Goal: Task Accomplishment & Management: Complete application form

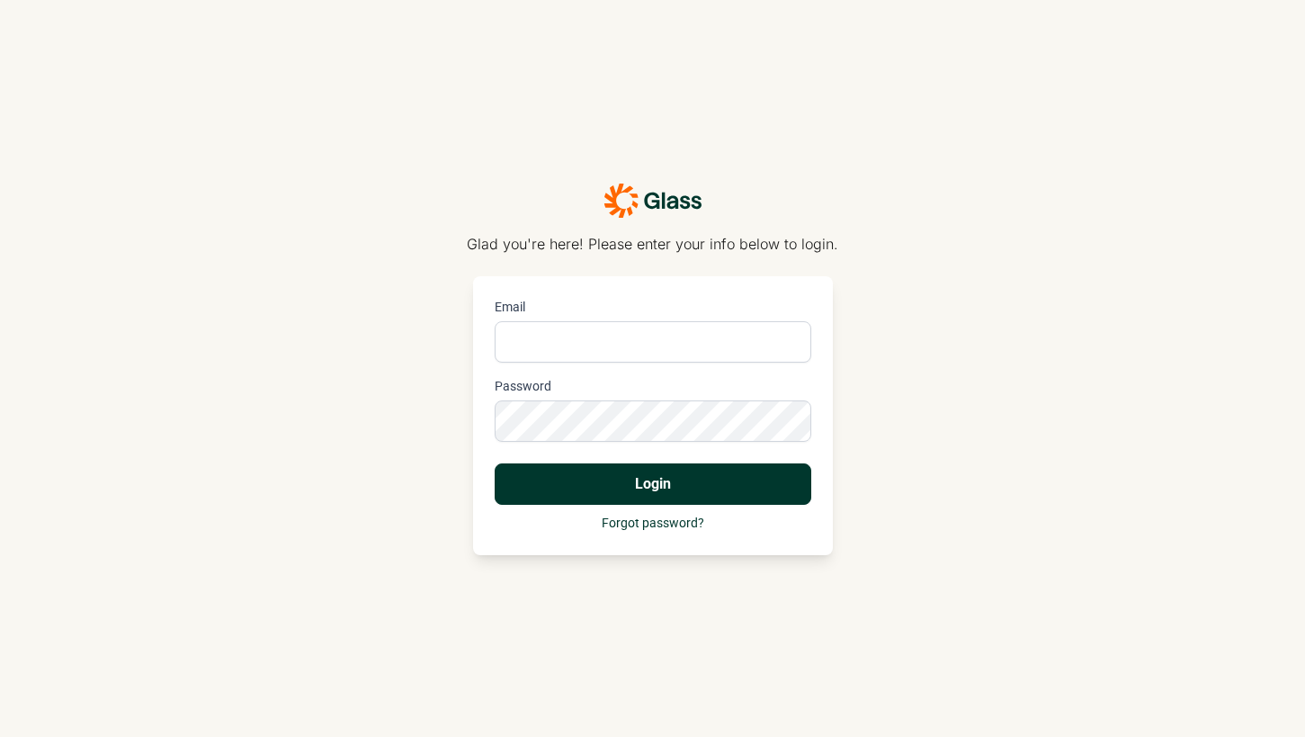
click at [577, 336] on input "Email" at bounding box center [653, 341] width 317 height 41
type input "[PERSON_NAME][EMAIL_ADDRESS][PERSON_NAME][DOMAIN_NAME]"
click at [713, 501] on button "Login" at bounding box center [653, 483] width 317 height 41
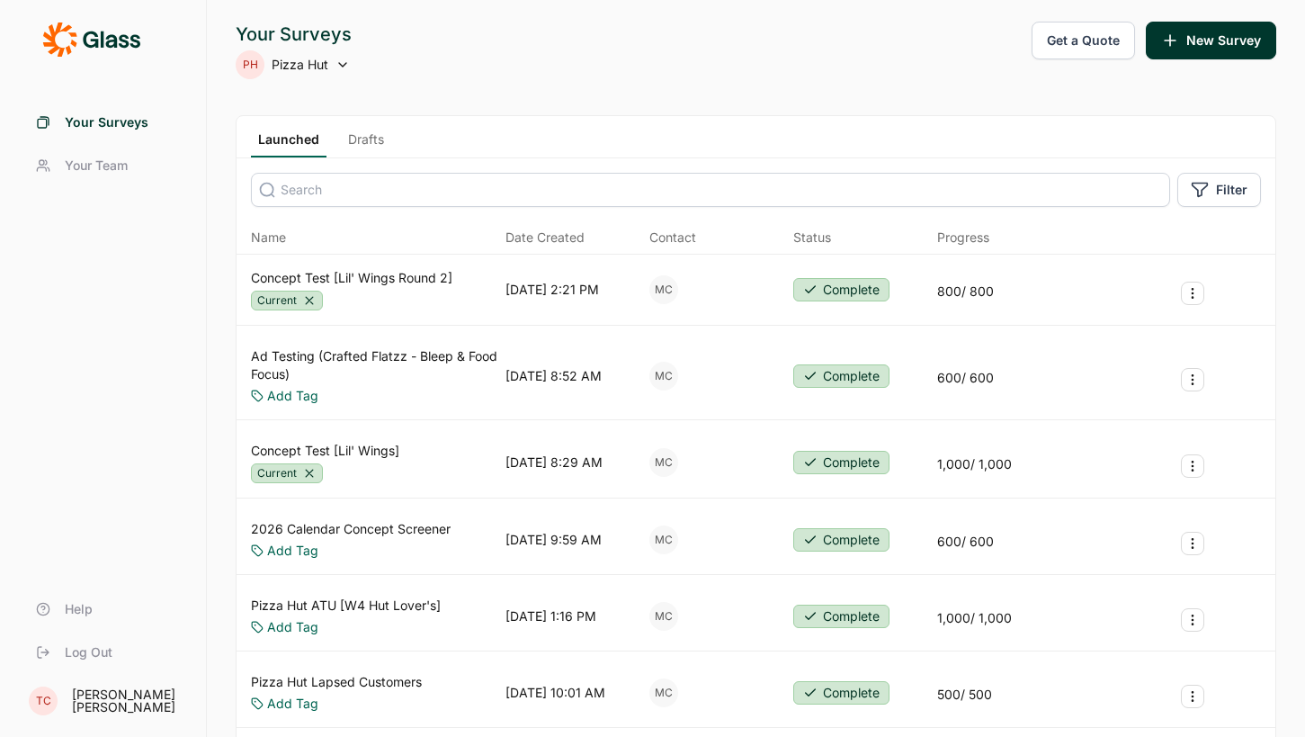
click at [362, 132] on link "Drafts" at bounding box center [366, 143] width 50 height 27
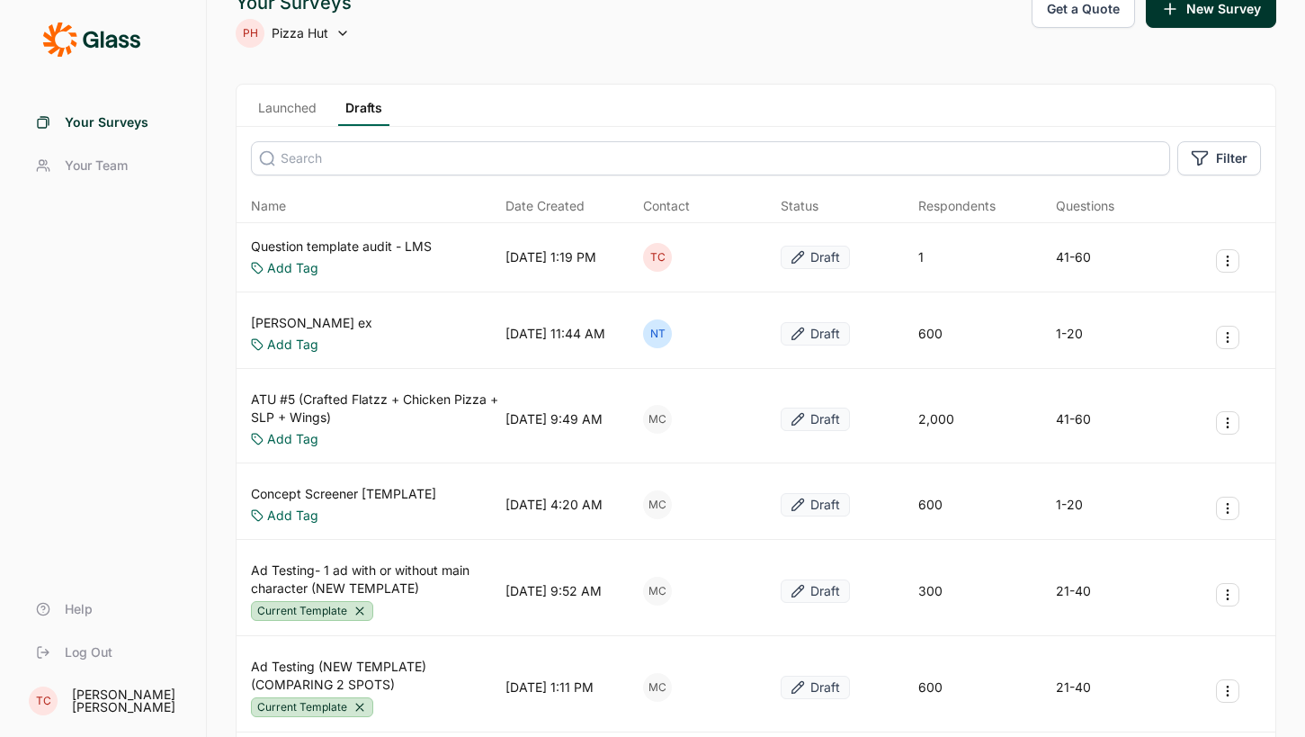
scroll to position [39, 0]
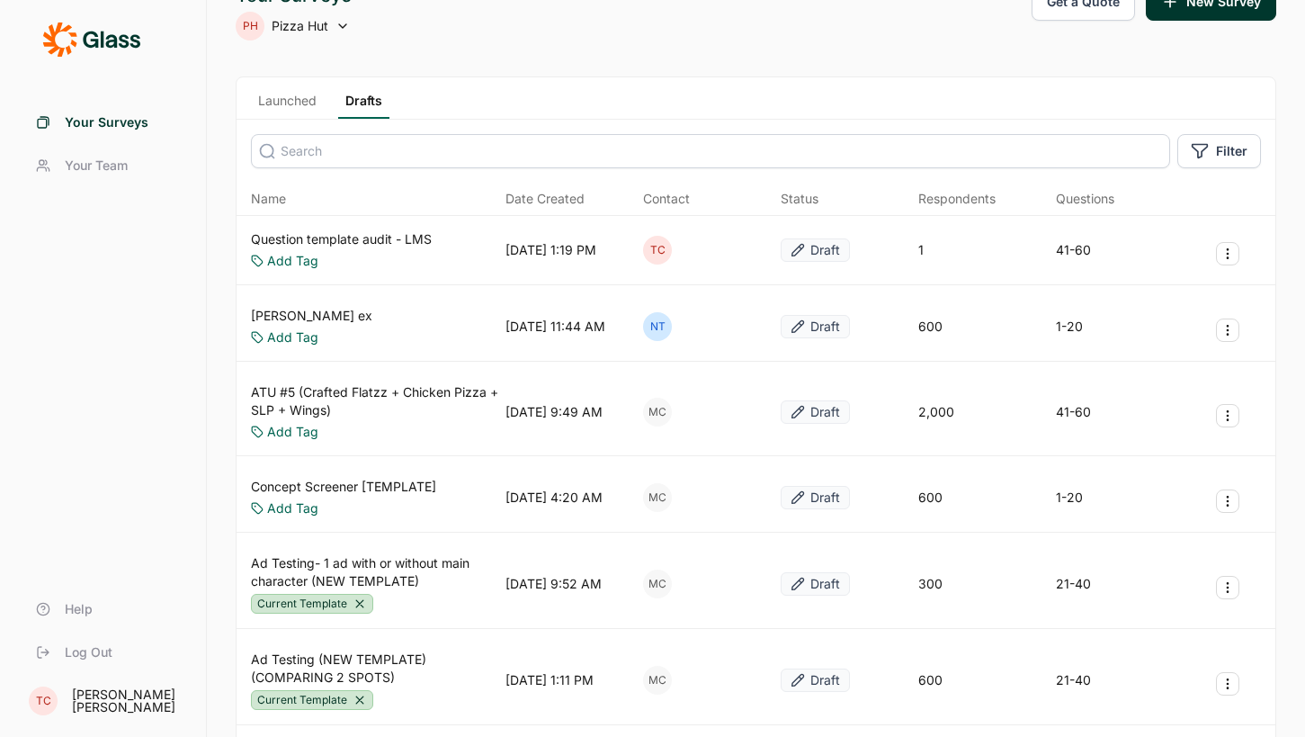
click at [1229, 504] on icon "Survey Actions" at bounding box center [1227, 501] width 14 height 14
click at [1135, 541] on button "Duplicate Survey" at bounding box center [1131, 544] width 203 height 40
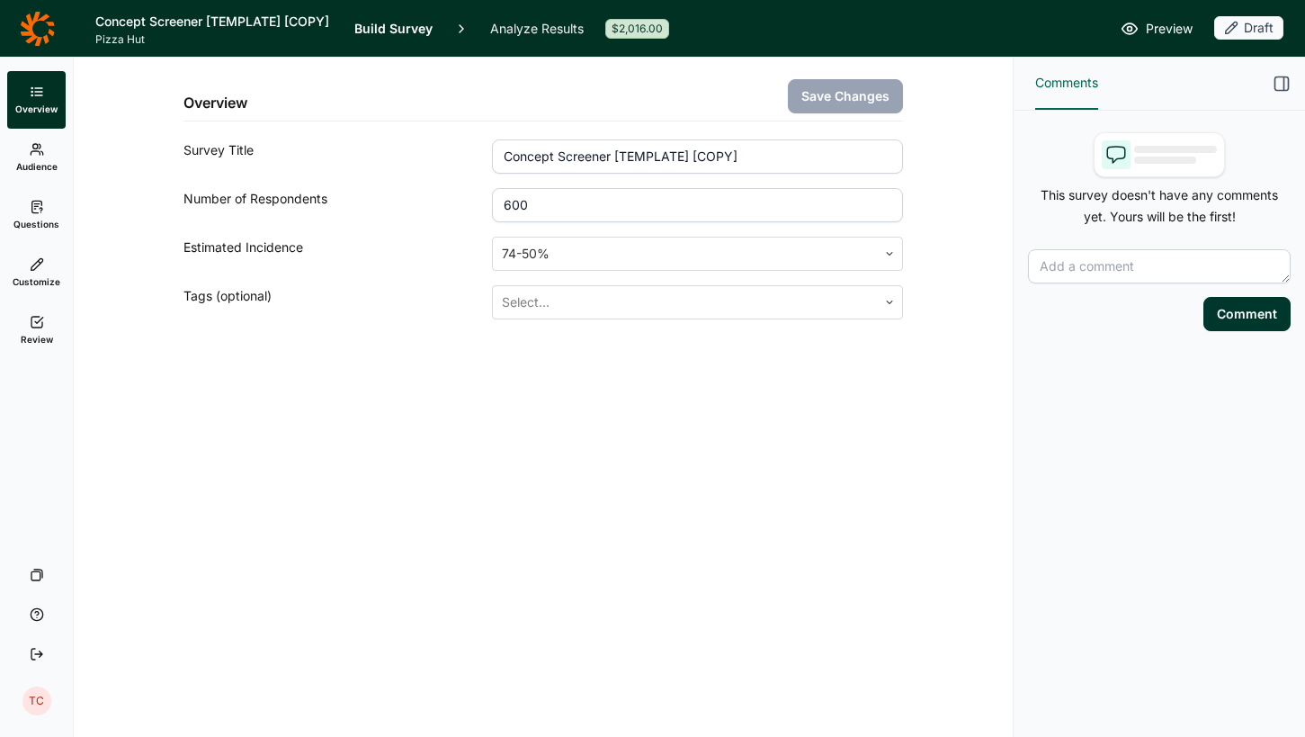
drag, startPoint x: 788, startPoint y: 157, endPoint x: 525, endPoint y: 143, distance: 263.0
click at [525, 143] on input "Concept Screener [TEMPLATE] [COPY]" at bounding box center [697, 156] width 411 height 34
type input "Wing Box Concepts"
drag, startPoint x: 533, startPoint y: 206, endPoint x: 475, endPoint y: 196, distance: 59.3
click at [475, 196] on div "Number of Respondents 600" at bounding box center [542, 205] width 719 height 34
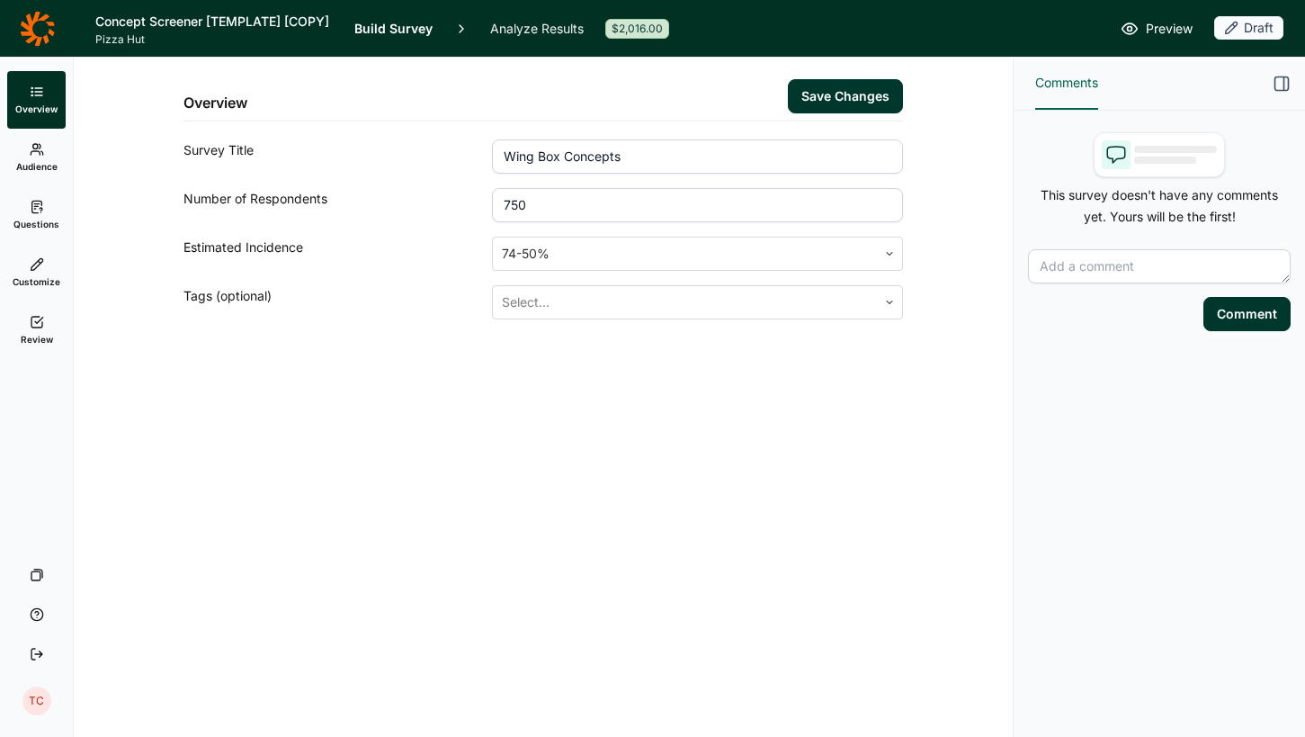
type input "750"
click at [620, 419] on div "Overview Save Changes Survey Title Wing Box Concepts Number of Respondents 750 …" at bounding box center [543, 397] width 939 height 679
click at [50, 156] on link "Audience" at bounding box center [36, 158] width 58 height 58
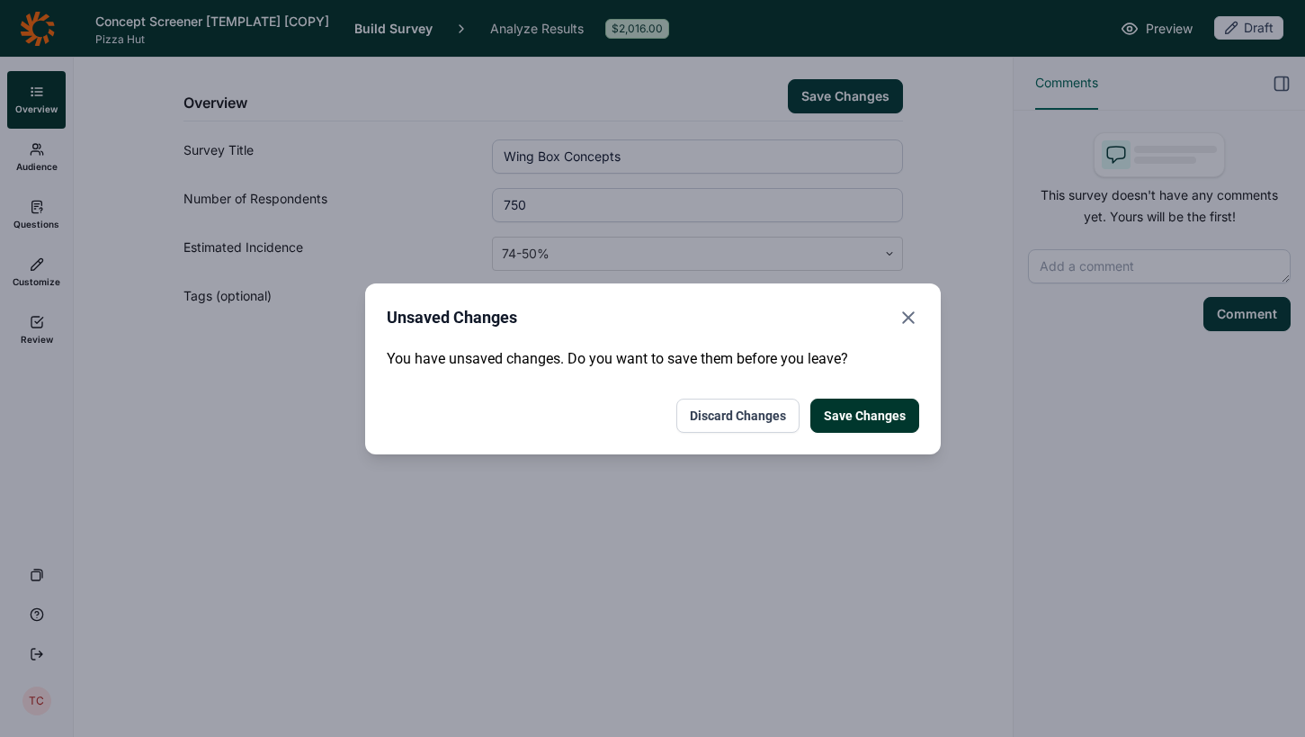
click at [862, 411] on button "Save Changes" at bounding box center [864, 415] width 109 height 34
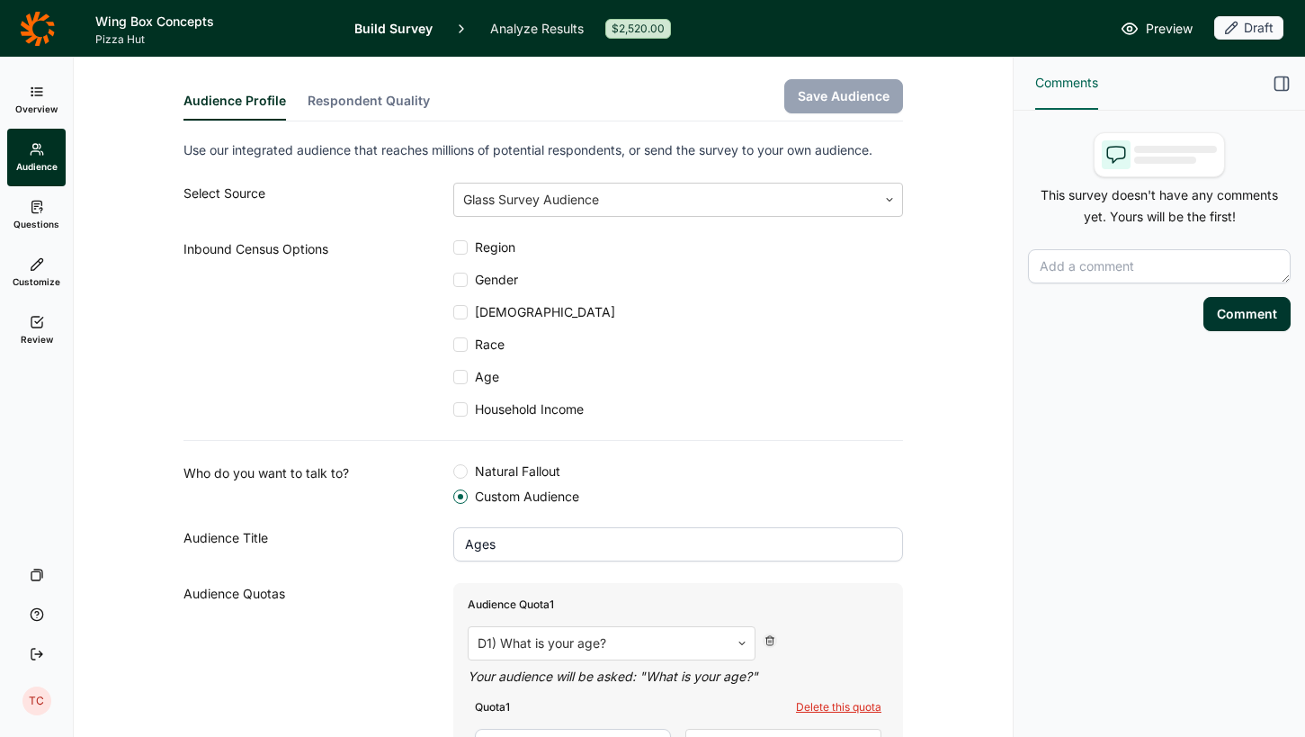
click at [40, 211] on icon at bounding box center [37, 207] width 14 height 14
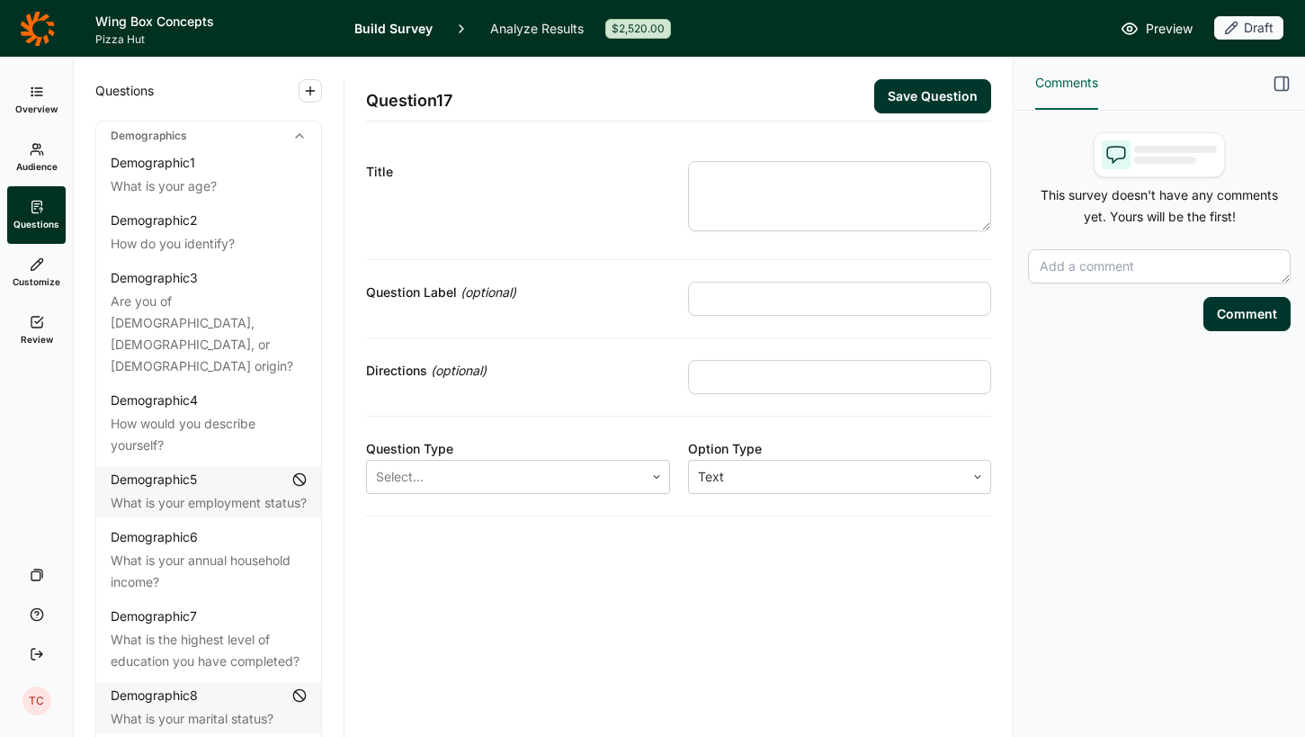
click at [33, 276] on span "Customize" at bounding box center [37, 281] width 48 height 13
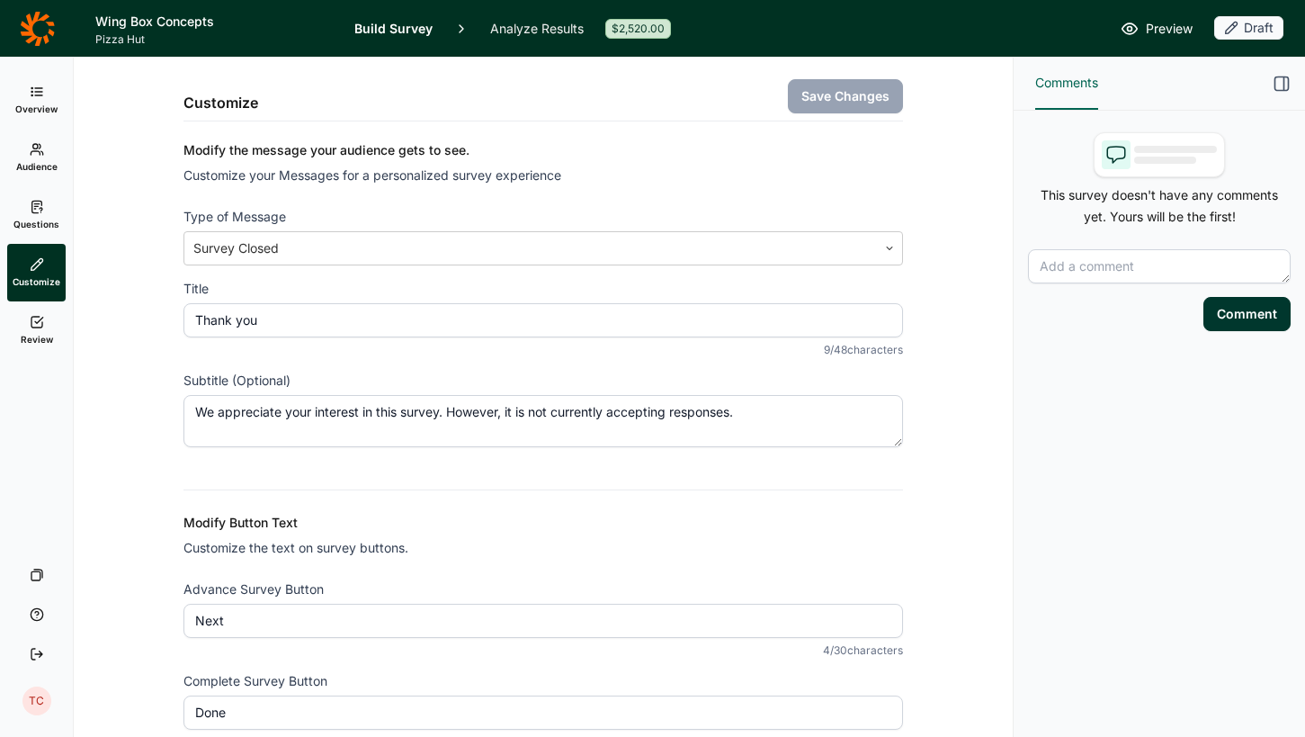
click at [28, 328] on link "Review" at bounding box center [36, 330] width 58 height 58
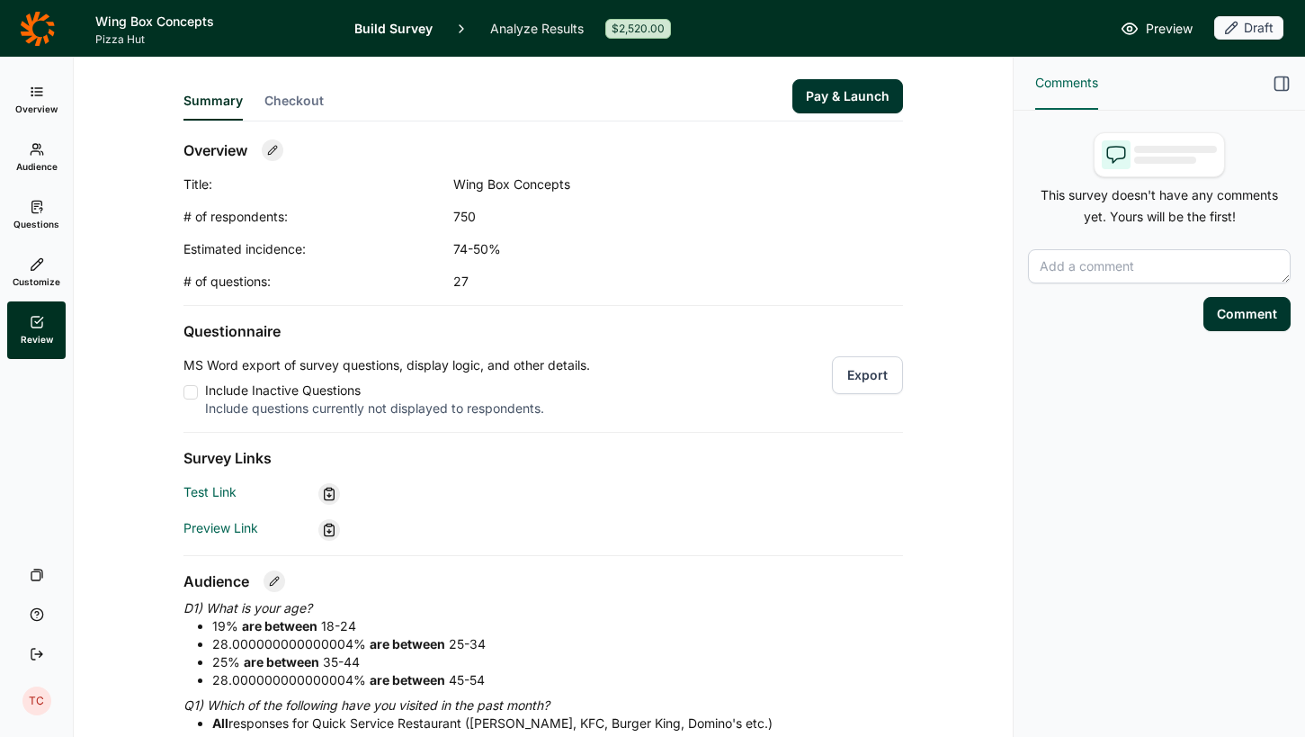
click at [34, 155] on icon at bounding box center [37, 149] width 14 height 14
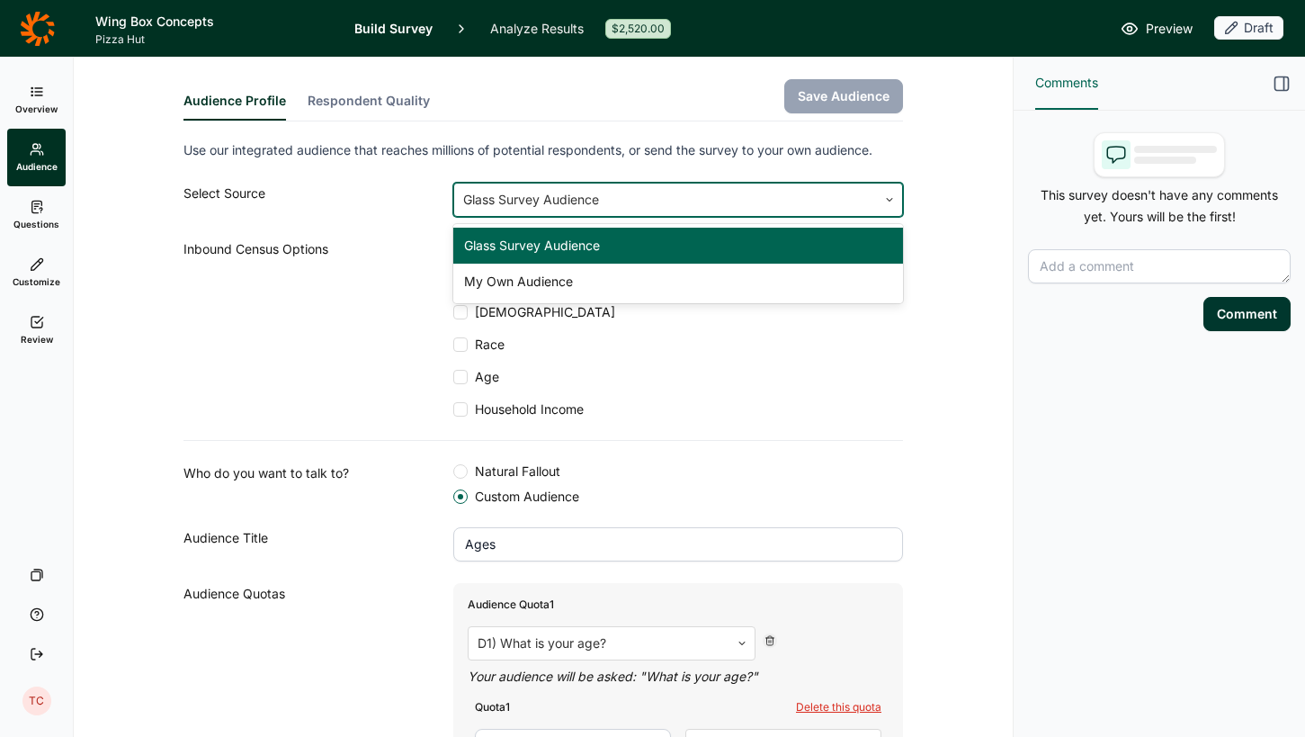
click at [889, 195] on icon at bounding box center [889, 199] width 11 height 11
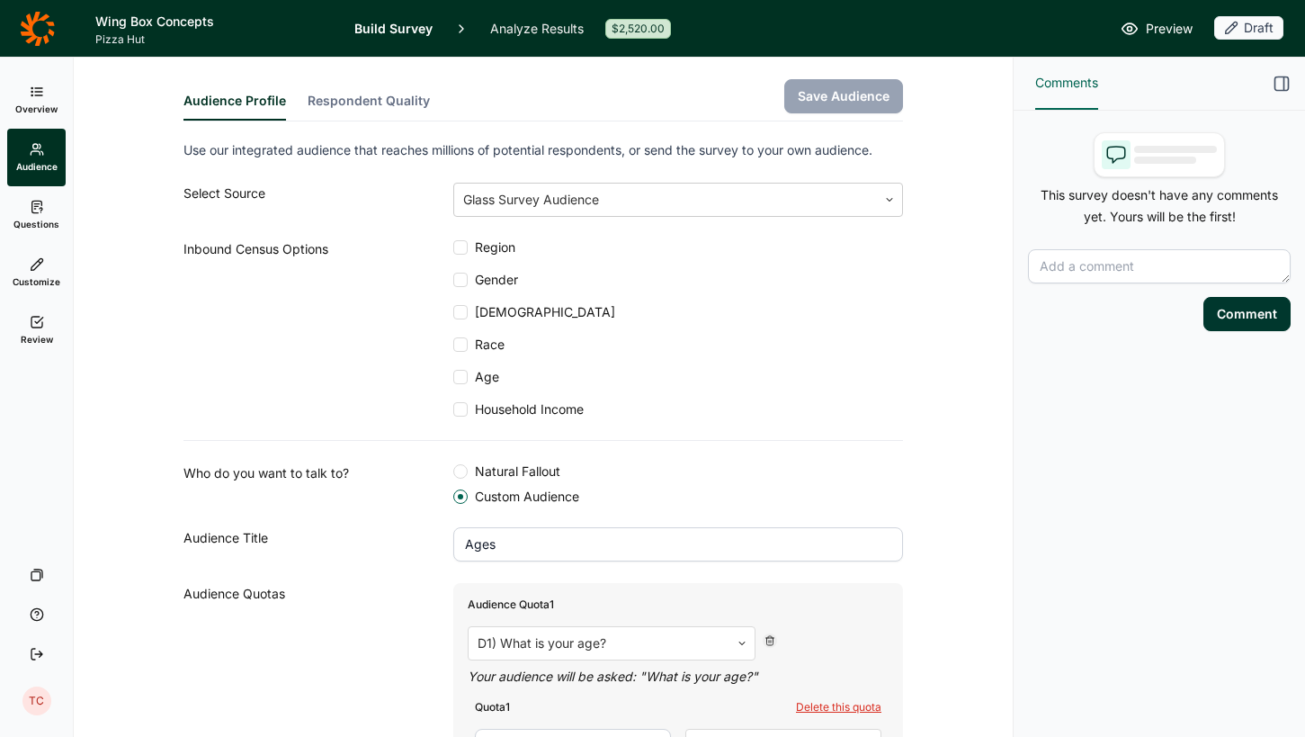
click at [30, 209] on icon at bounding box center [37, 207] width 14 height 14
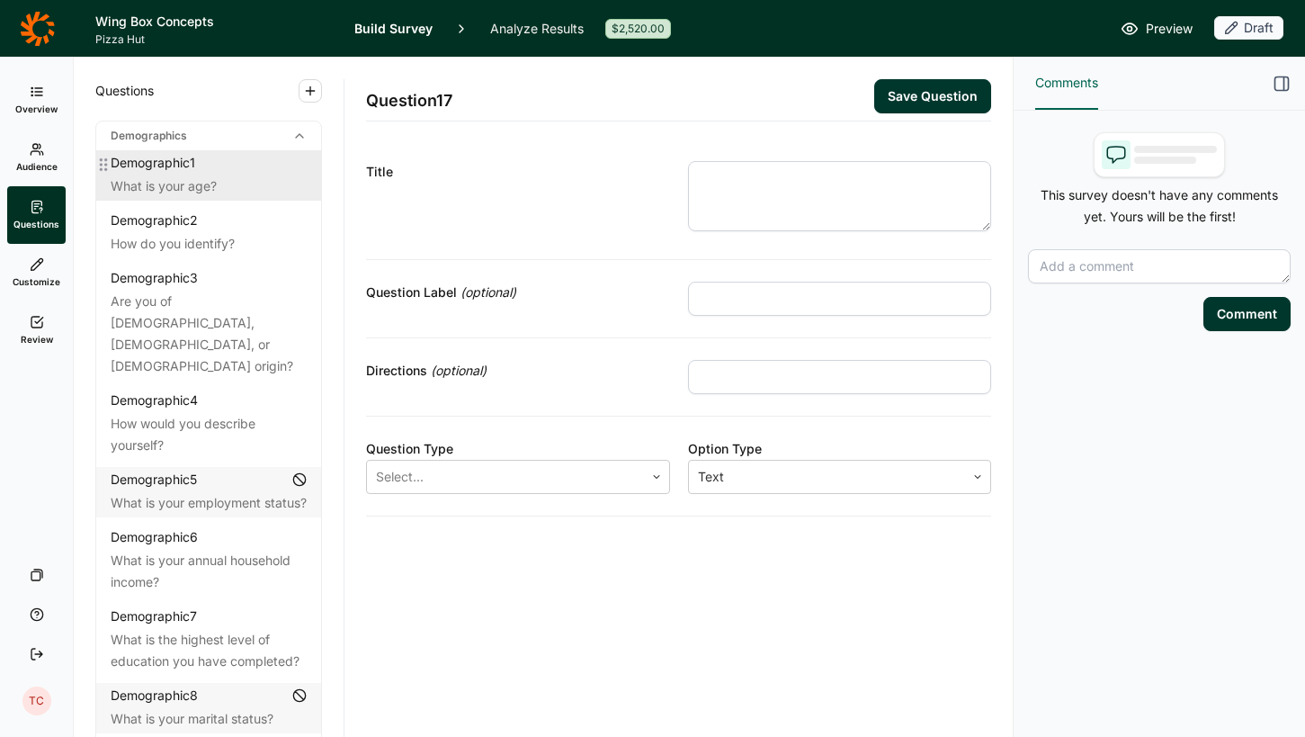
click at [190, 171] on div "Demographic 1" at bounding box center [153, 163] width 85 height 18
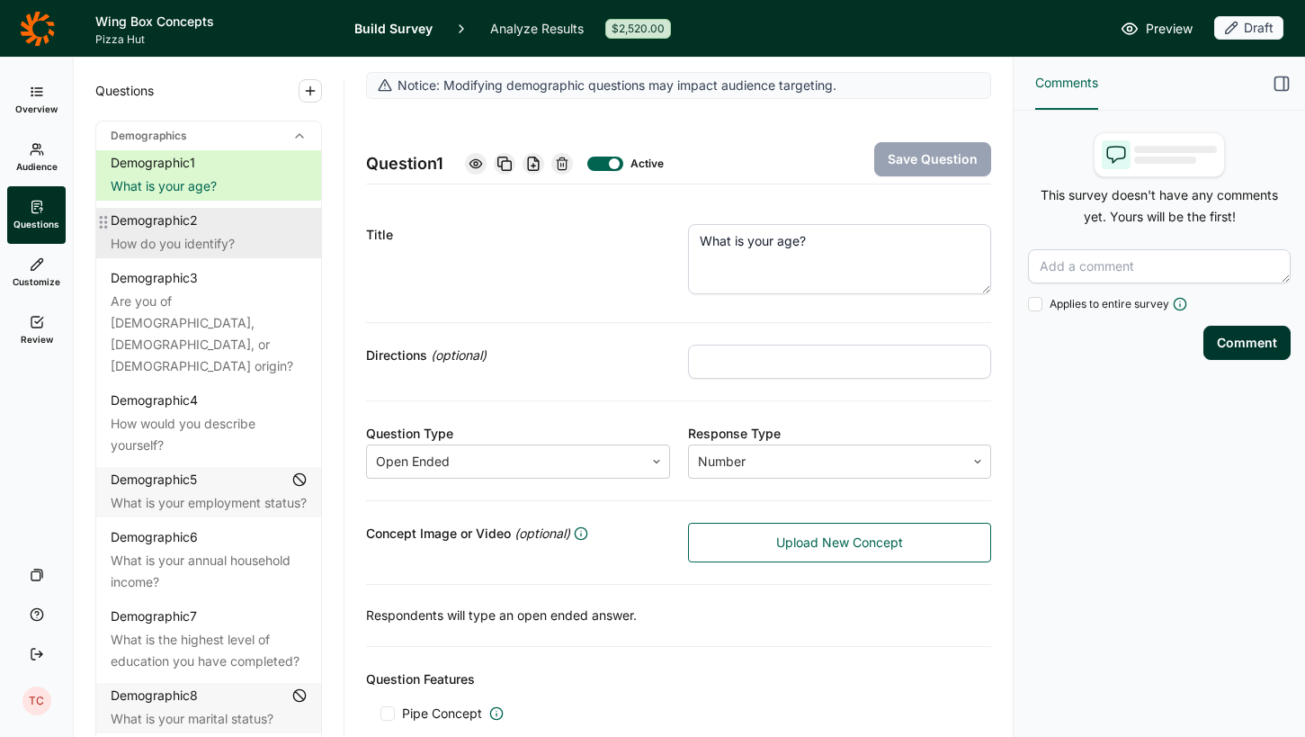
click at [180, 231] on div "Demographic 2 How do you identify?" at bounding box center [208, 233] width 225 height 50
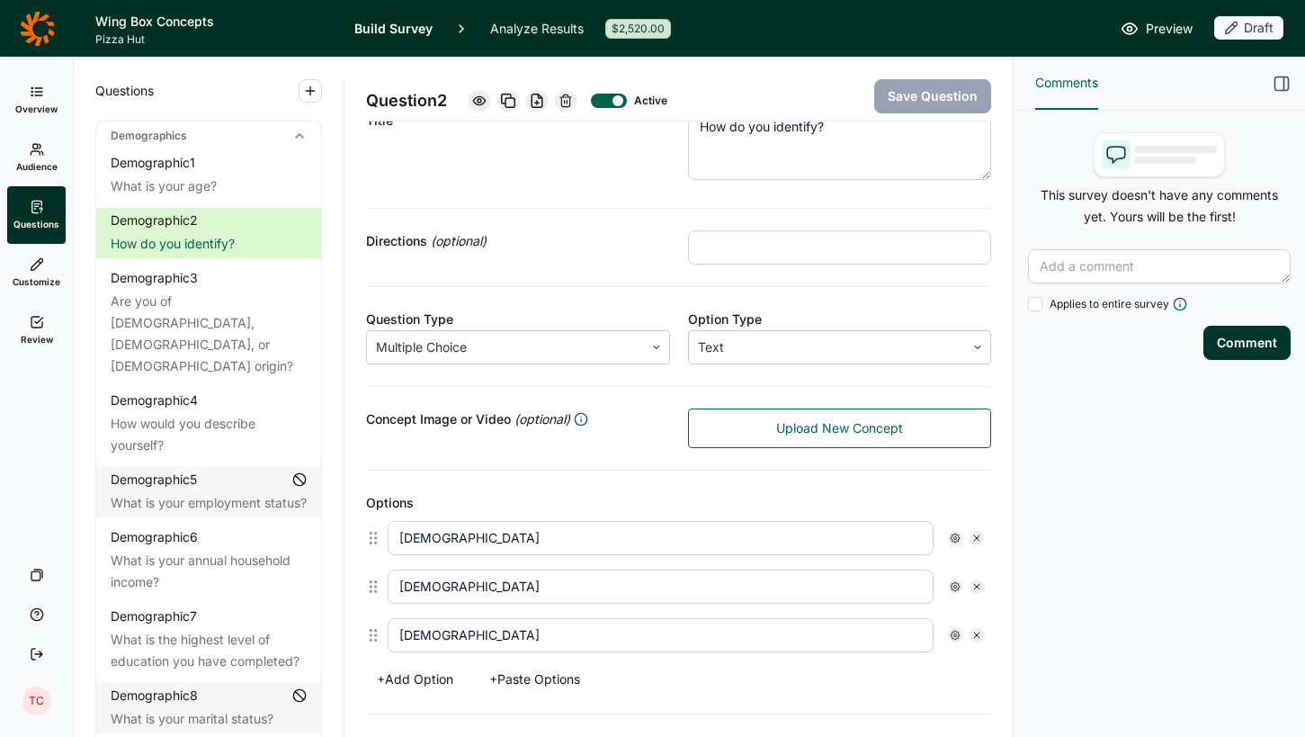
scroll to position [119, 0]
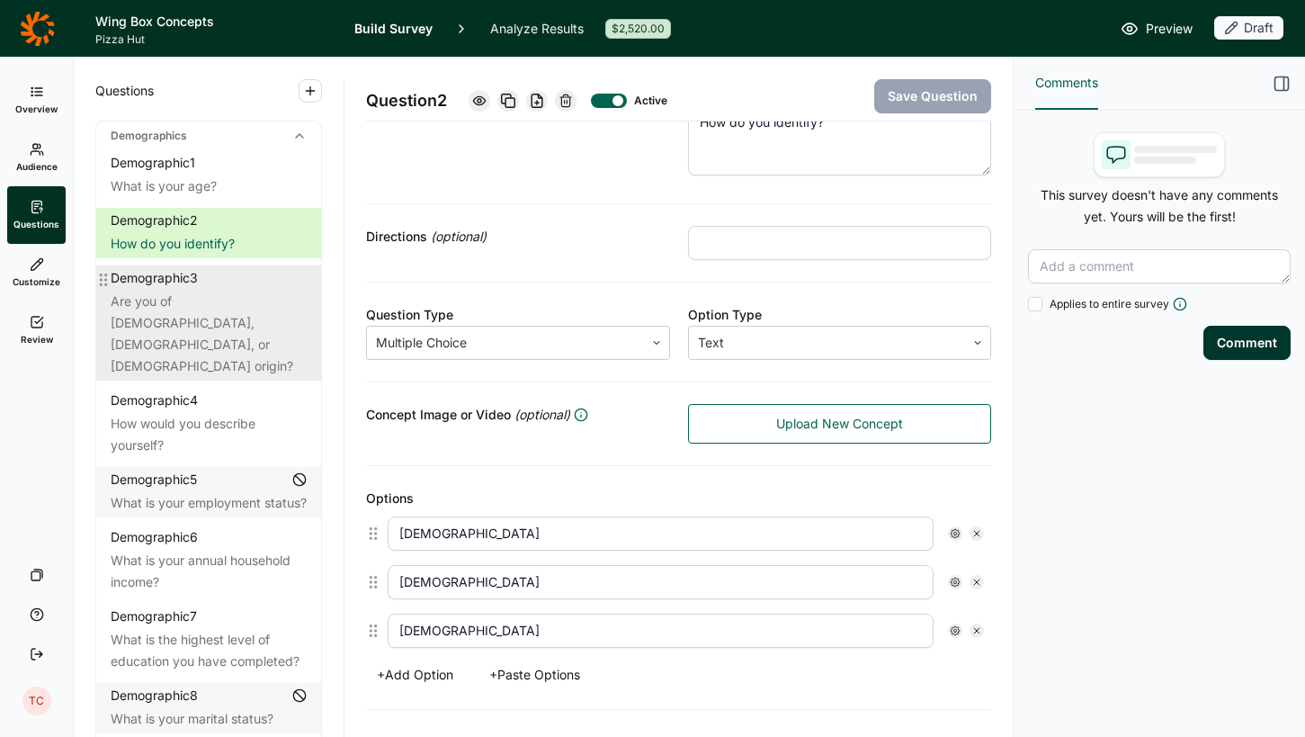
click at [180, 273] on div "Demographic 3" at bounding box center [154, 278] width 87 height 18
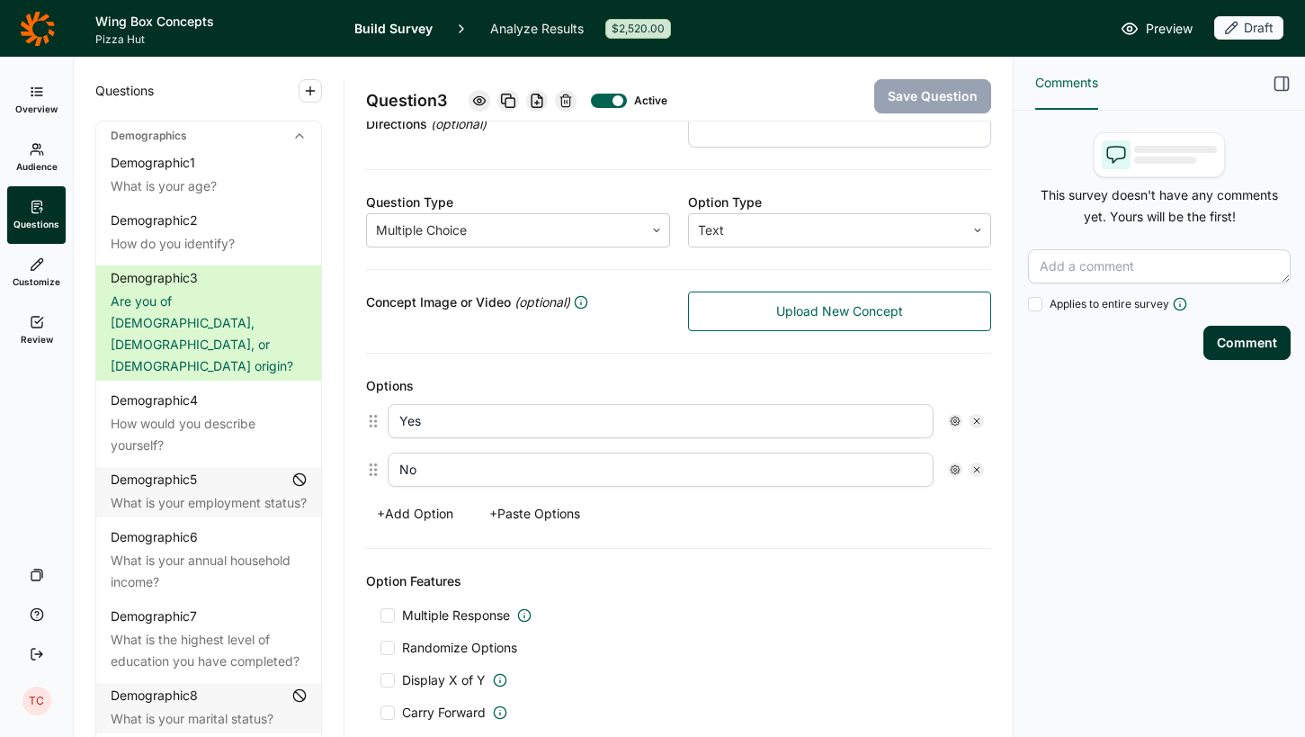
scroll to position [253, 0]
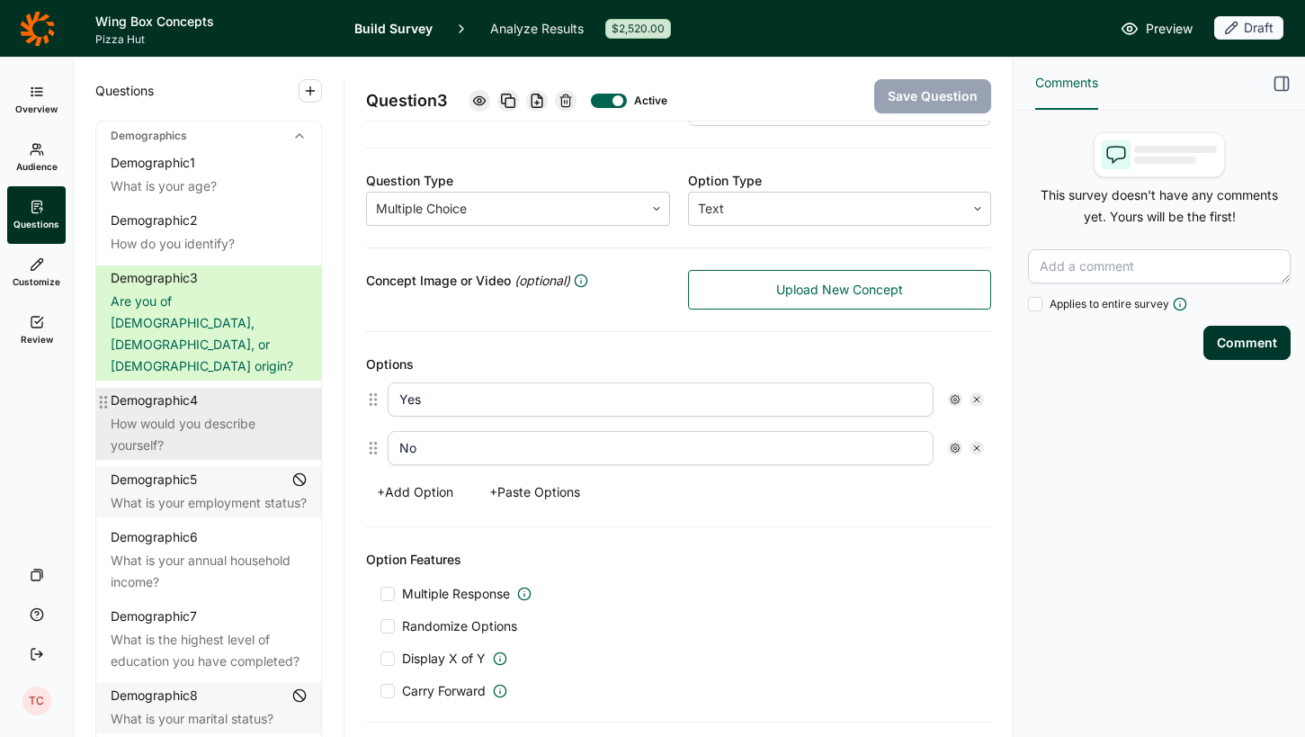
click at [224, 413] on div "How would you describe yourself?" at bounding box center [209, 434] width 196 height 43
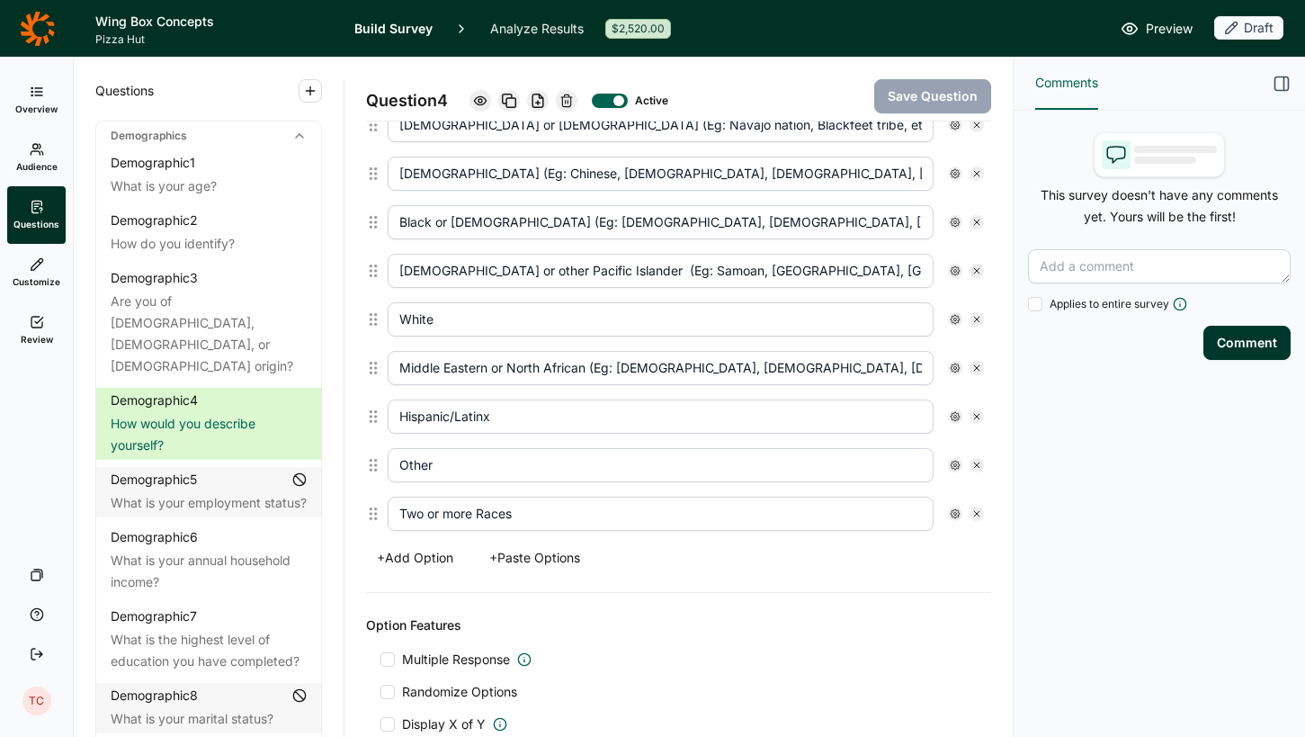
scroll to position [528, 0]
click at [201, 492] on div "What is your employment status?" at bounding box center [209, 503] width 196 height 22
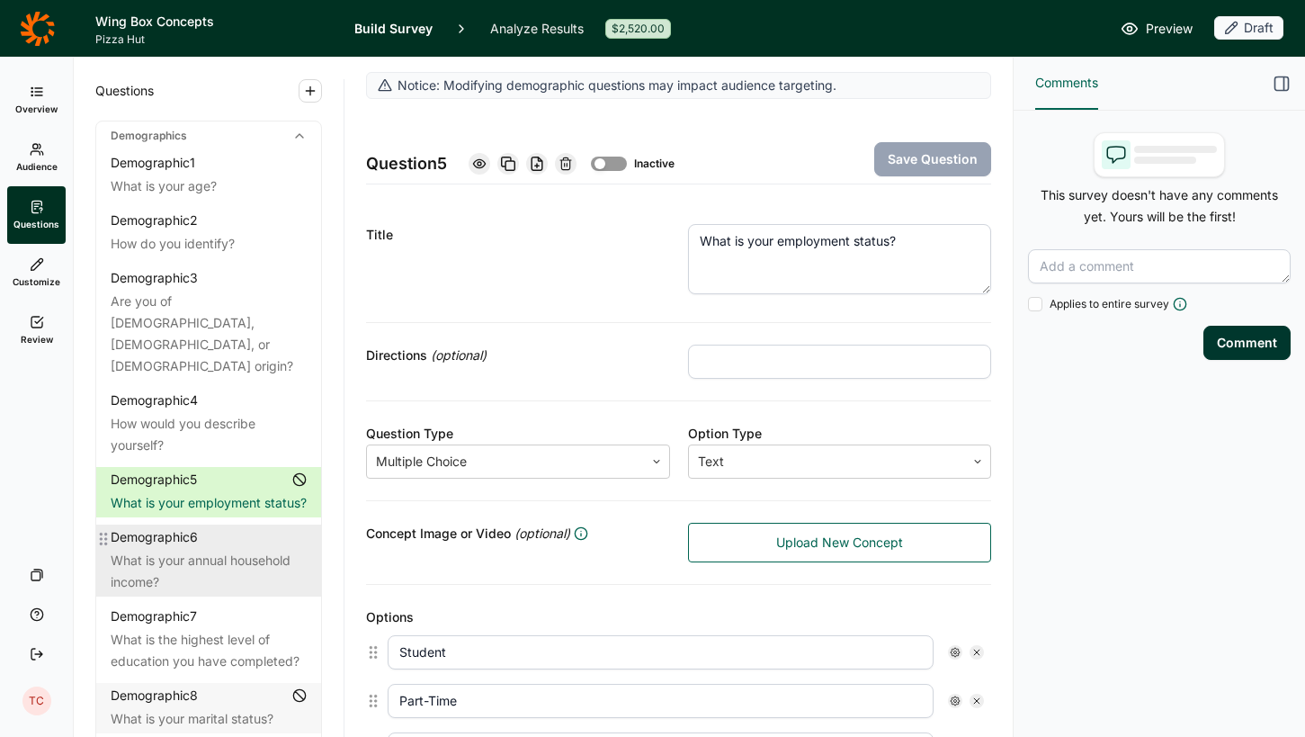
click at [207, 550] on div "What is your annual household income?" at bounding box center [209, 571] width 196 height 43
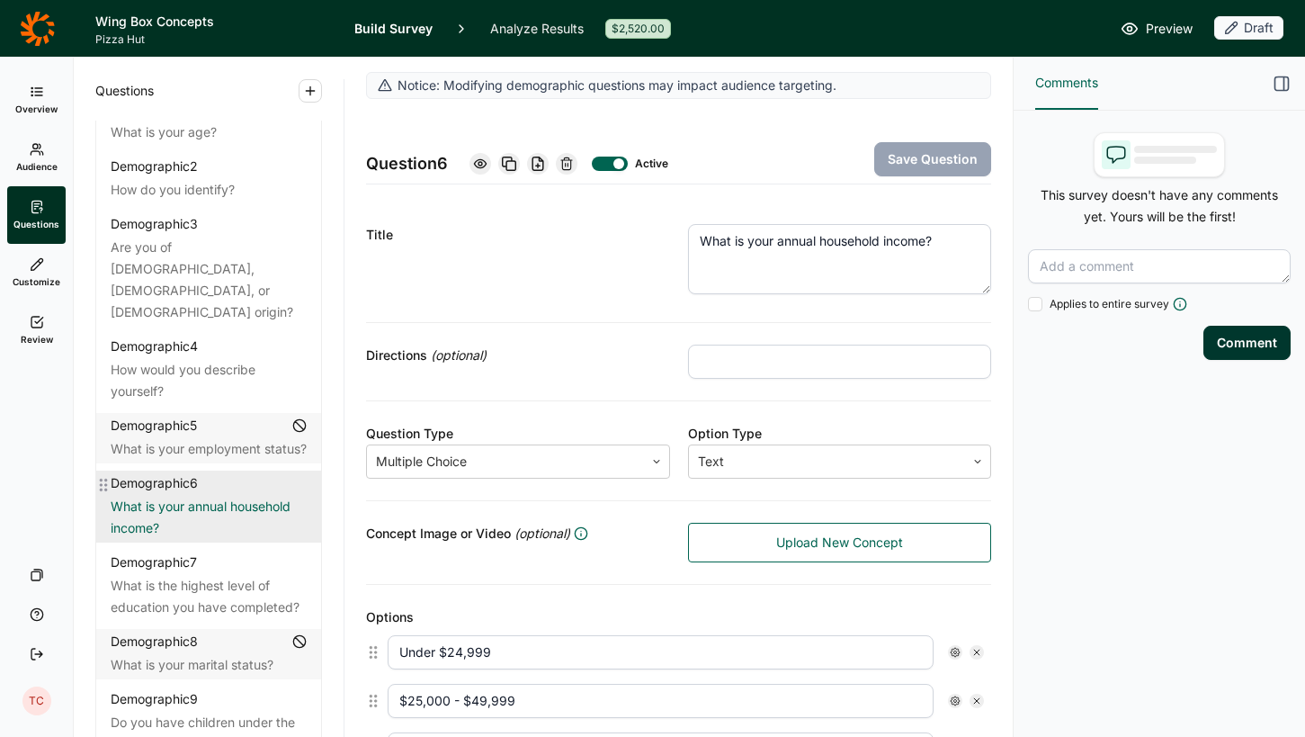
scroll to position [76, 0]
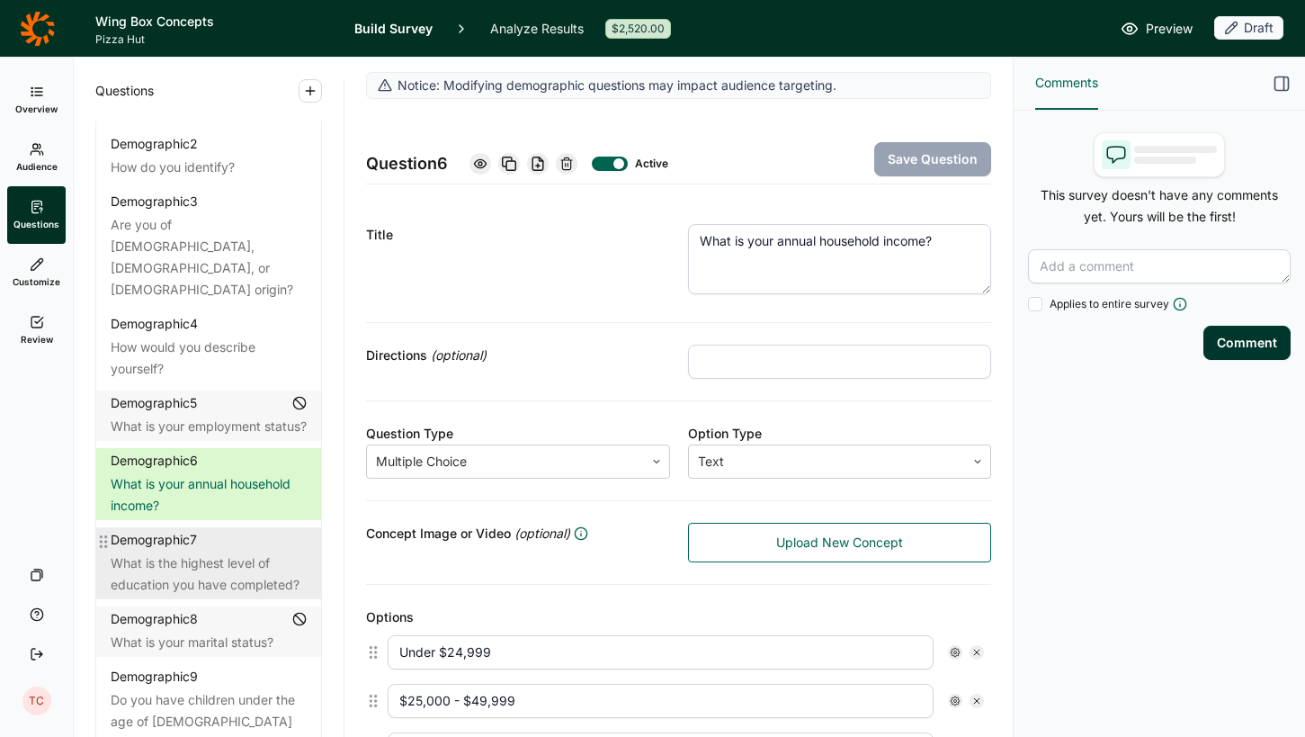
click at [227, 531] on div "Demographic 7" at bounding box center [209, 540] width 196 height 18
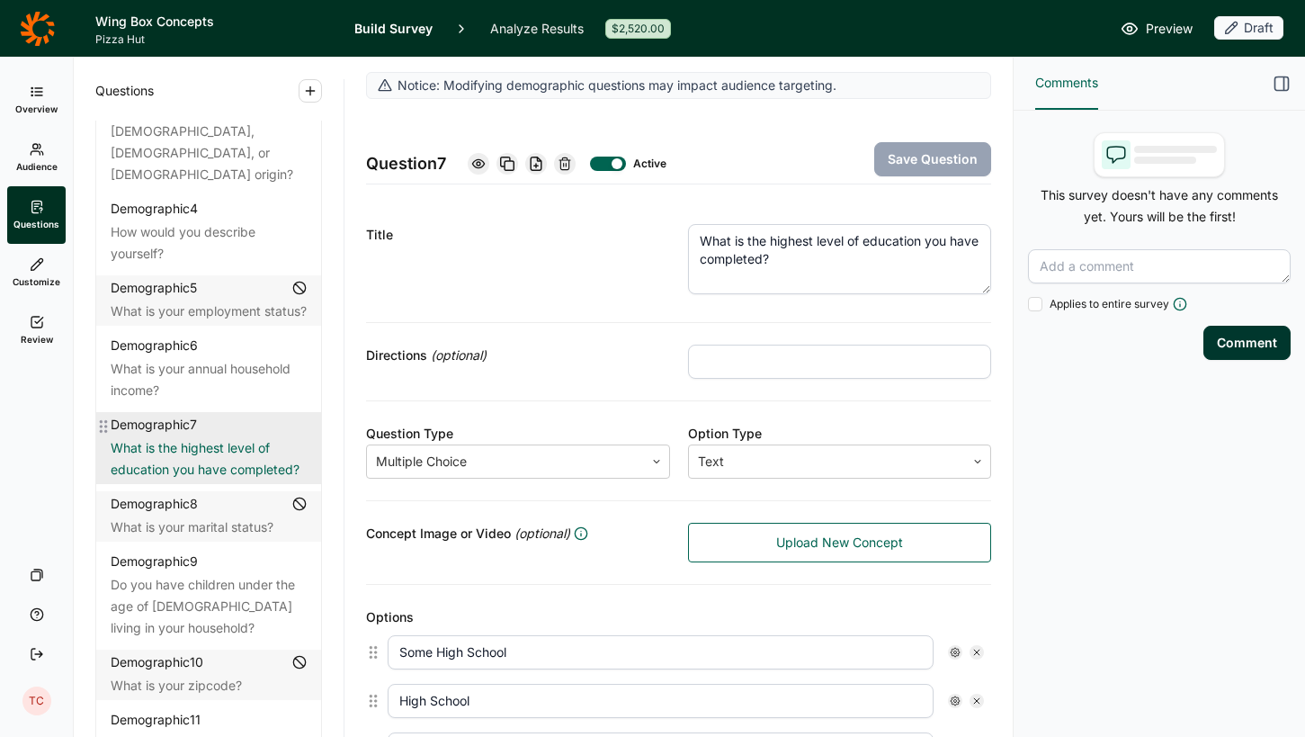
scroll to position [195, 0]
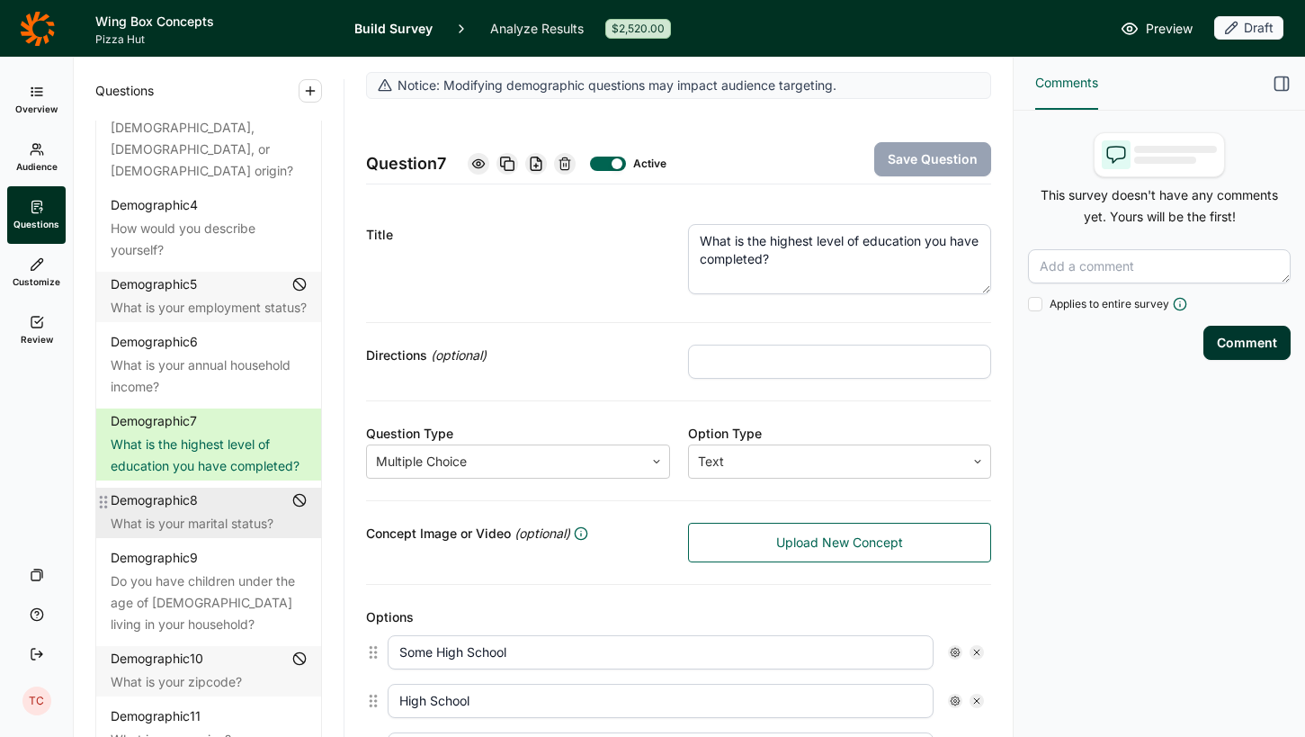
click at [217, 513] on div "What is your marital status?" at bounding box center [209, 524] width 196 height 22
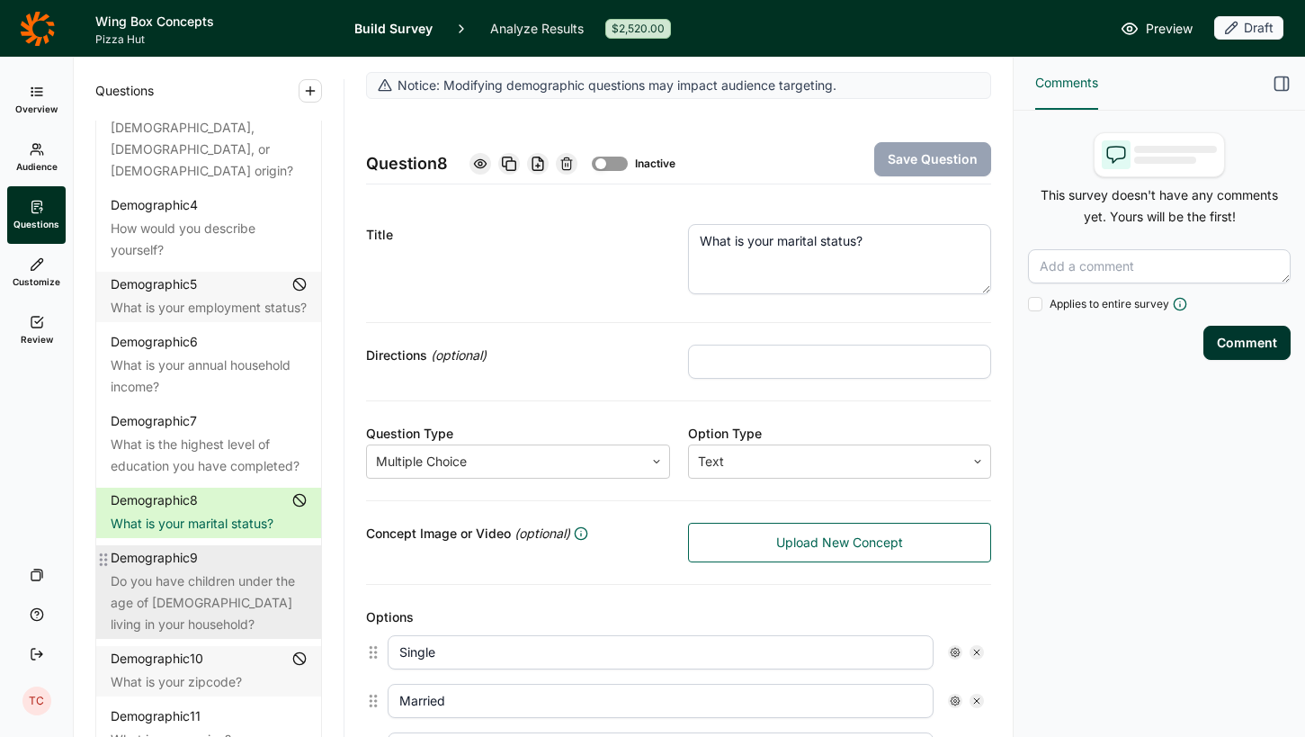
click at [219, 570] on div "Do you have children under the age of [DEMOGRAPHIC_DATA] living in your househo…" at bounding box center [209, 602] width 196 height 65
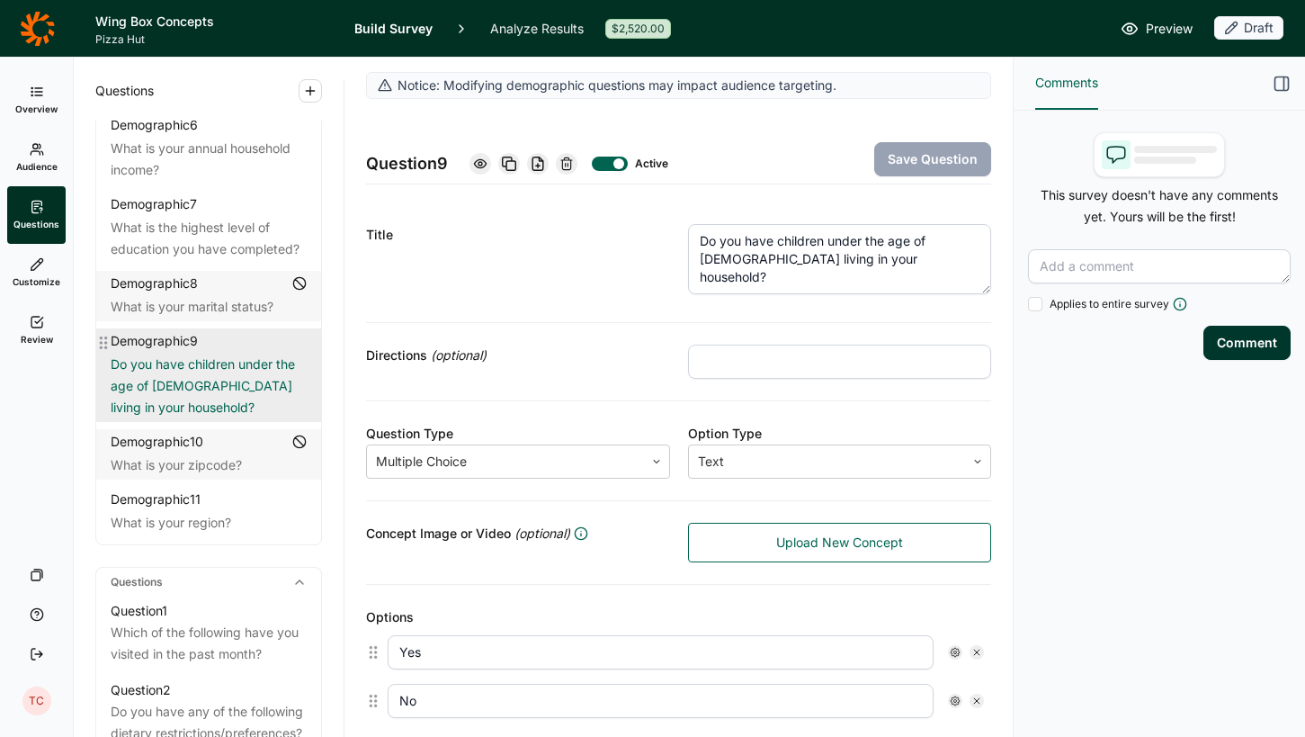
scroll to position [413, 0]
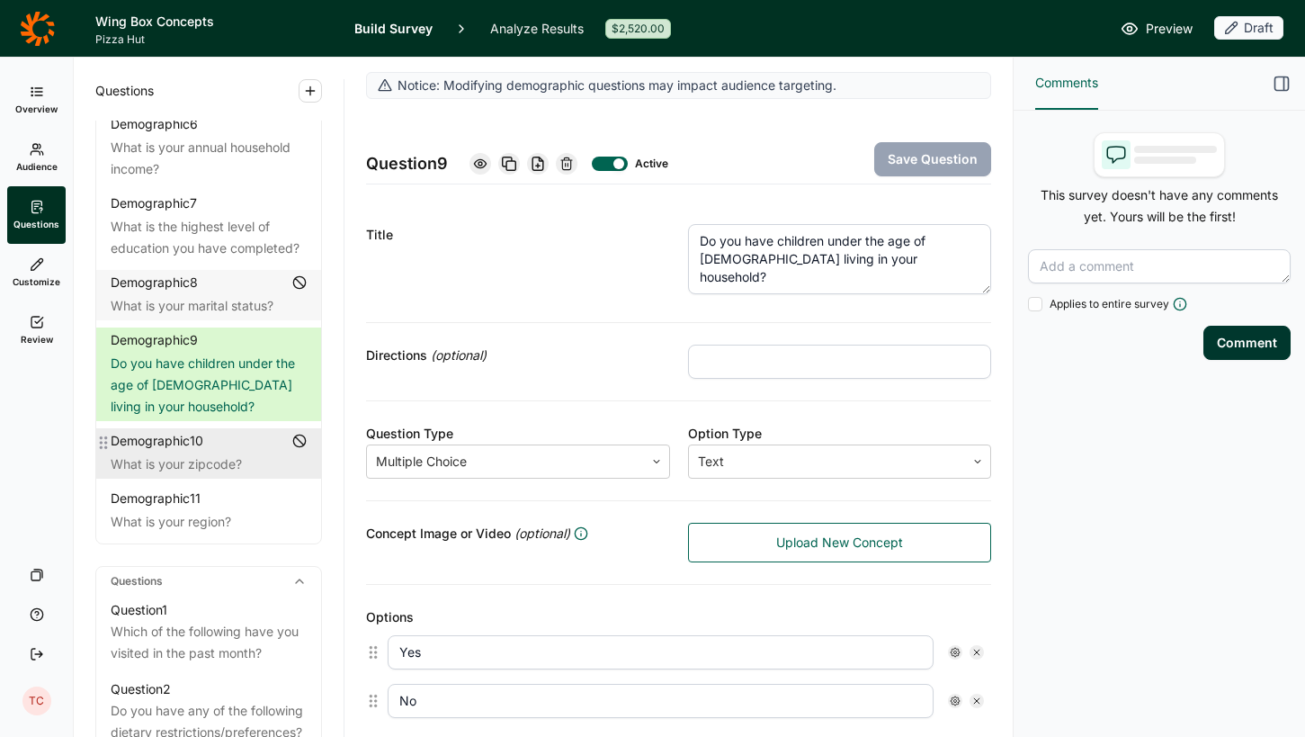
click at [207, 453] on div "What is your zipcode?" at bounding box center [209, 464] width 196 height 22
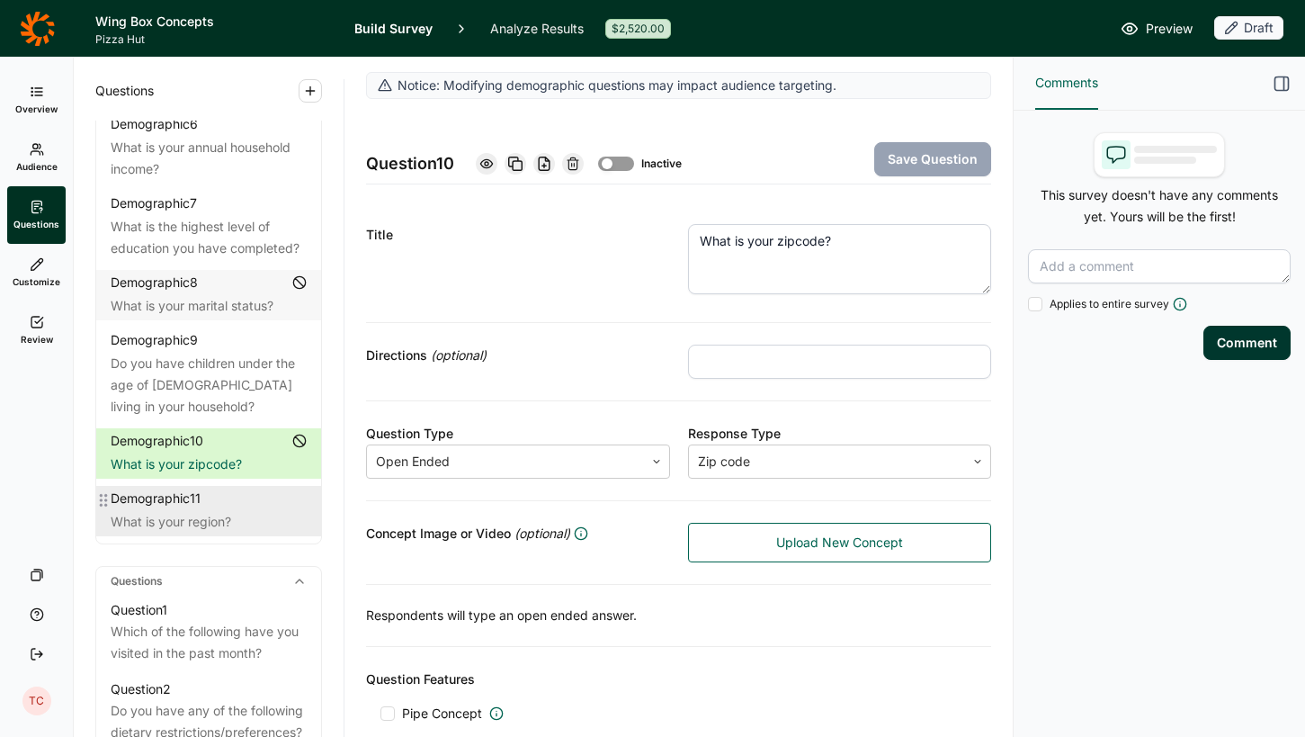
click at [209, 489] on div "Demographic 11" at bounding box center [209, 498] width 196 height 18
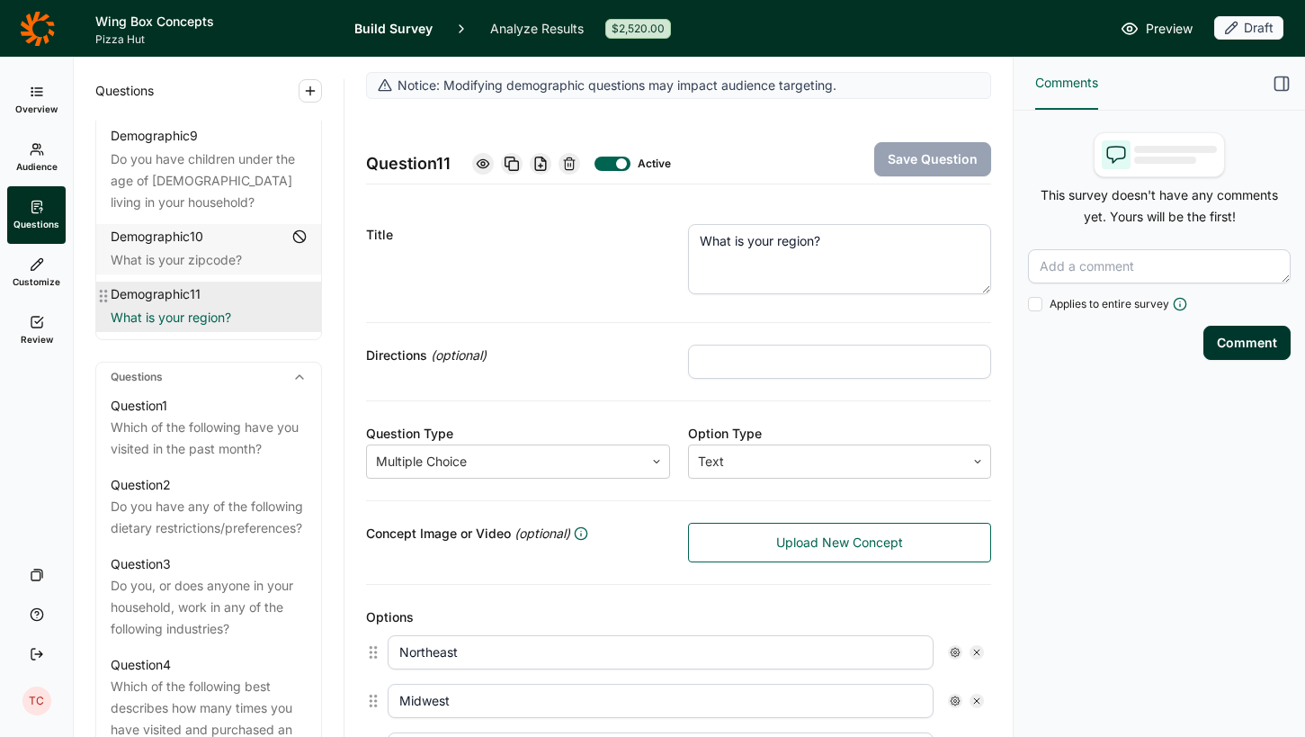
scroll to position [668, 0]
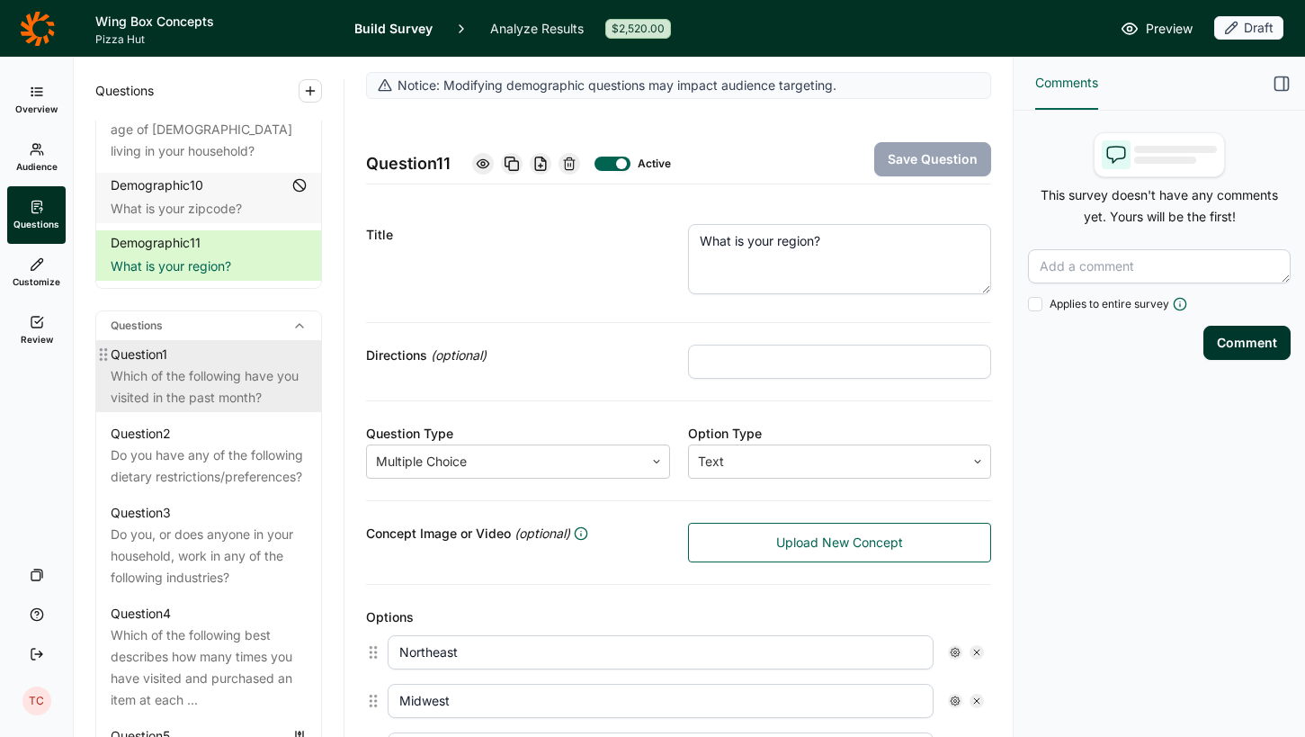
click at [206, 369] on div "Which of the following have you visited in the past month?" at bounding box center [209, 386] width 196 height 43
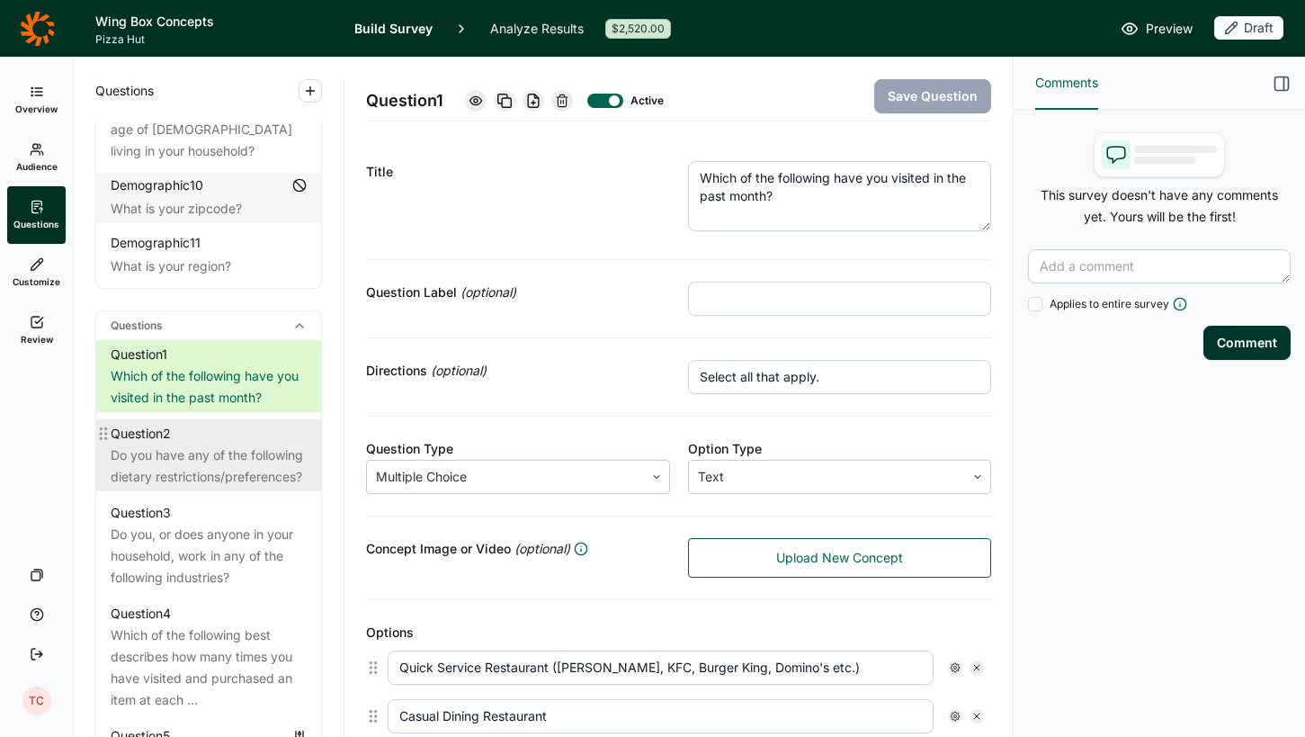
click at [174, 444] on div "Do you have any of the following dietary restrictions/preferences?" at bounding box center [209, 465] width 196 height 43
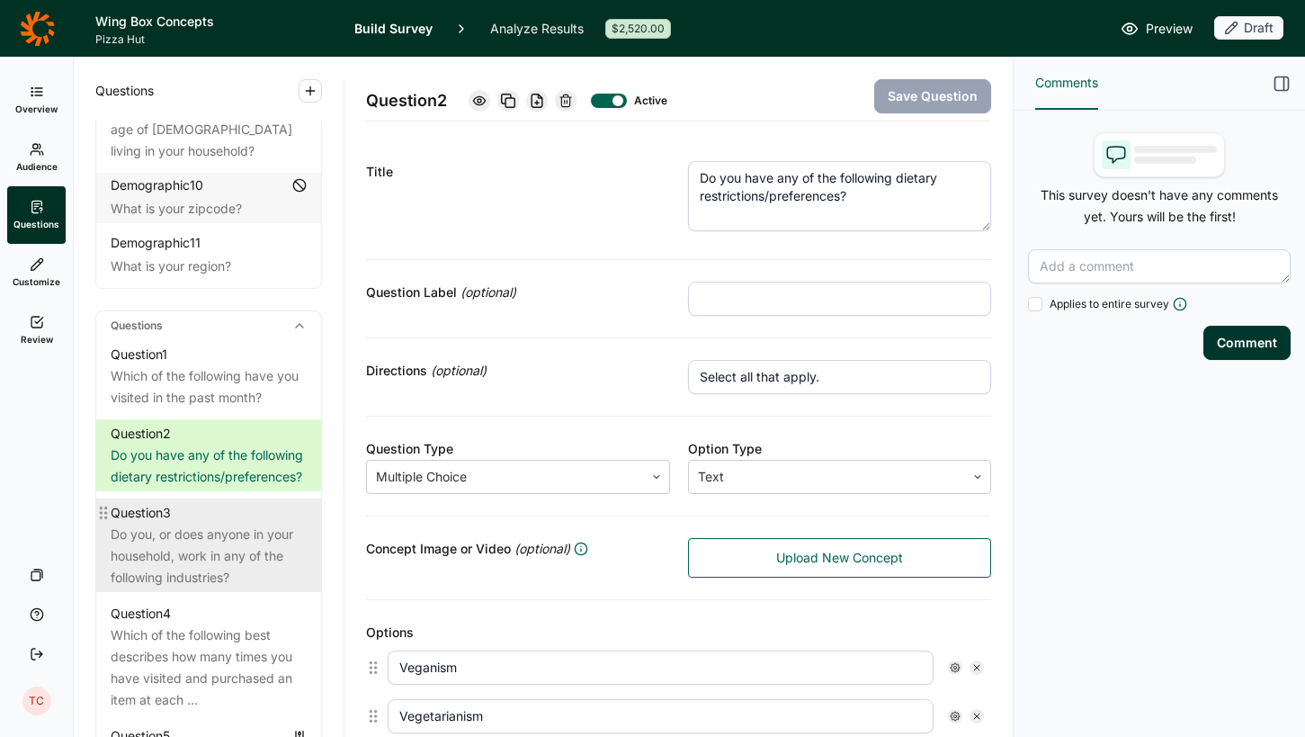
click at [185, 523] on div "Do you, or does anyone in your household, work in any of the following industri…" at bounding box center [209, 555] width 196 height 65
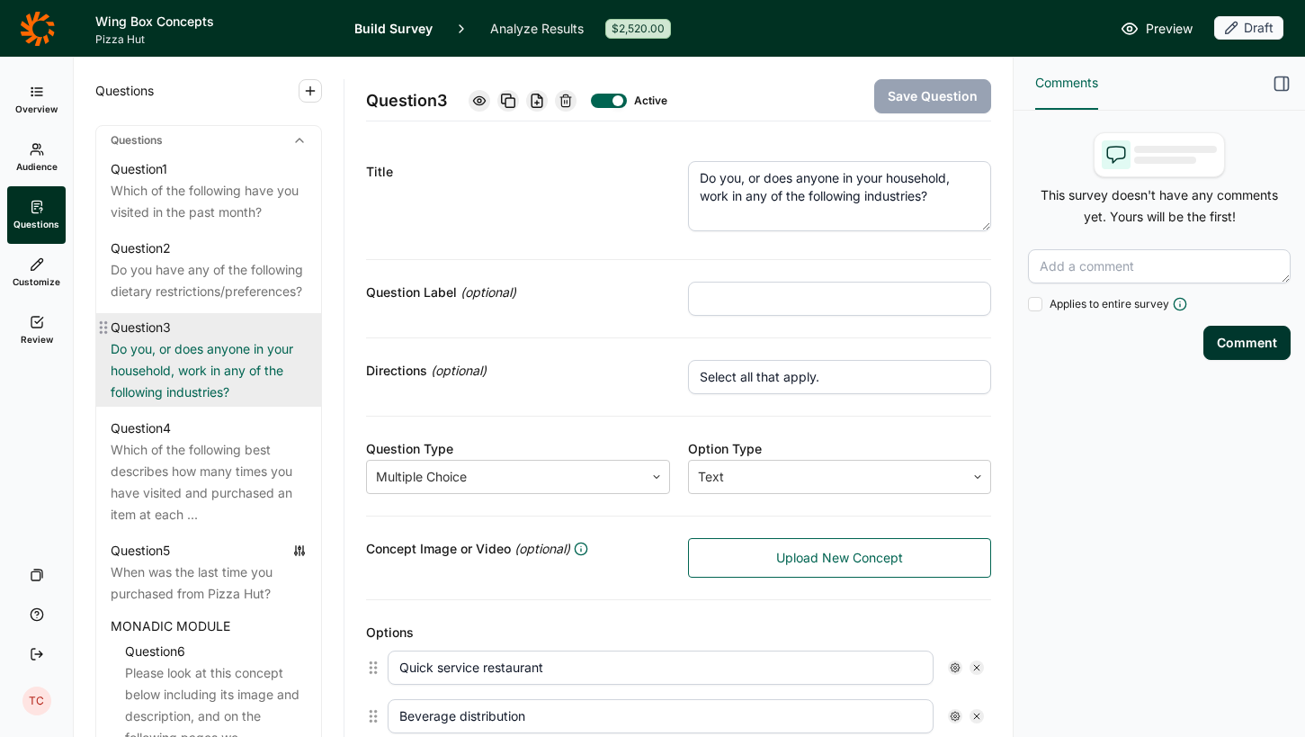
scroll to position [862, 0]
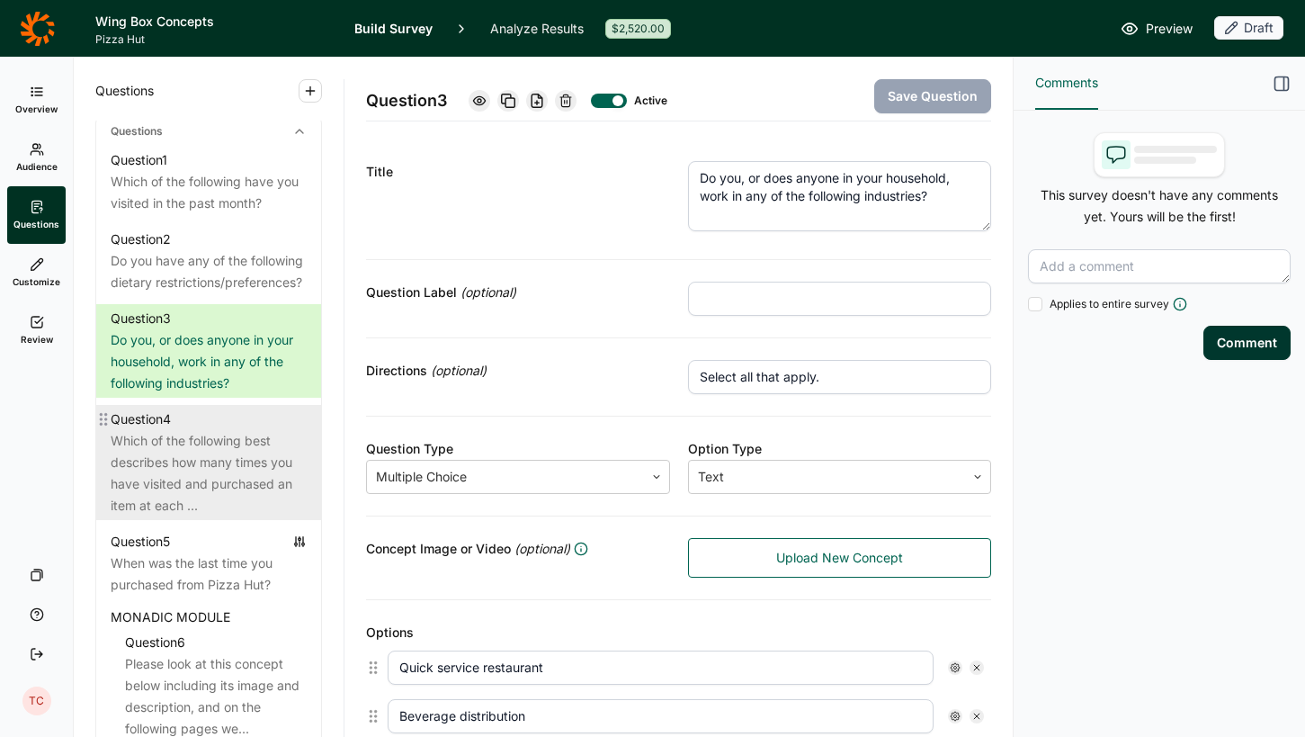
click at [187, 451] on div "Which of the following best describes how many times you have visited and purch…" at bounding box center [209, 473] width 196 height 86
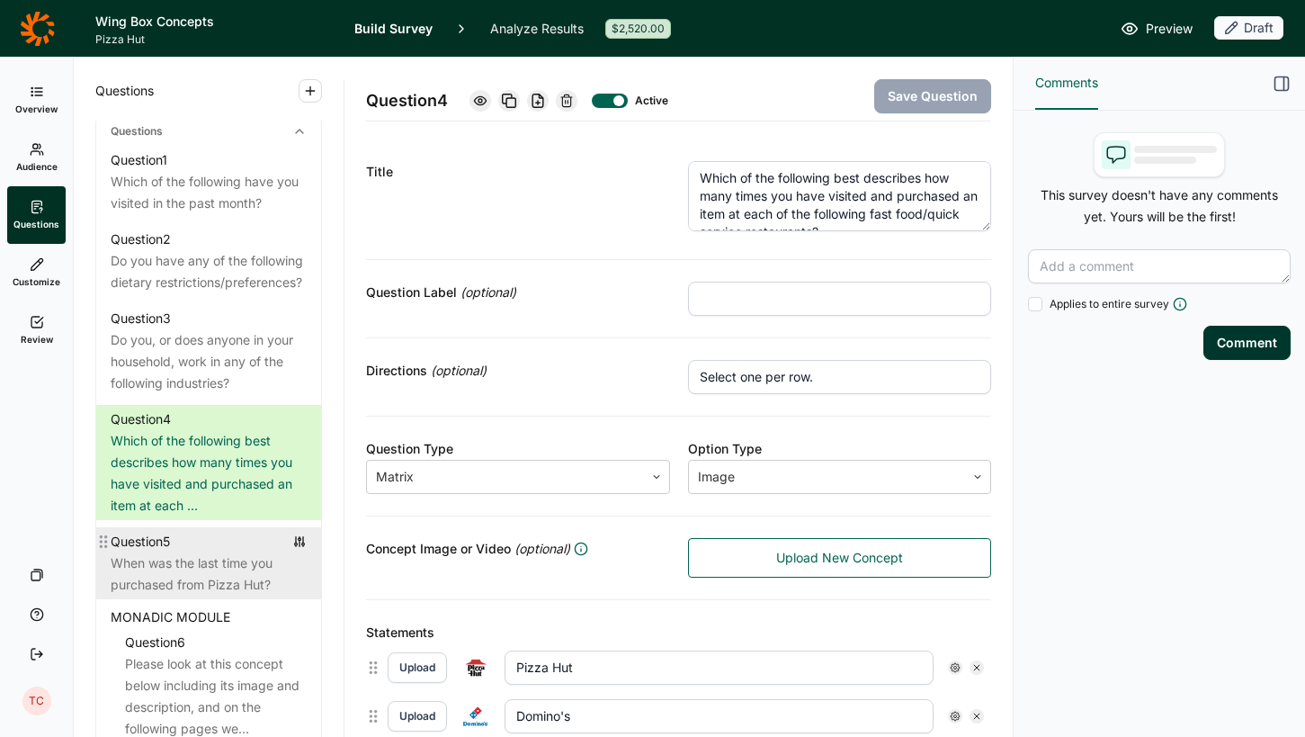
click at [176, 552] on div "When was the last time you purchased from Pizza Hut?" at bounding box center [209, 573] width 196 height 43
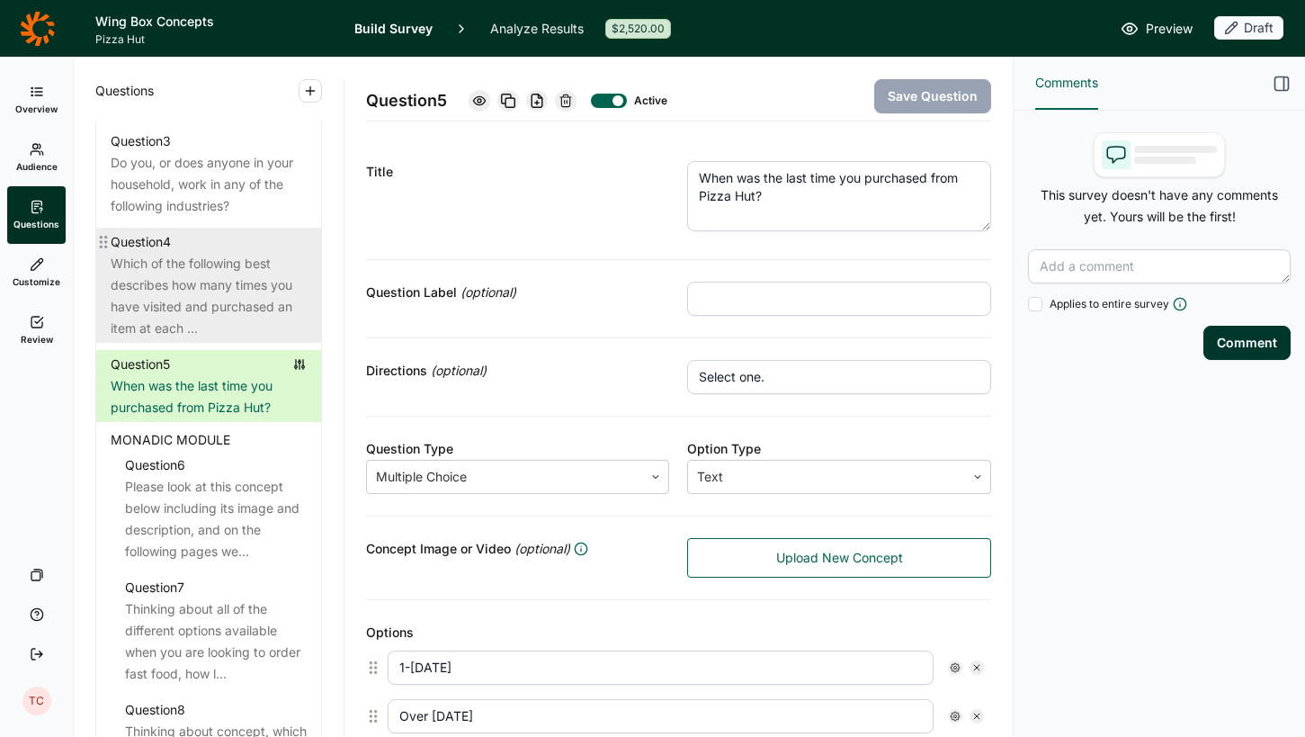
scroll to position [1075, 0]
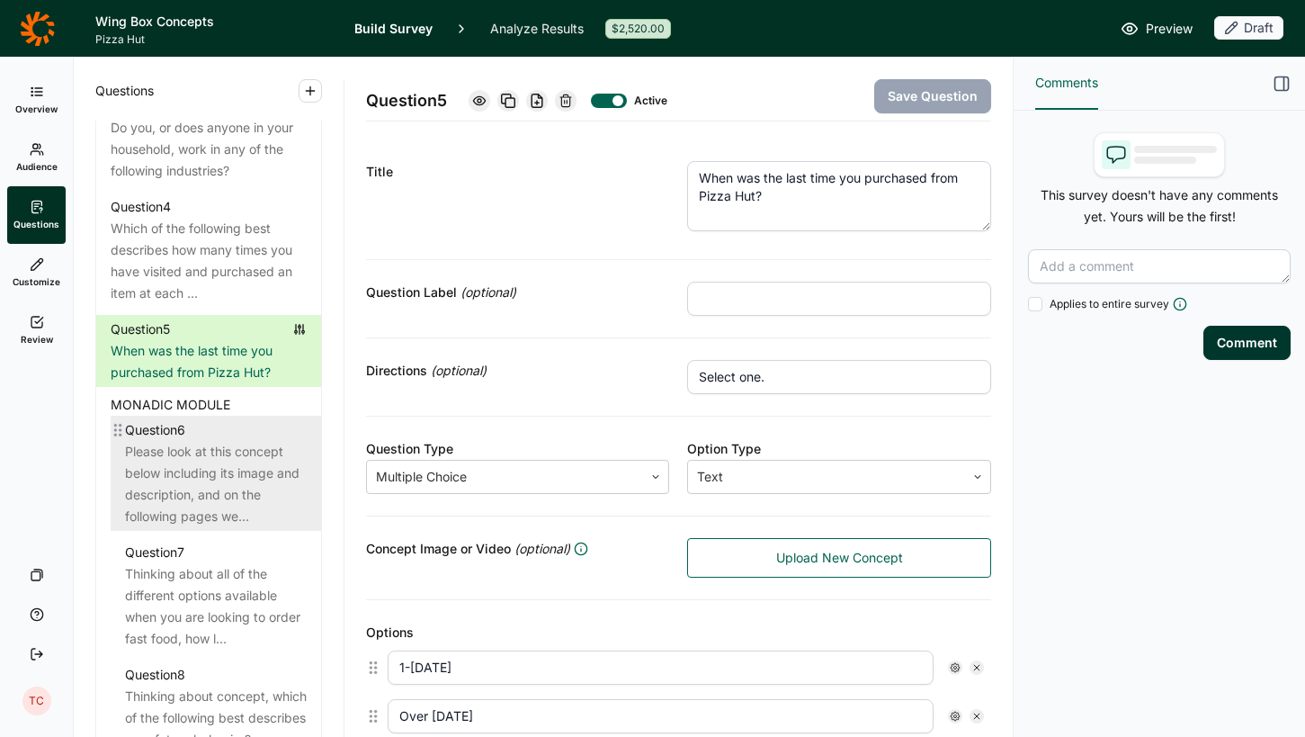
click at [192, 441] on div "Please look at this concept below including its image and description, and on t…" at bounding box center [216, 484] width 182 height 86
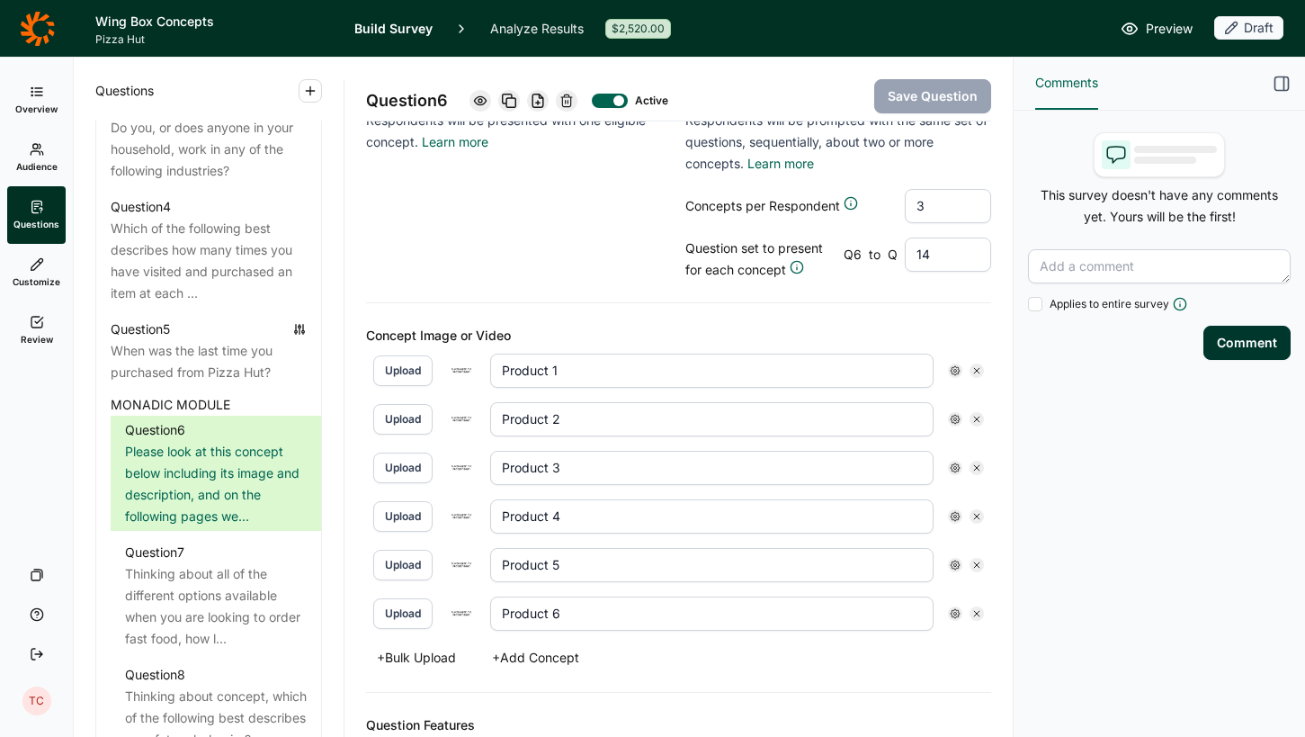
scroll to position [434, 0]
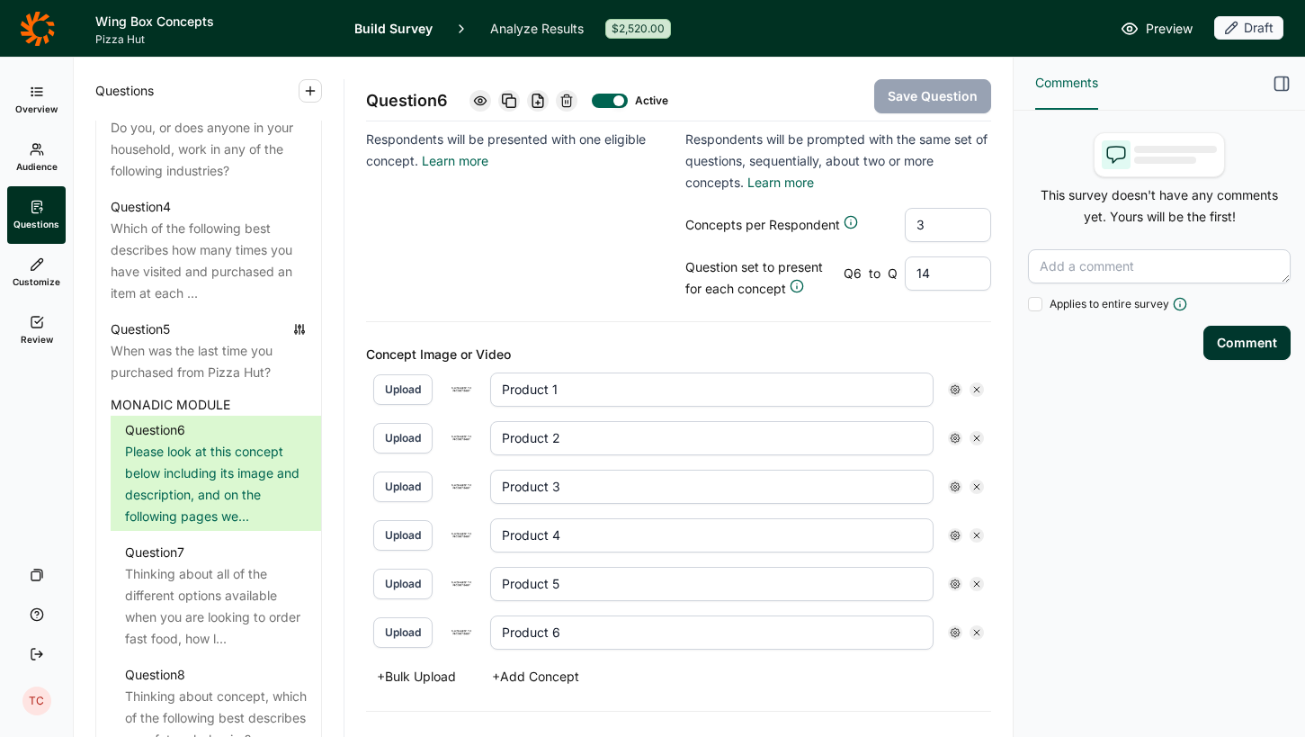
click at [410, 388] on button "Upload" at bounding box center [402, 389] width 59 height 31
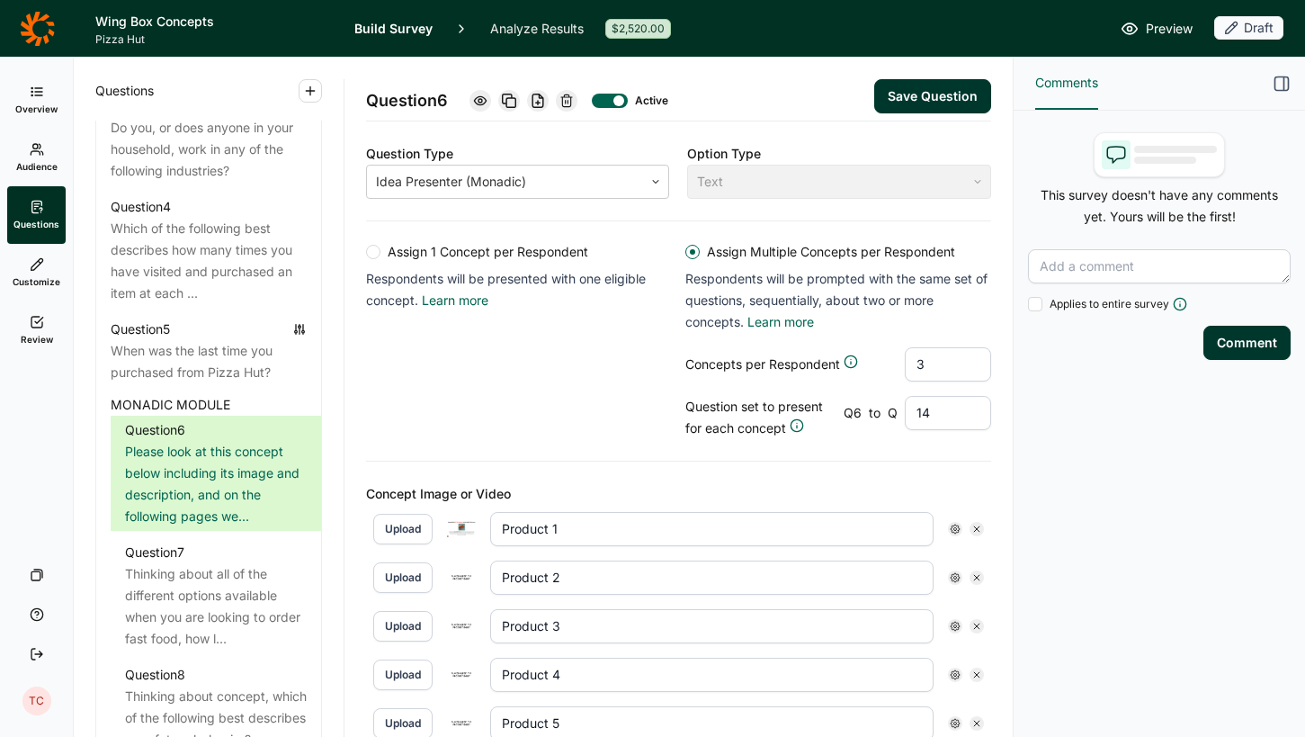
scroll to position [294, 0]
drag, startPoint x: 929, startPoint y: 367, endPoint x: 901, endPoint y: 368, distance: 27.9
click at [901, 368] on div "Concepts per Respondent 3" at bounding box center [838, 365] width 306 height 34
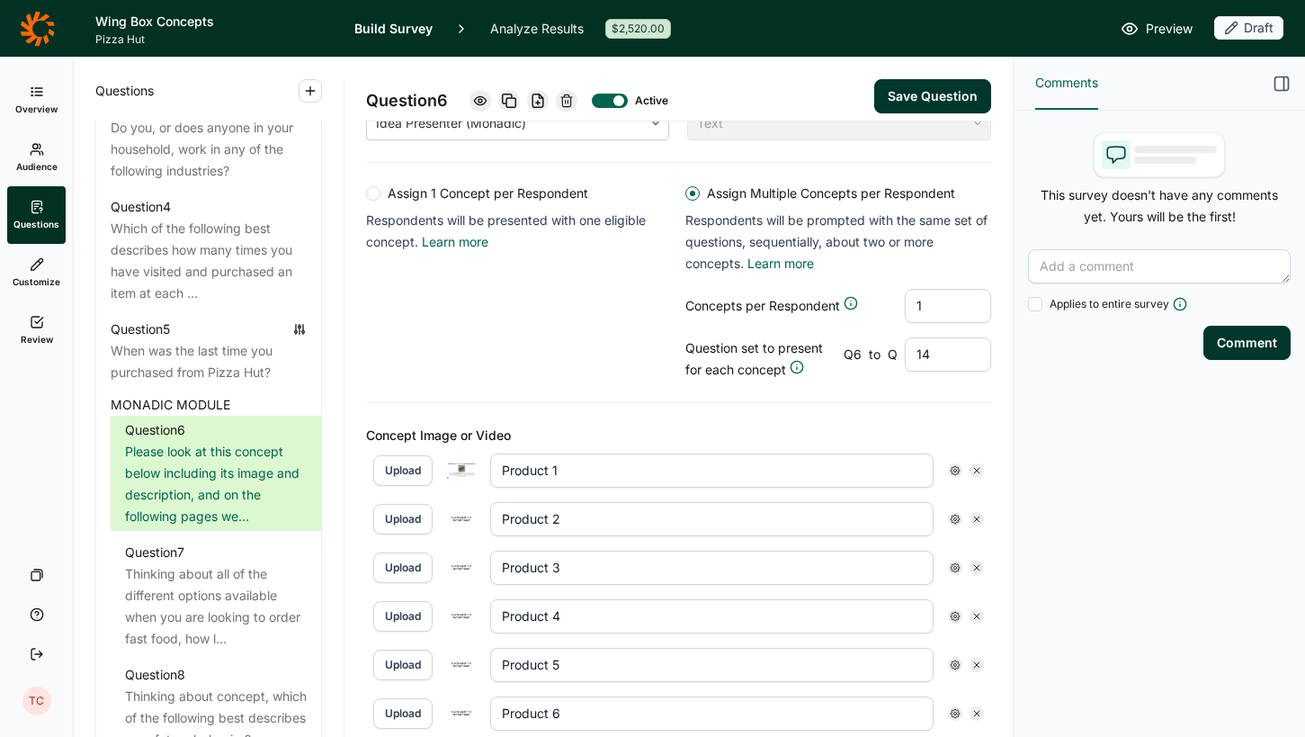
scroll to position [358, 0]
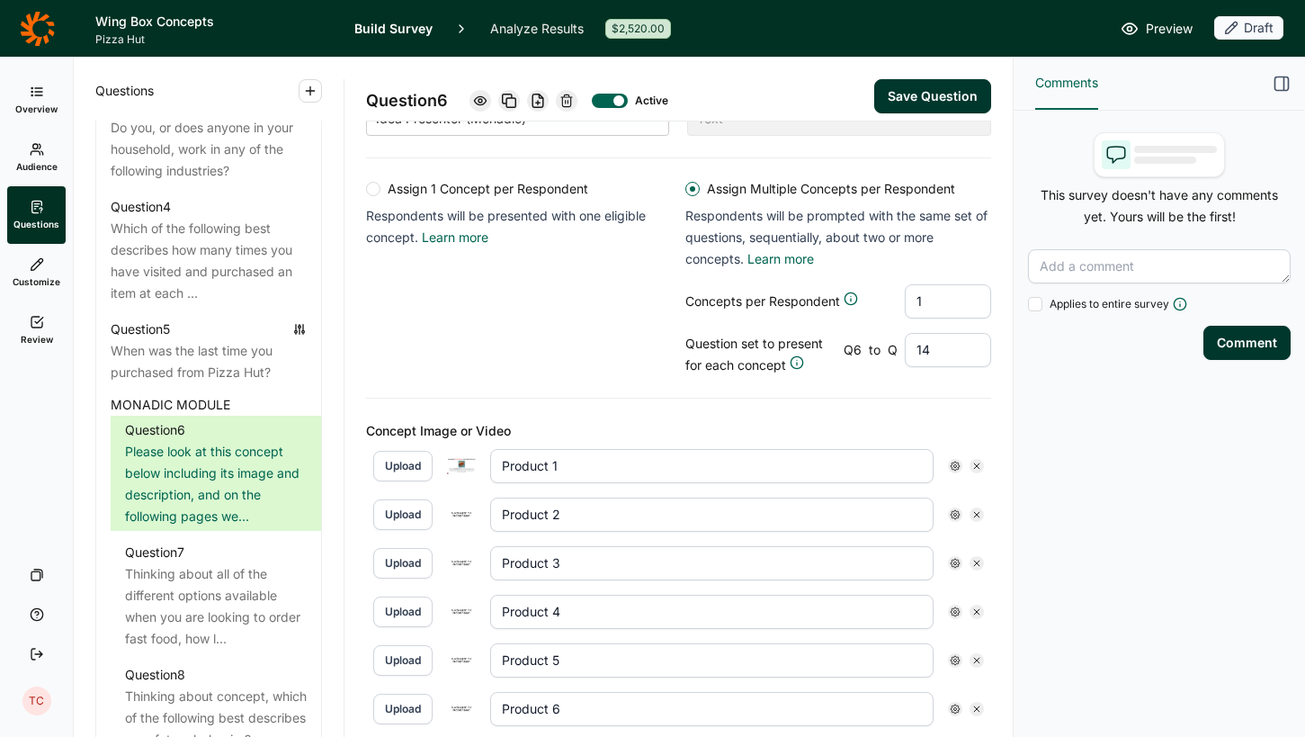
type input "1"
drag, startPoint x: 574, startPoint y: 464, endPoint x: 490, endPoint y: 464, distance: 83.6
click at [490, 464] on div "Upload Product 1" at bounding box center [678, 466] width 611 height 34
type input "w"
type input "Q"
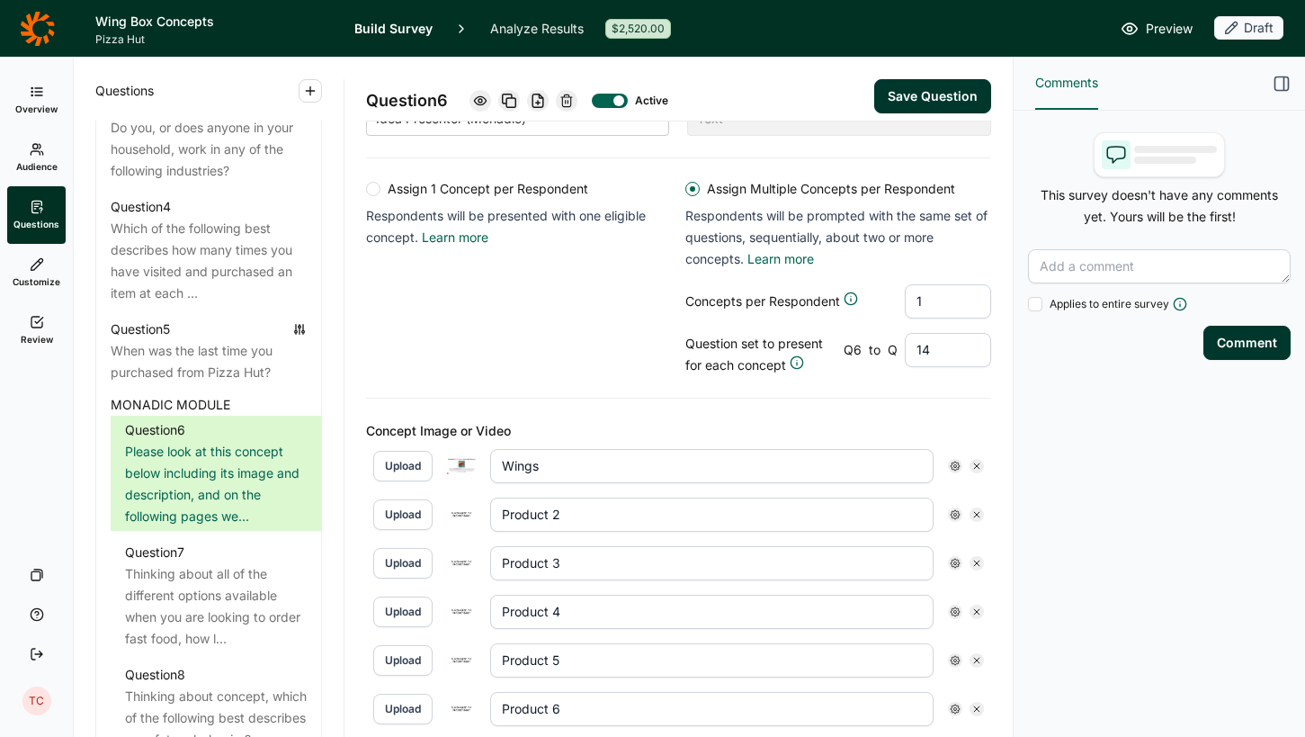
type input "Wings"
click at [404, 518] on button "Upload" at bounding box center [402, 514] width 59 height 31
drag, startPoint x: 587, startPoint y: 516, endPoint x: 467, endPoint y: 517, distance: 120.5
click at [467, 517] on div "Upload Product 2" at bounding box center [678, 514] width 611 height 34
type input "W"
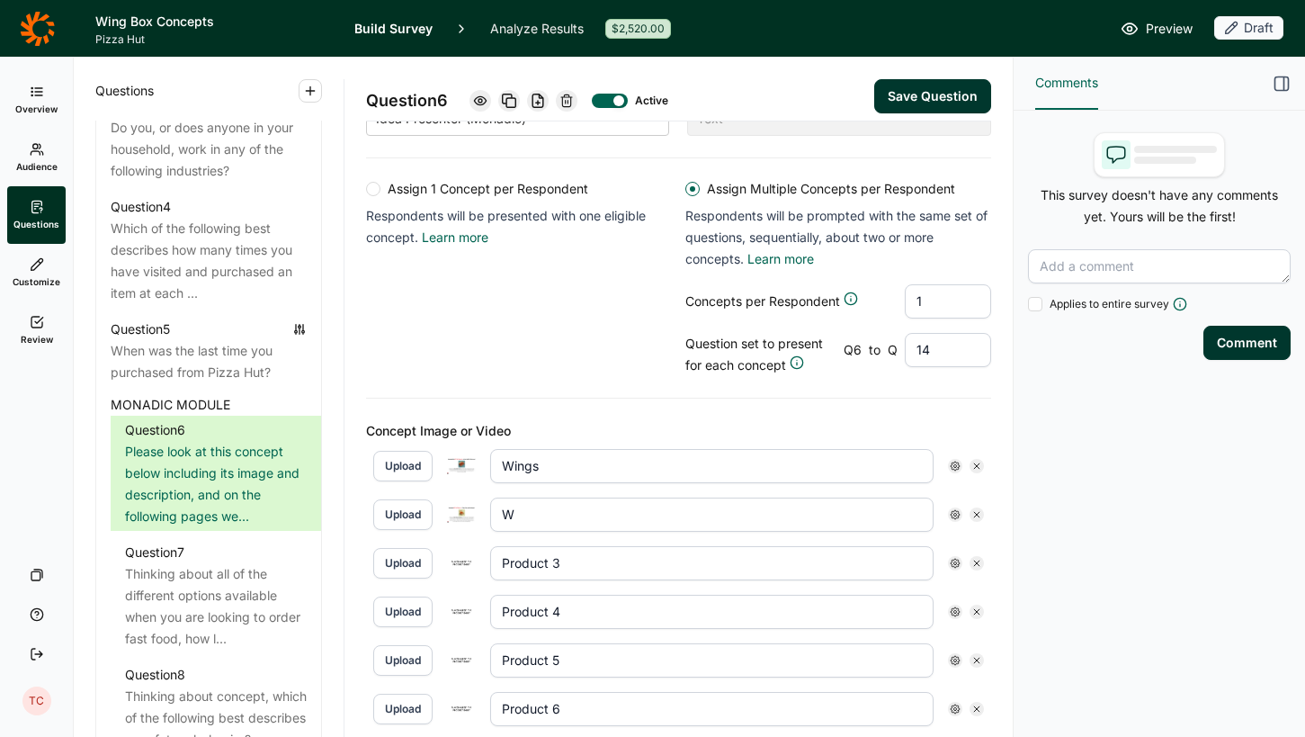
click at [573, 514] on input "W" at bounding box center [711, 514] width 443 height 34
type input "Wings & Fries"
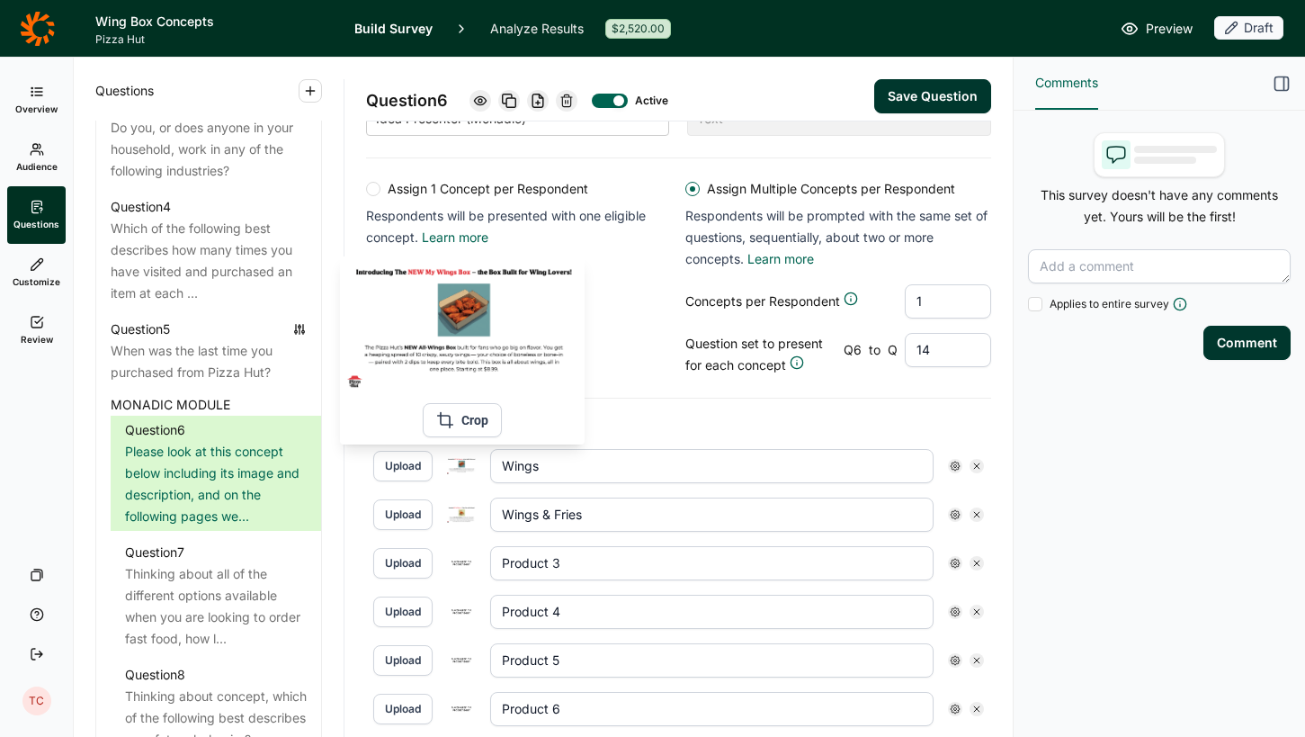
click at [466, 468] on img at bounding box center [461, 465] width 29 height 15
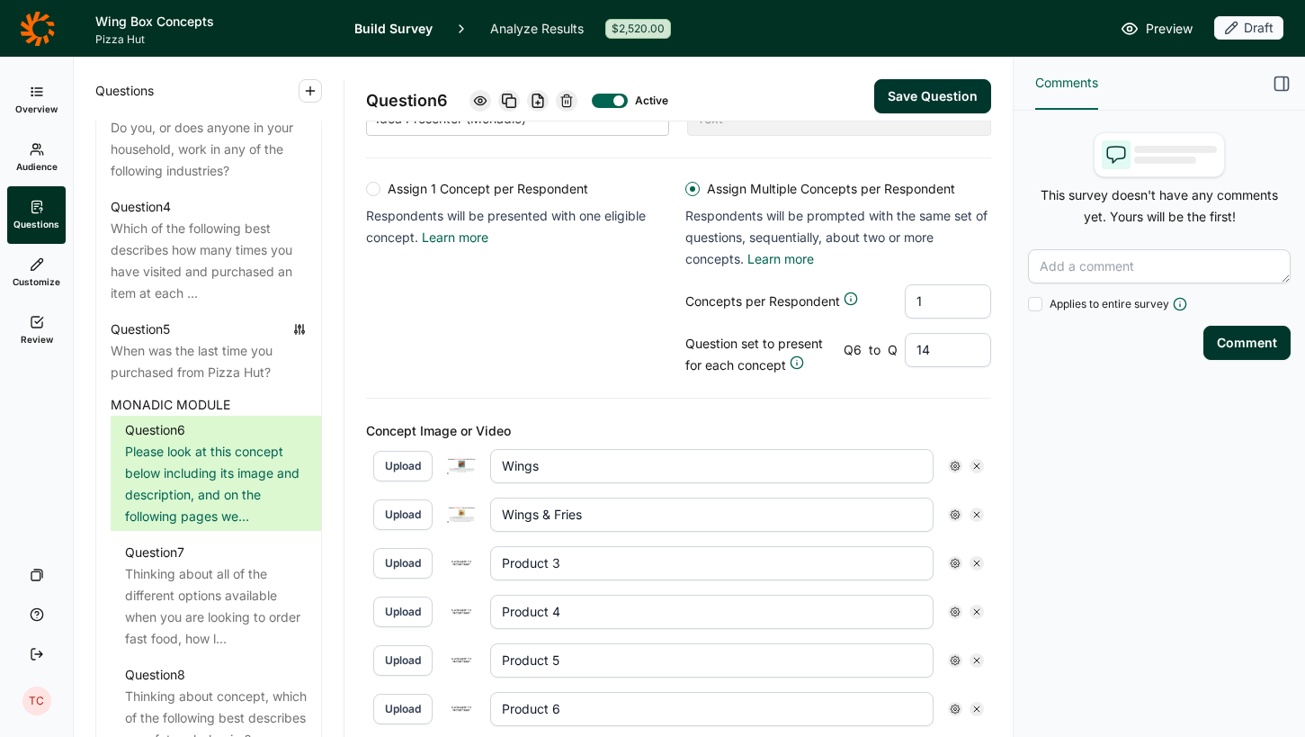
click at [462, 513] on img at bounding box center [461, 513] width 29 height 15
click at [406, 564] on button "Upload" at bounding box center [402, 563] width 59 height 31
drag, startPoint x: 591, startPoint y: 566, endPoint x: 478, endPoint y: 567, distance: 113.3
click at [478, 567] on div "Upload Product 3" at bounding box center [678, 563] width 611 height 34
type input "Pizza & Wings"
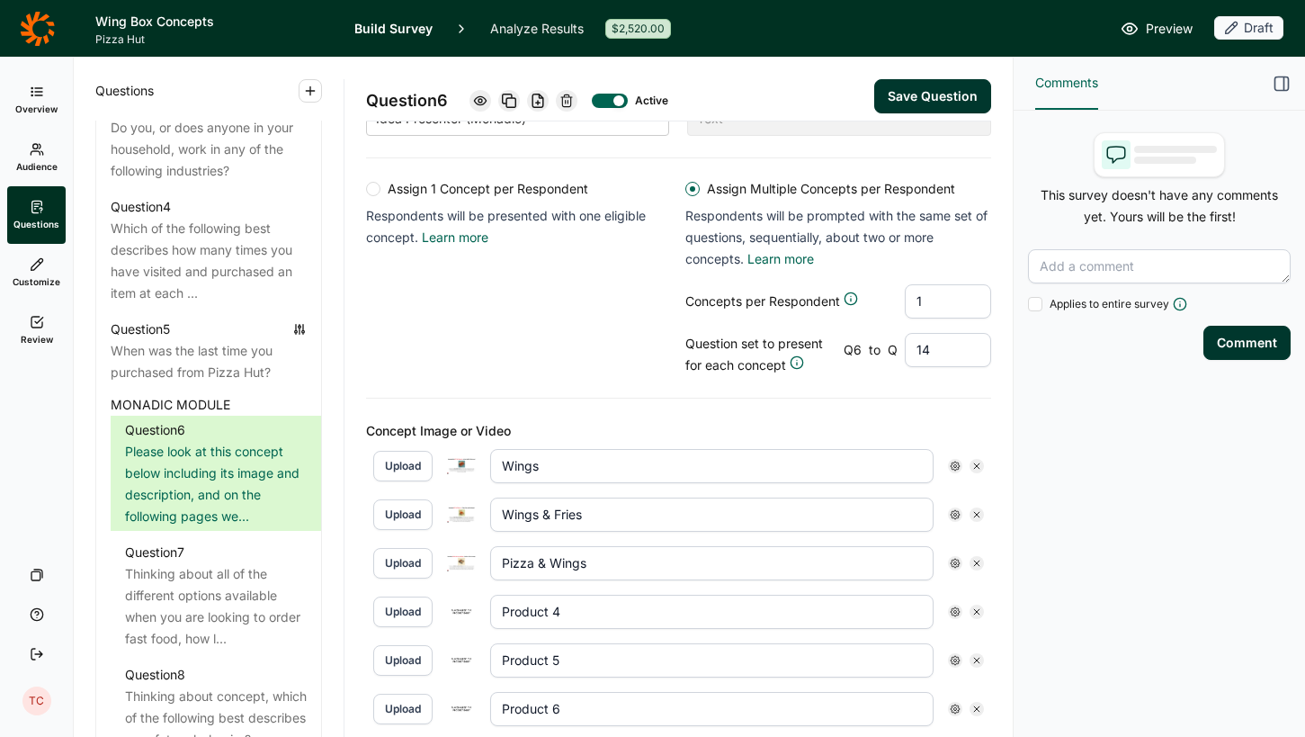
click at [975, 612] on icon at bounding box center [976, 611] width 11 height 11
type input "Product 5"
type input "Product 6"
click at [975, 612] on icon at bounding box center [976, 611] width 11 height 11
type input "Product 6"
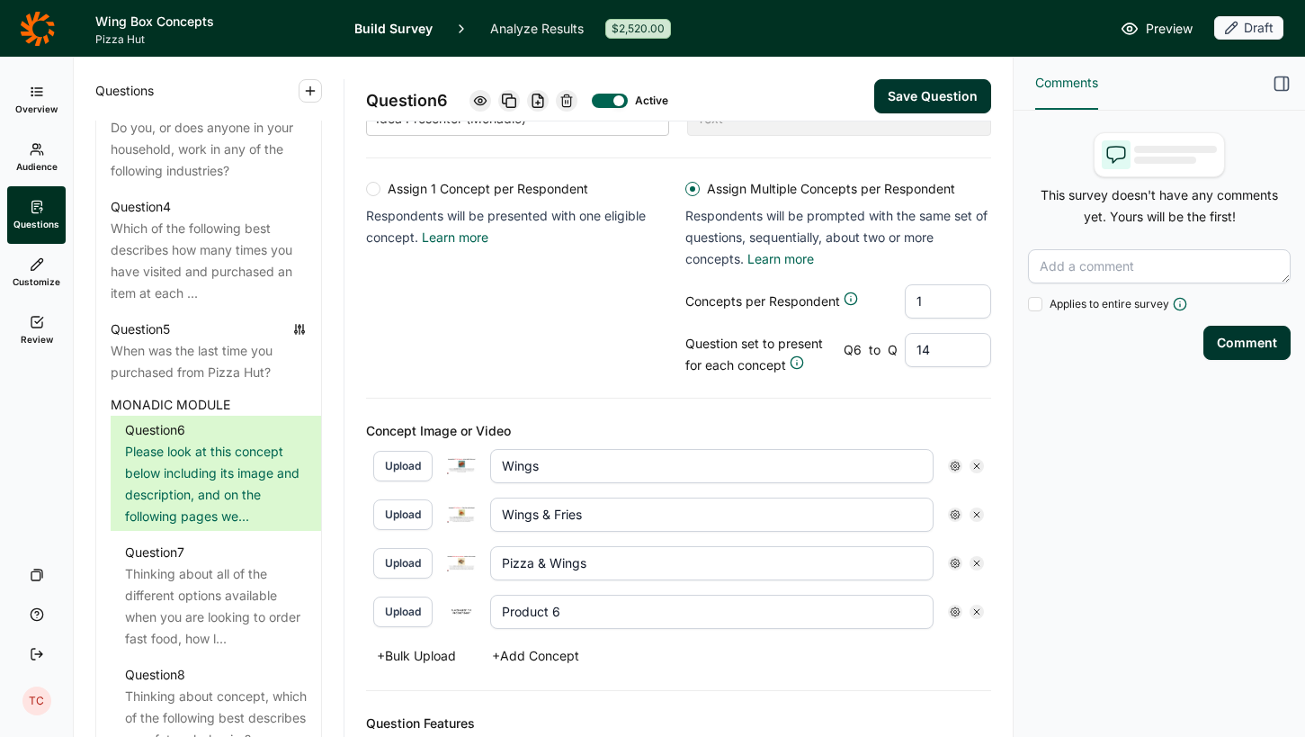
click at [975, 614] on icon at bounding box center [976, 611] width 11 height 11
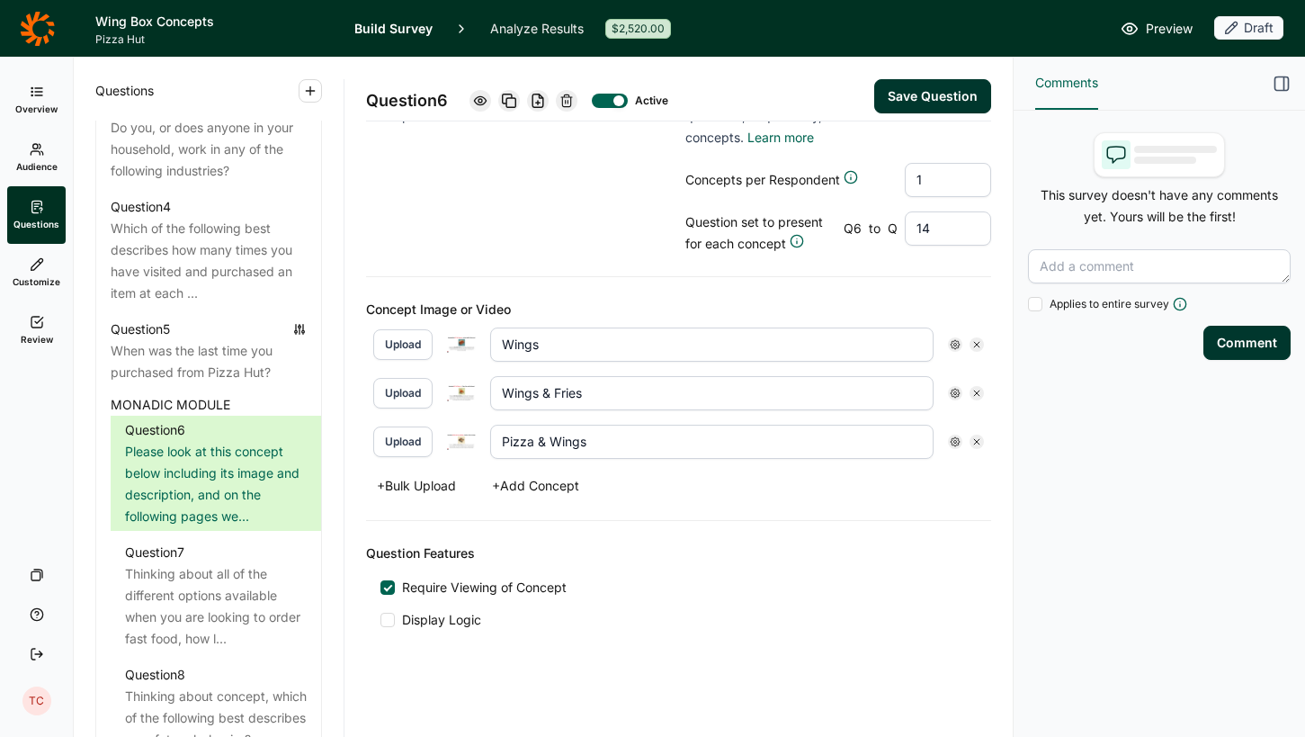
scroll to position [479, 0]
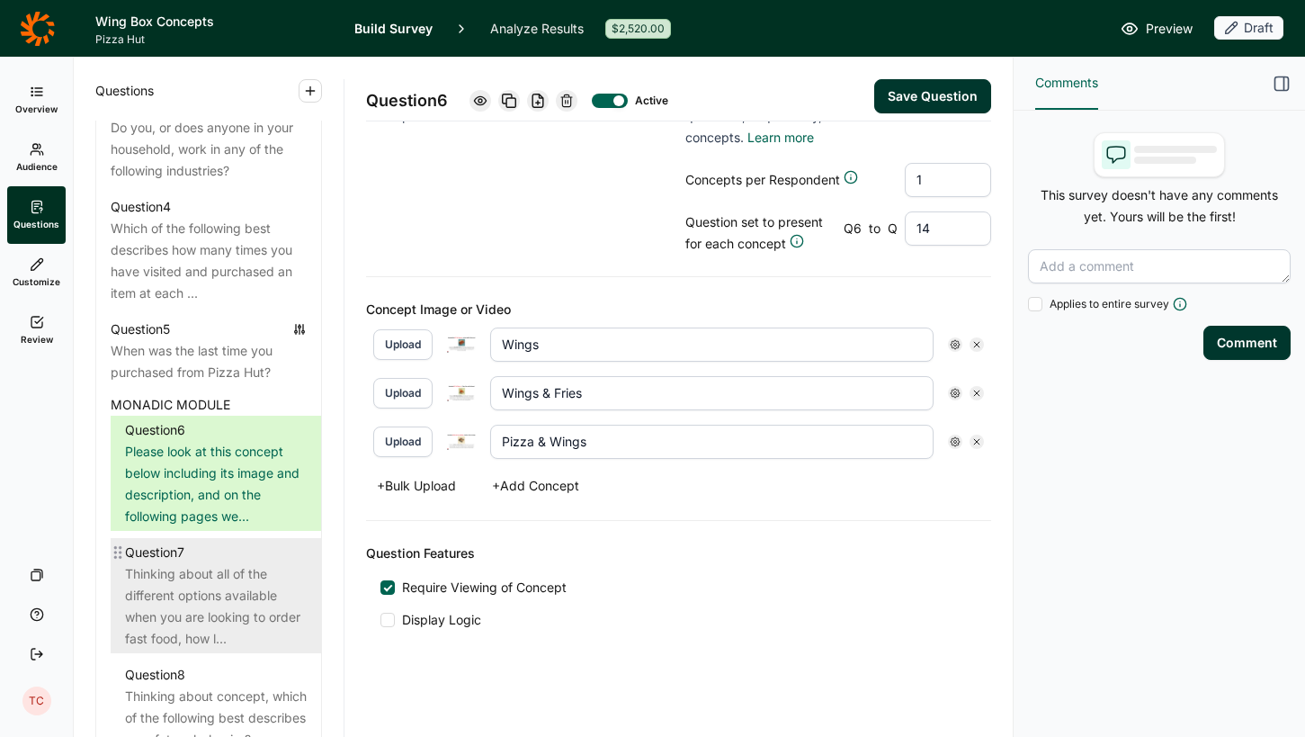
click at [182, 576] on div "Thinking about all of the different options available when you are looking to o…" at bounding box center [216, 606] width 182 height 86
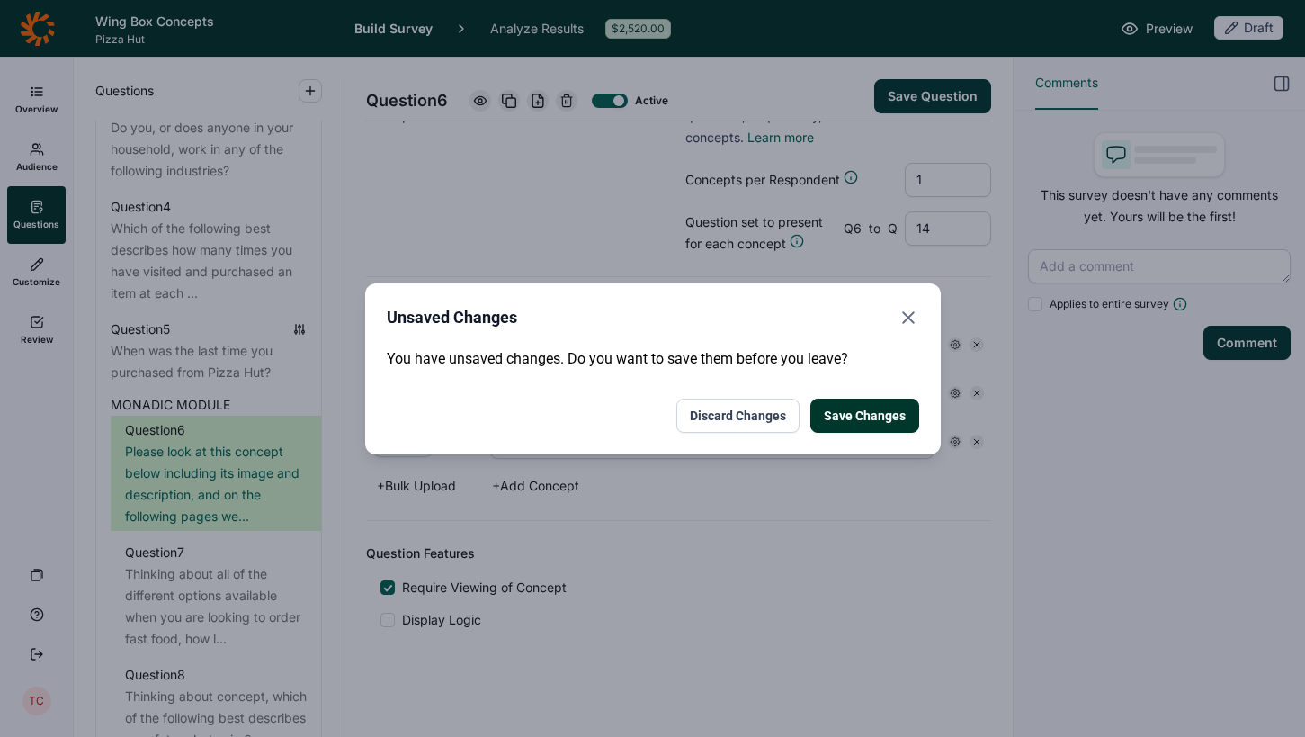
click at [873, 410] on button "Save Changes" at bounding box center [864, 415] width 109 height 34
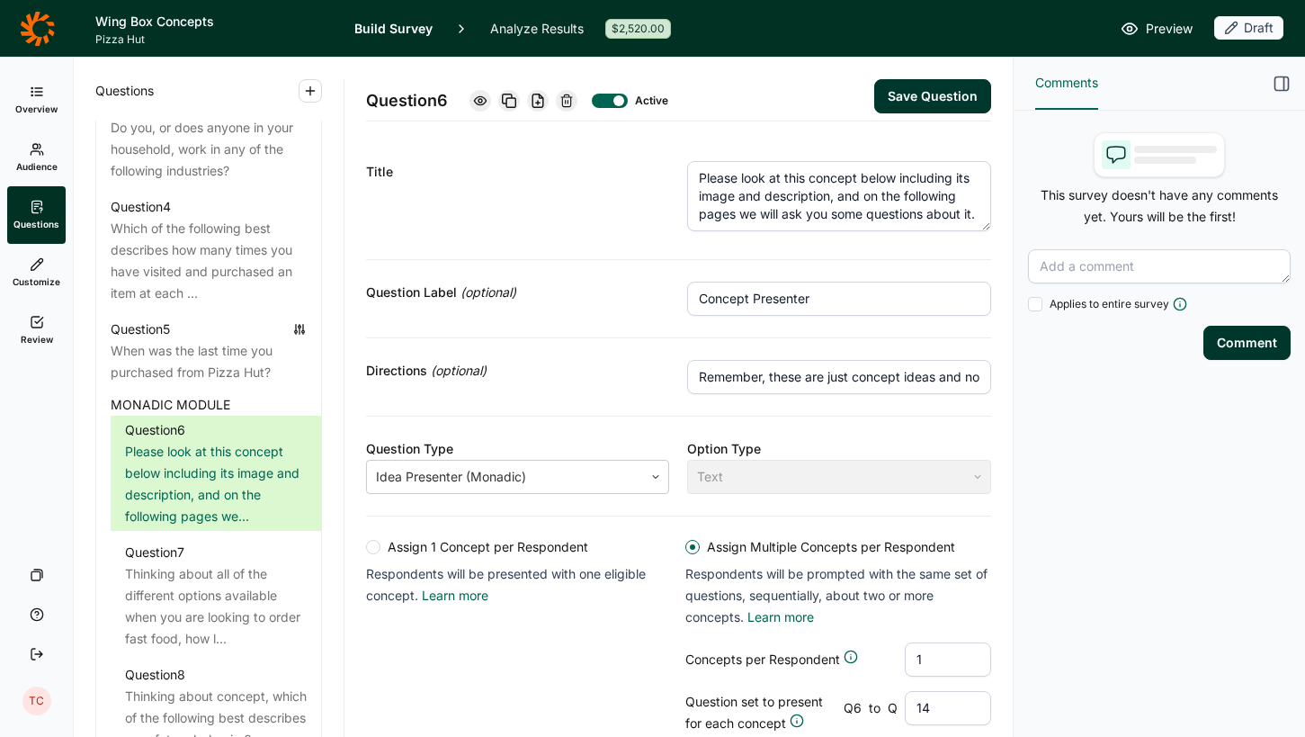
scroll to position [0, 0]
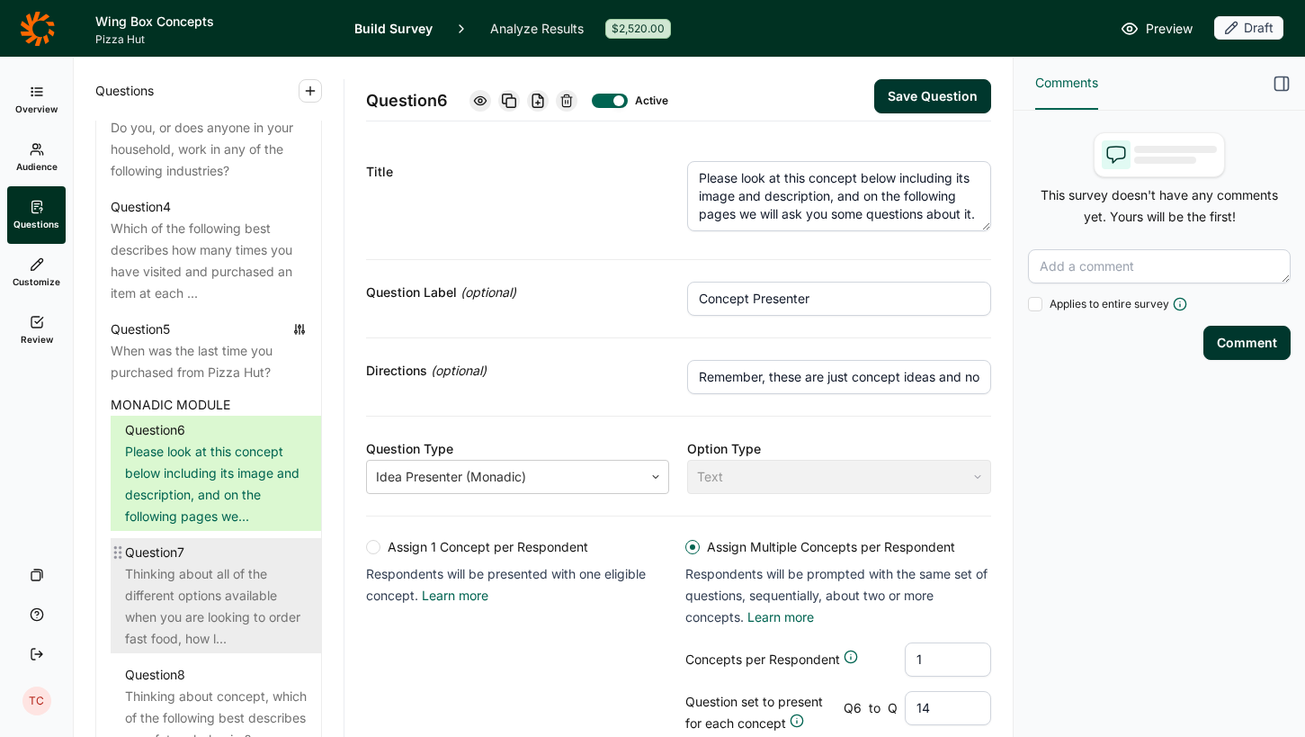
click at [225, 590] on div "Thinking about all of the different options available when you are looking to o…" at bounding box center [216, 606] width 182 height 86
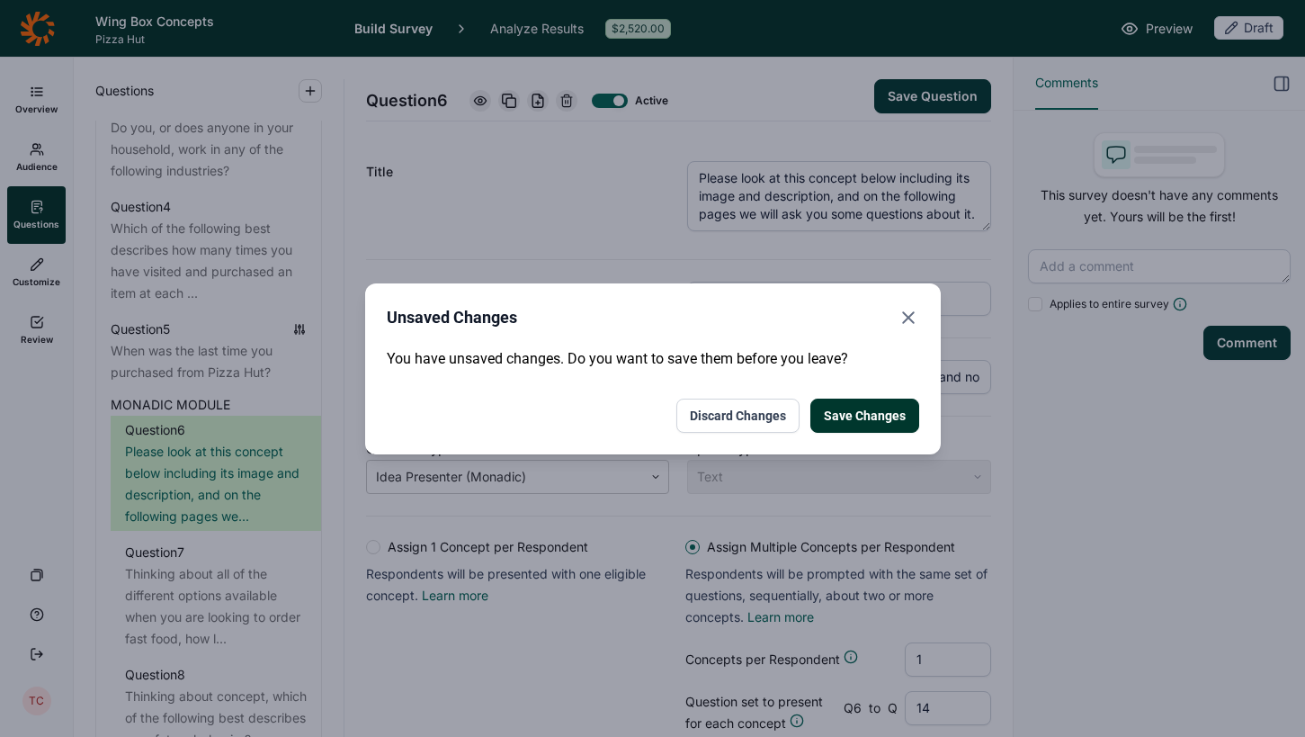
click at [912, 322] on use "Close" at bounding box center [908, 317] width 11 height 11
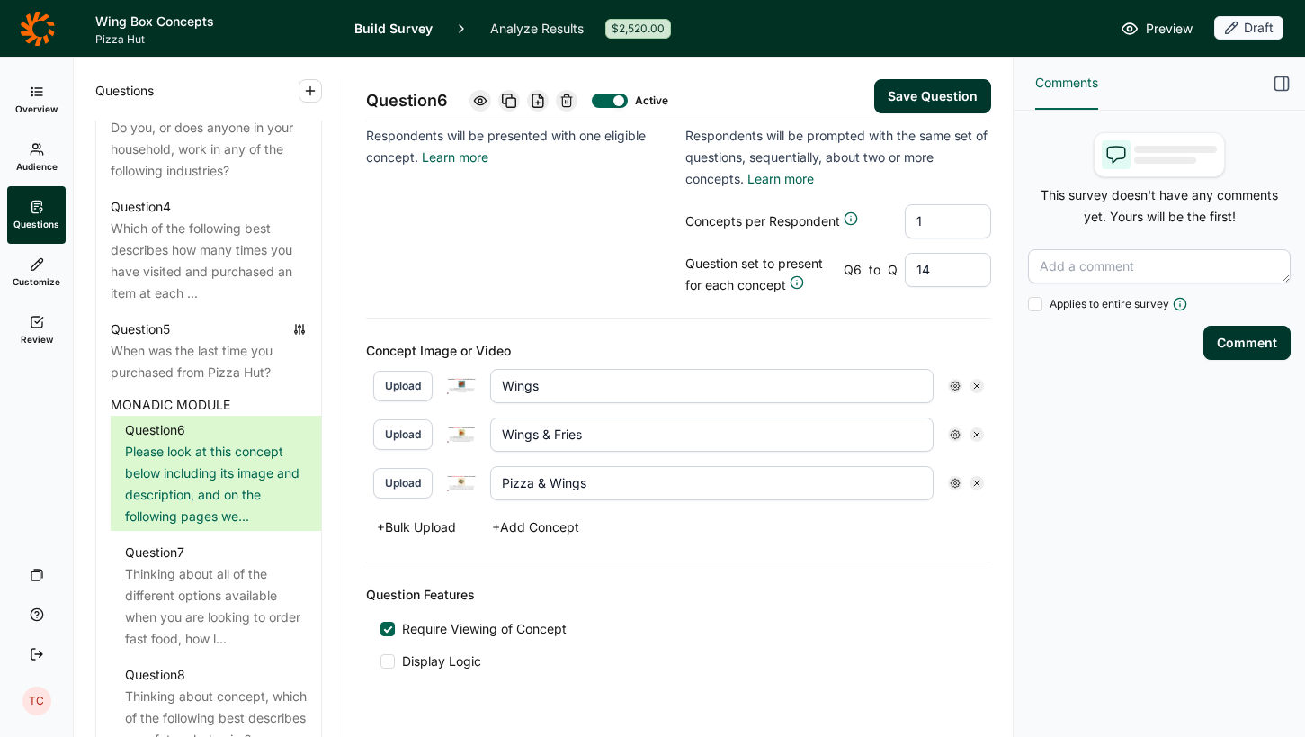
scroll to position [439, 0]
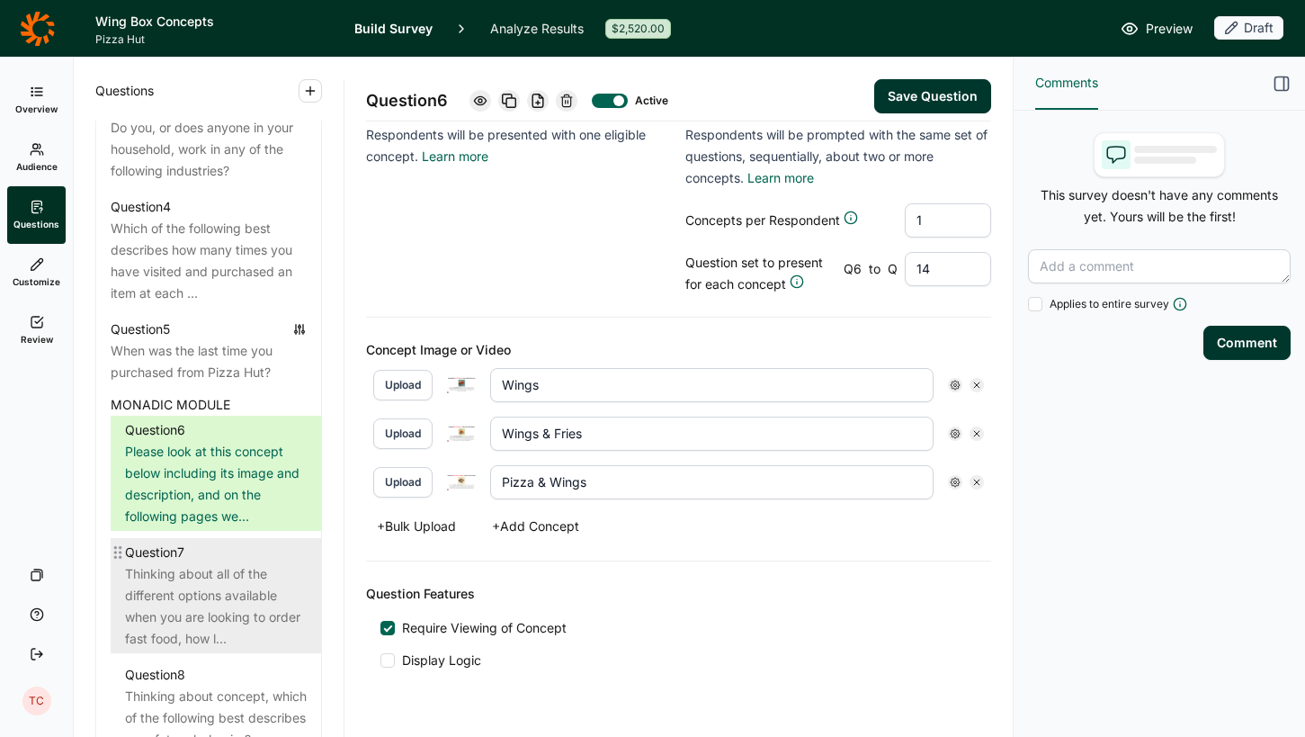
click at [208, 563] on div "Thinking about all of the different options available when you are looking to o…" at bounding box center [216, 606] width 182 height 86
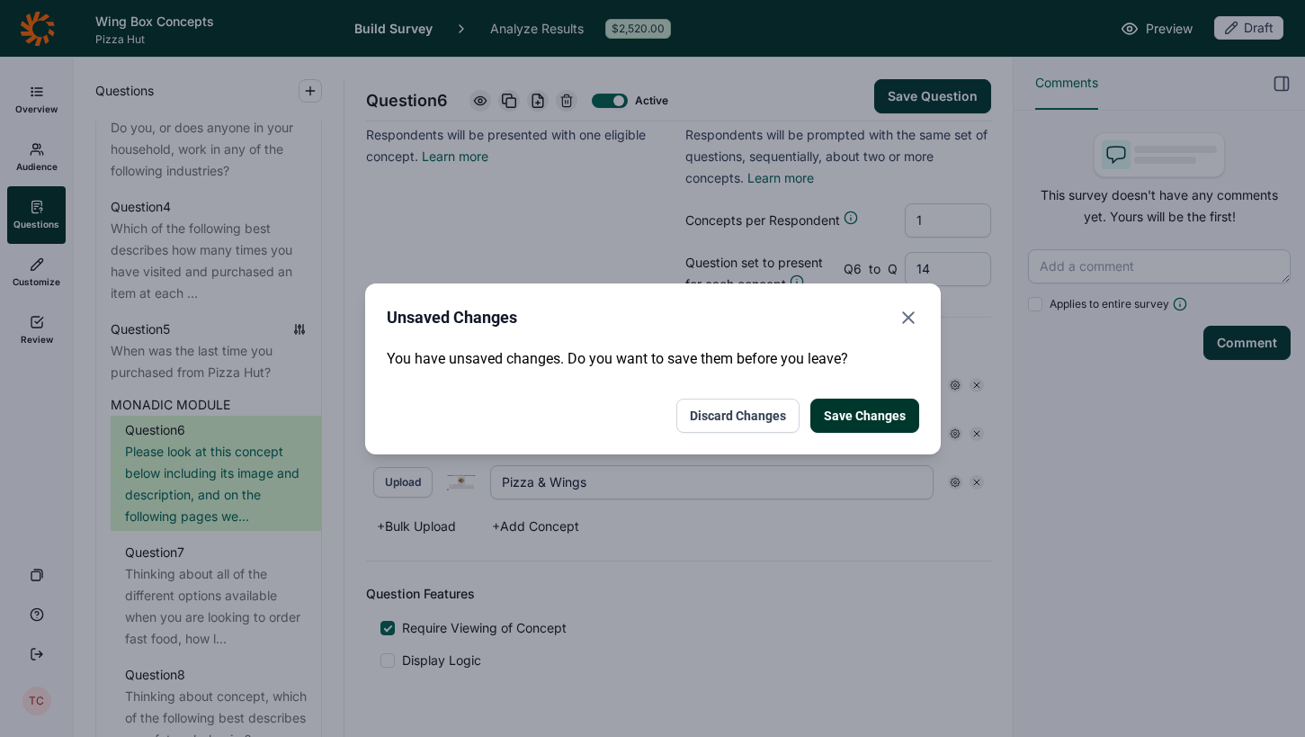
click at [871, 416] on button "Save Changes" at bounding box center [864, 415] width 109 height 34
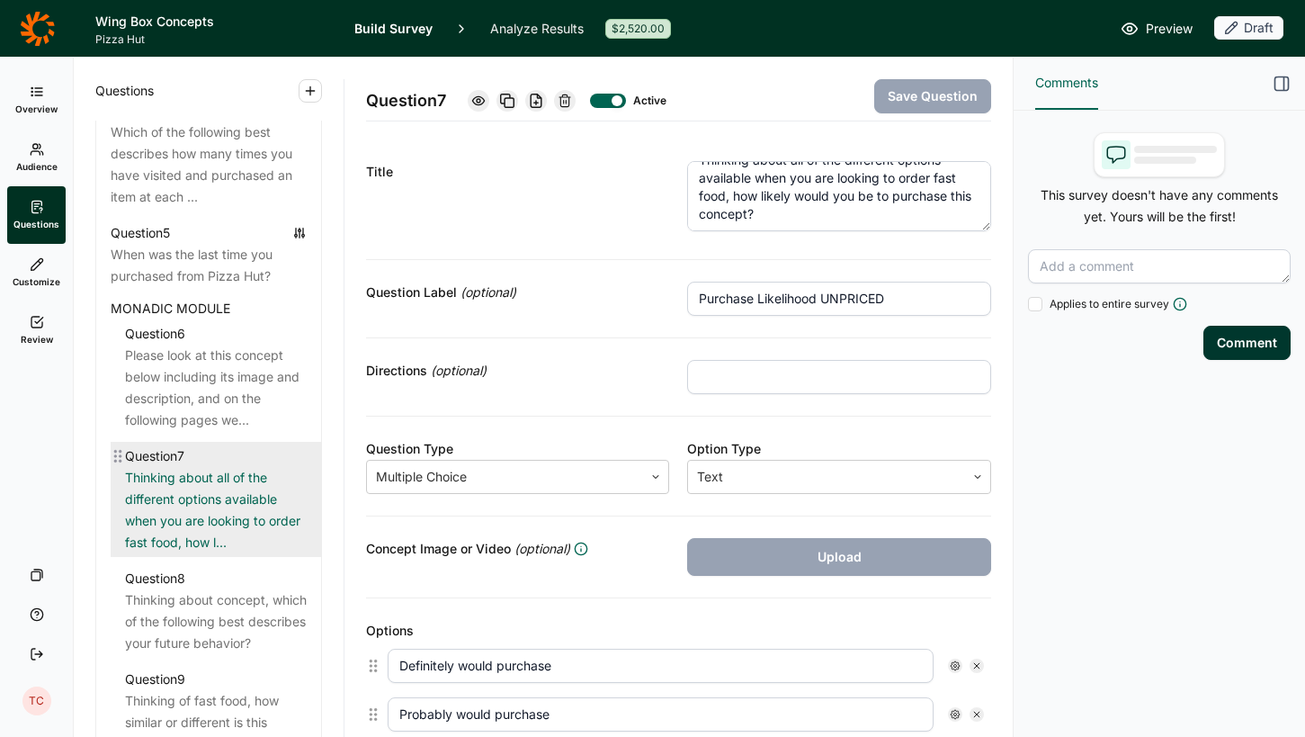
scroll to position [1180, 0]
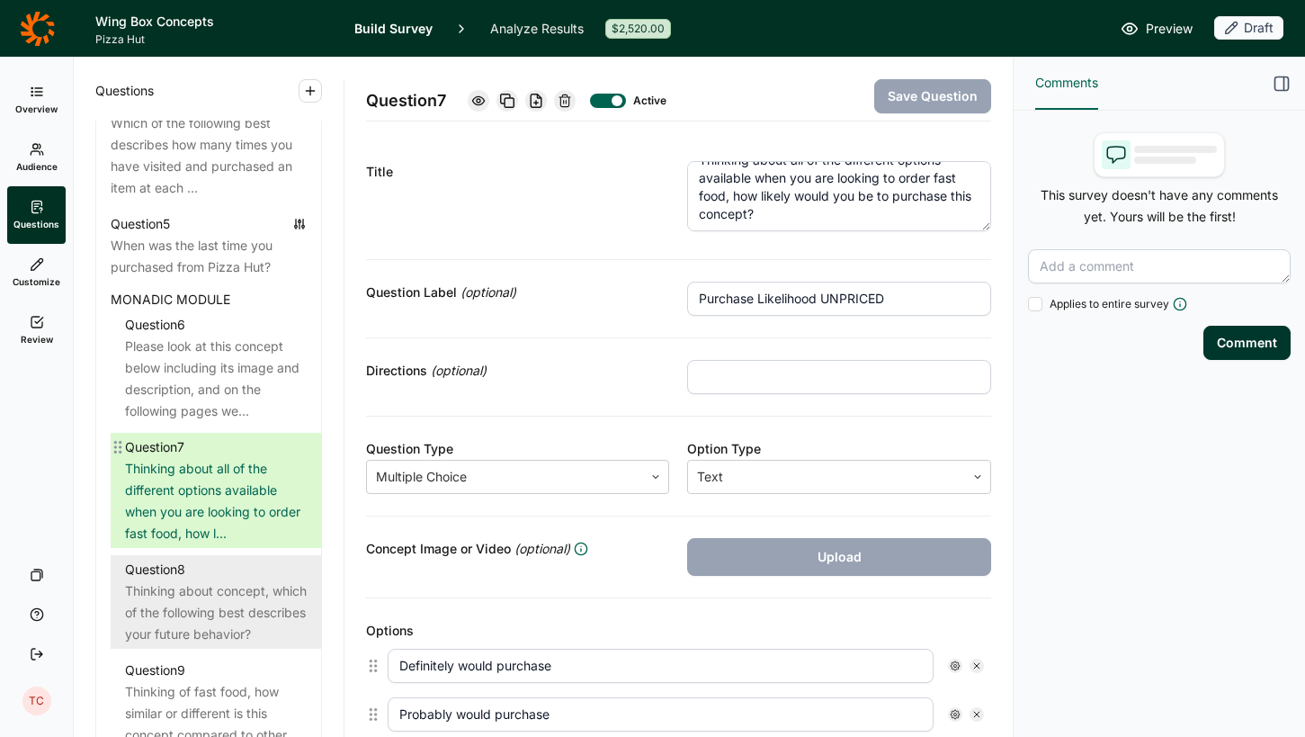
click at [240, 580] on div "Thinking about concept, which of the following best describes your future behav…" at bounding box center [216, 612] width 182 height 65
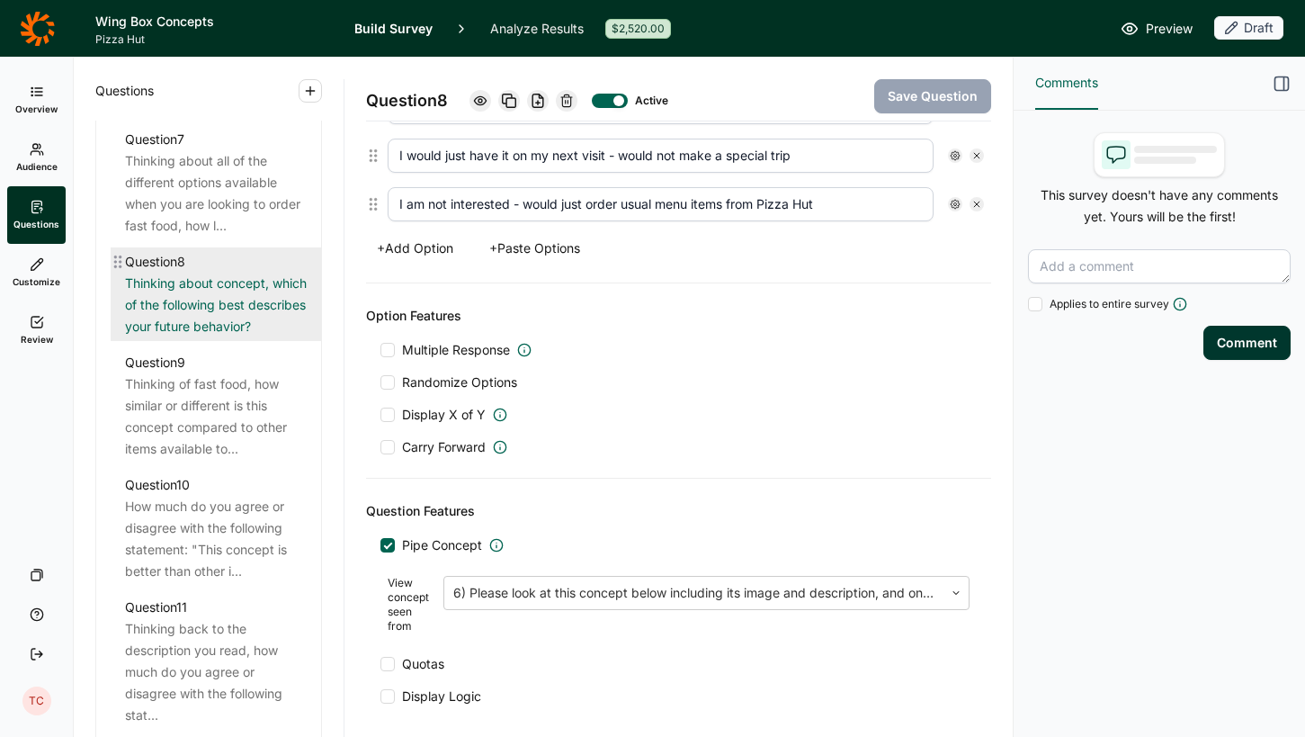
scroll to position [1539, 0]
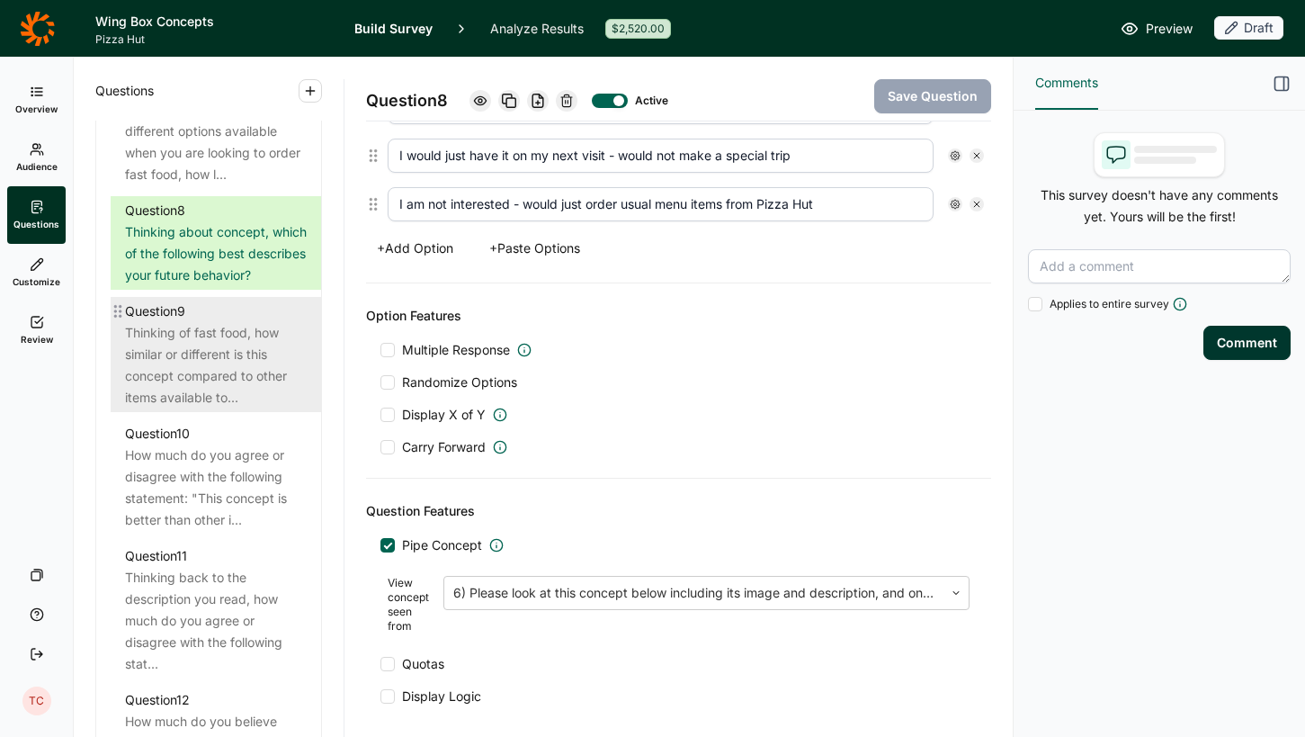
click at [228, 359] on div "Thinking of fast food, how similar or different is this concept compared to oth…" at bounding box center [216, 365] width 182 height 86
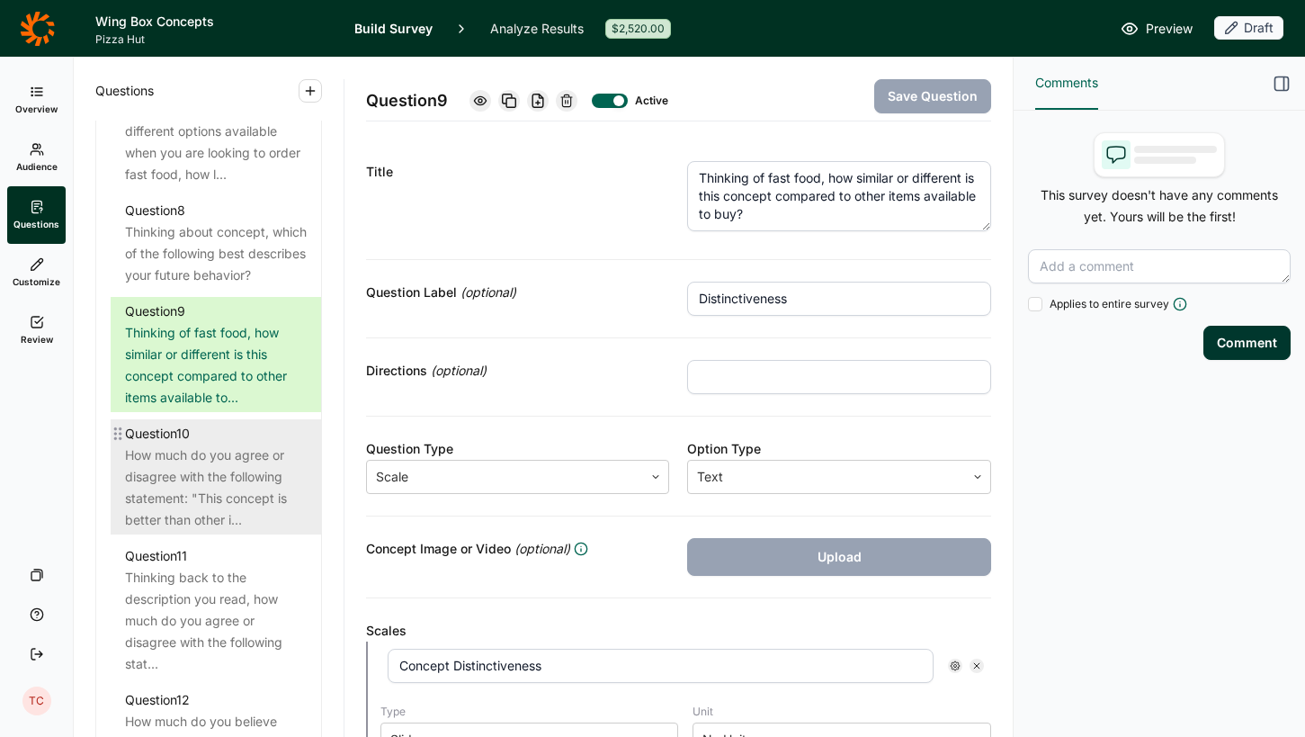
click at [208, 501] on div "How much do you agree or disagree with the following statement: "This concept i…" at bounding box center [216, 487] width 182 height 86
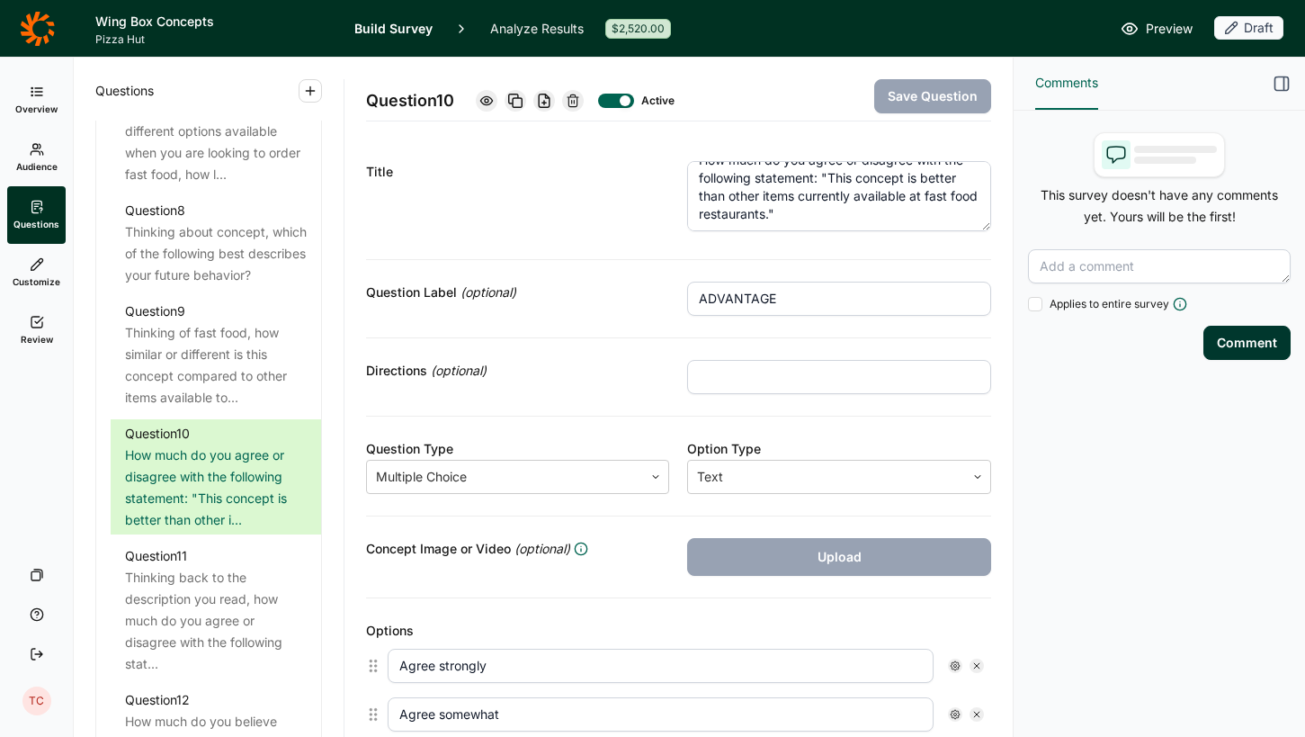
scroll to position [18, 0]
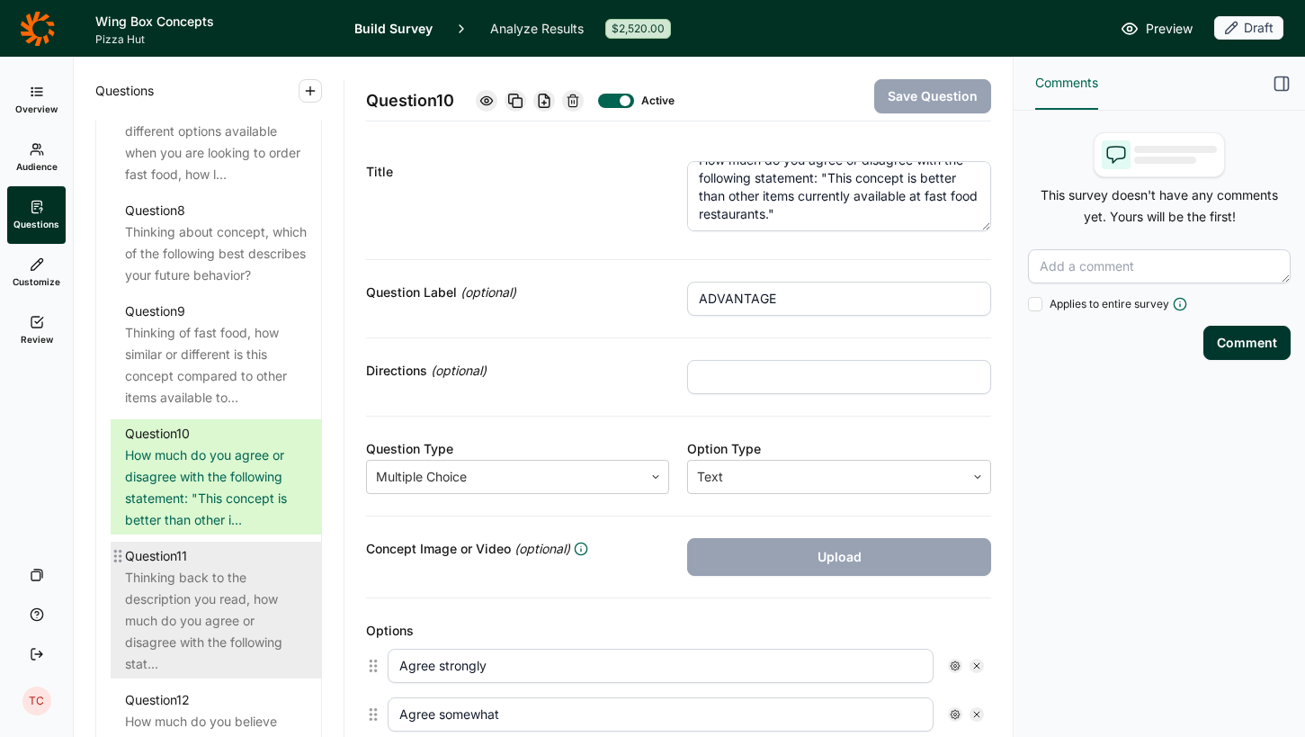
click at [192, 585] on div "Thinking back to the description you read, how much do you agree or disagree wi…" at bounding box center [216, 621] width 182 height 108
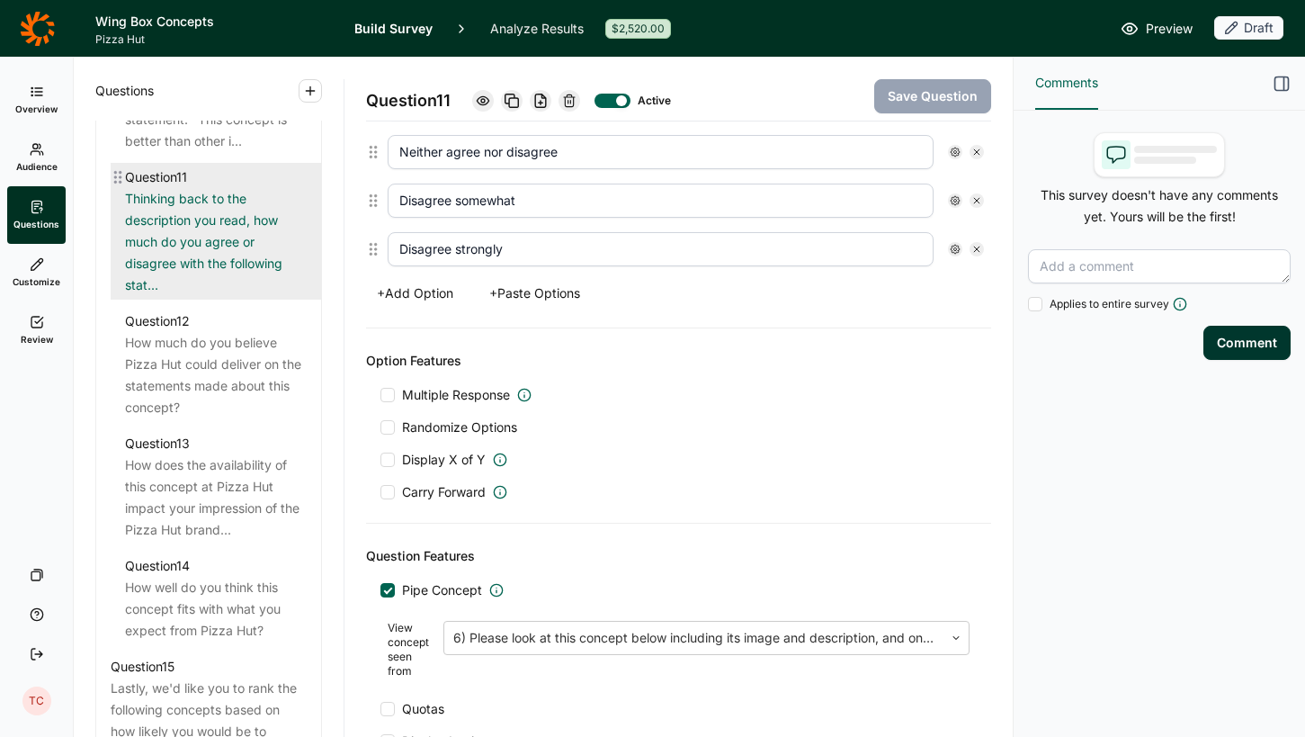
scroll to position [1939, 0]
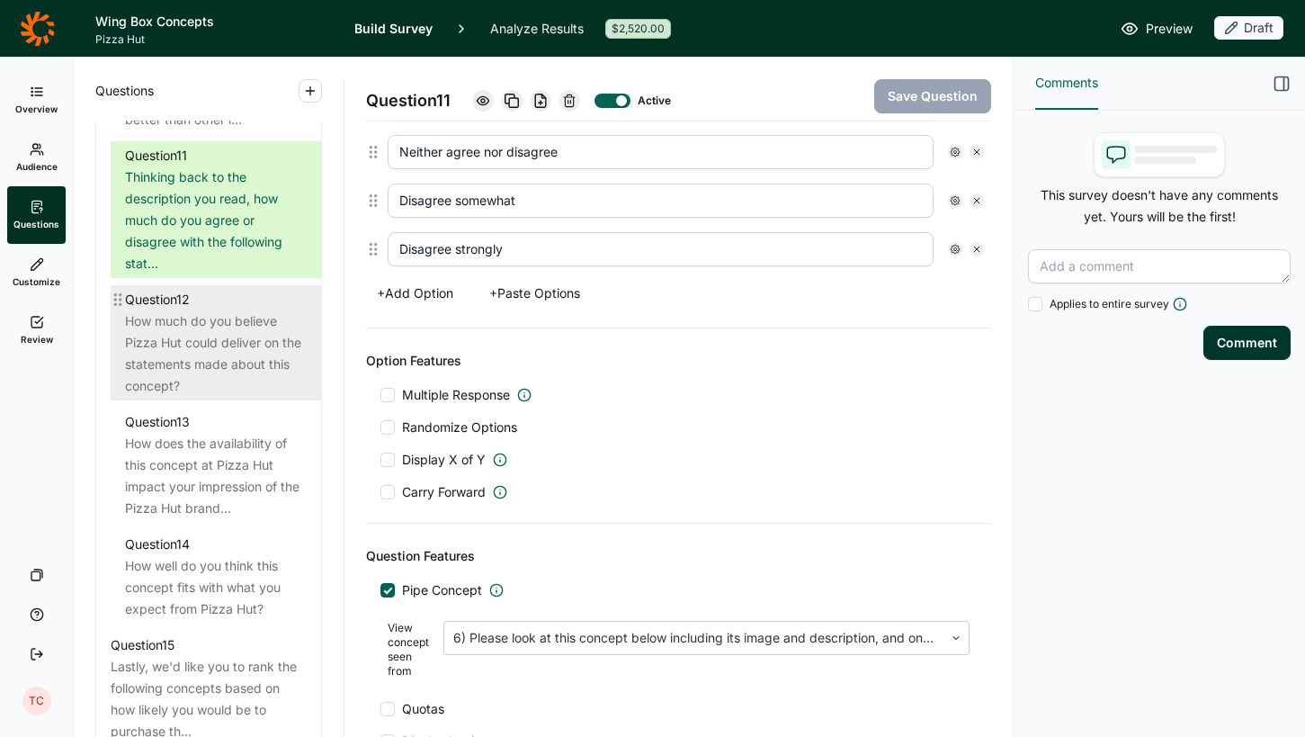
click at [201, 351] on div "How much do you believe Pizza Hut could deliver on the statements made about th…" at bounding box center [216, 353] width 182 height 86
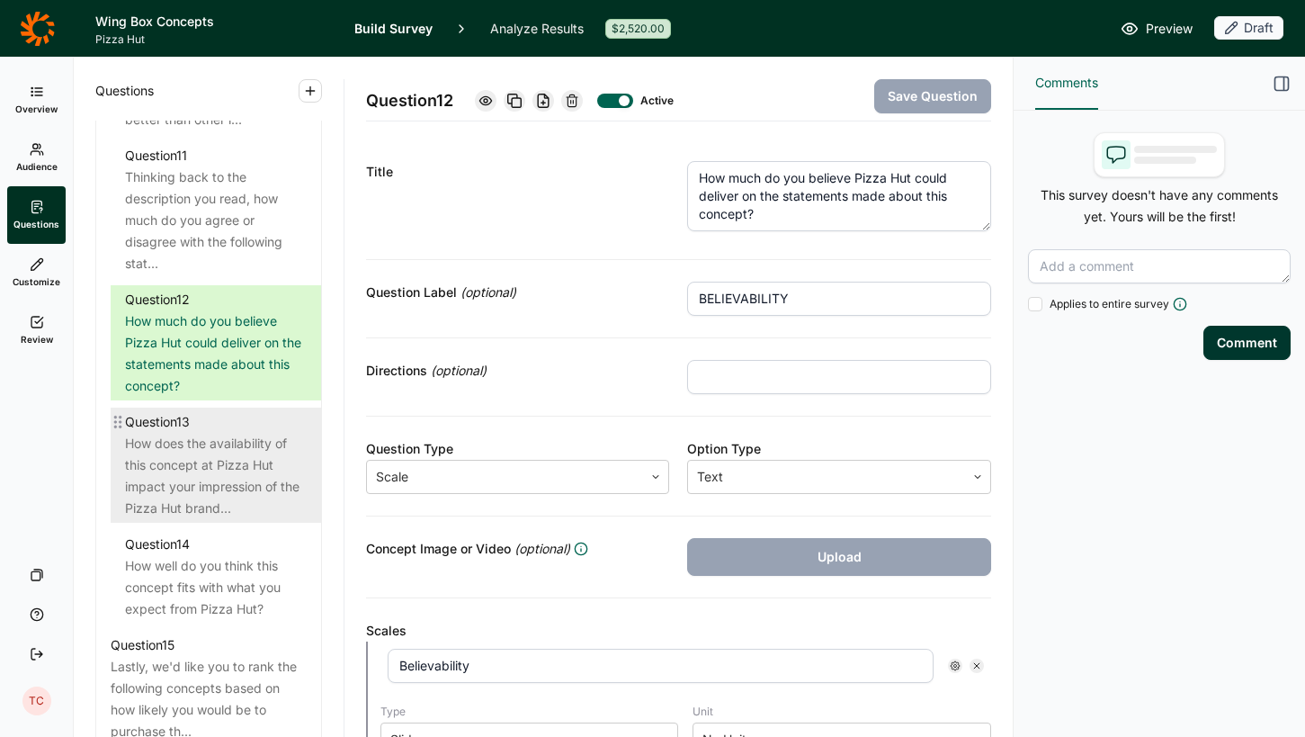
click at [212, 484] on div "How does the availability of this concept at Pizza Hut impact your impression o…" at bounding box center [216, 476] width 182 height 86
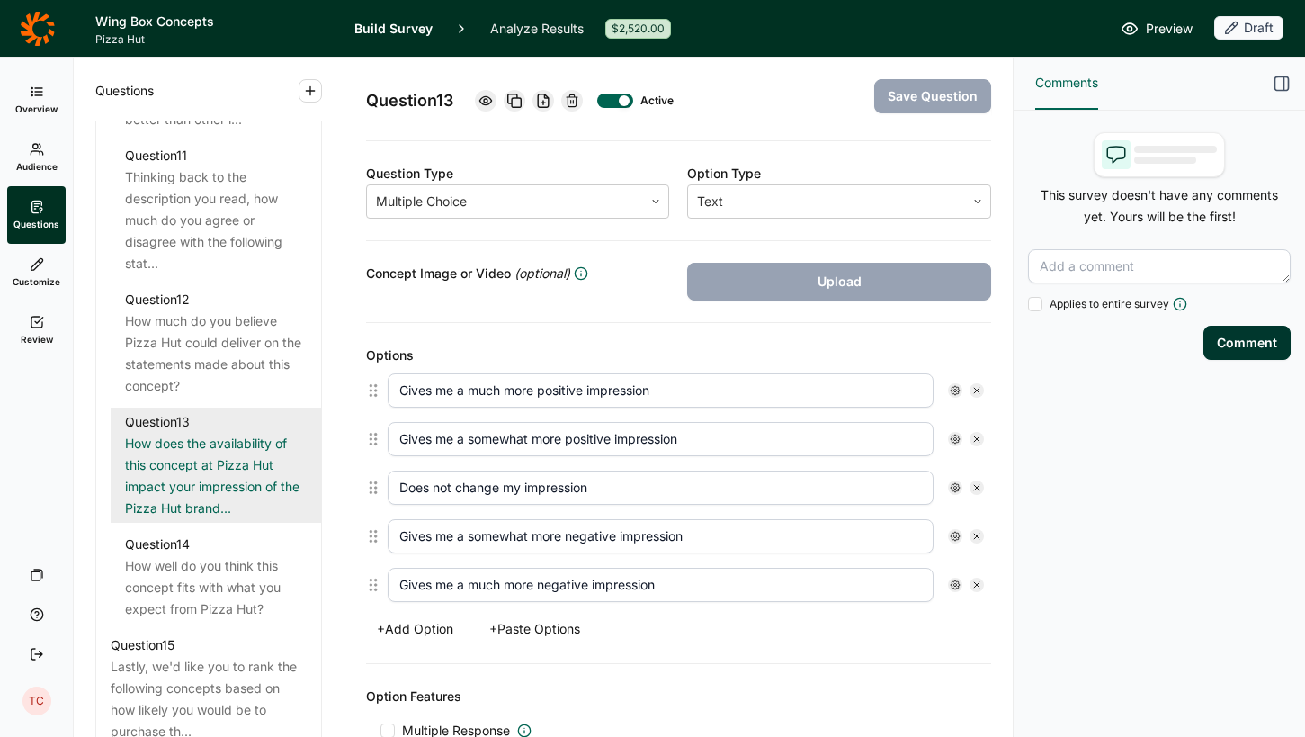
scroll to position [277, 0]
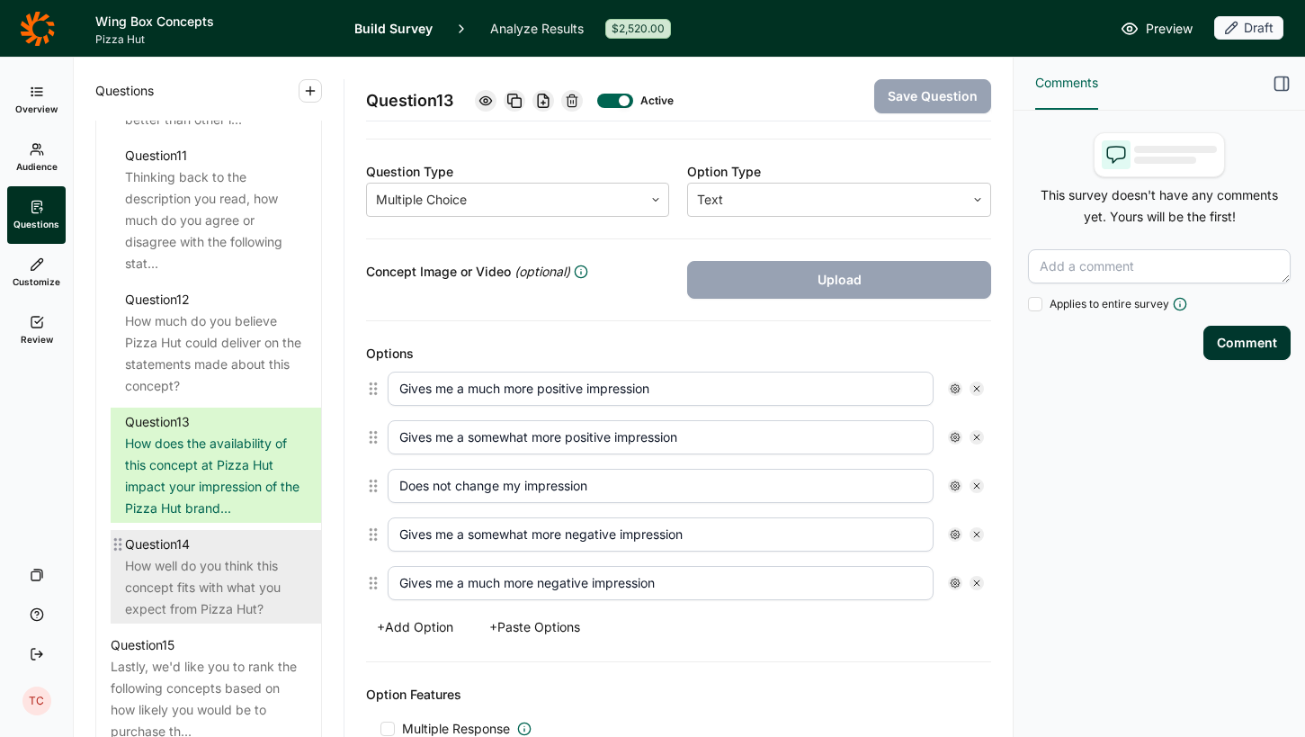
click at [245, 574] on div "How well do you think this concept fits with what you expect from Pizza Hut?" at bounding box center [216, 587] width 182 height 65
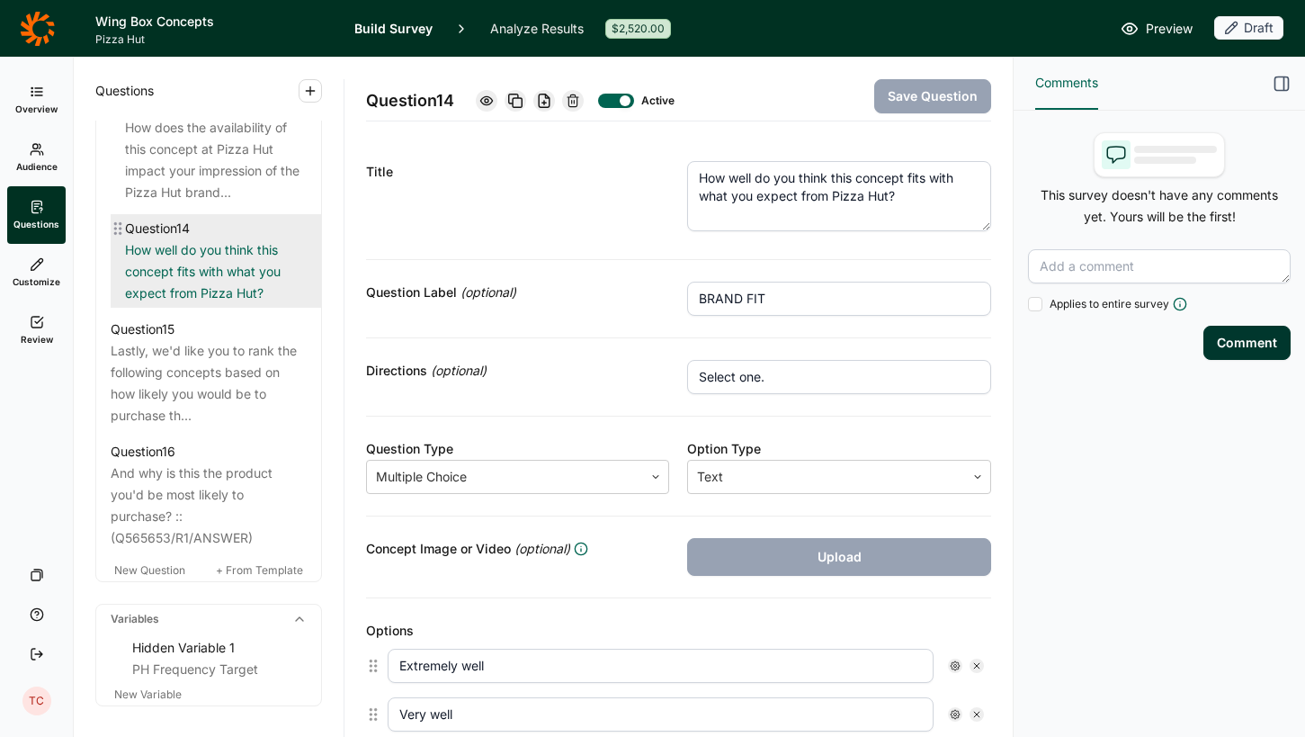
scroll to position [2260, 0]
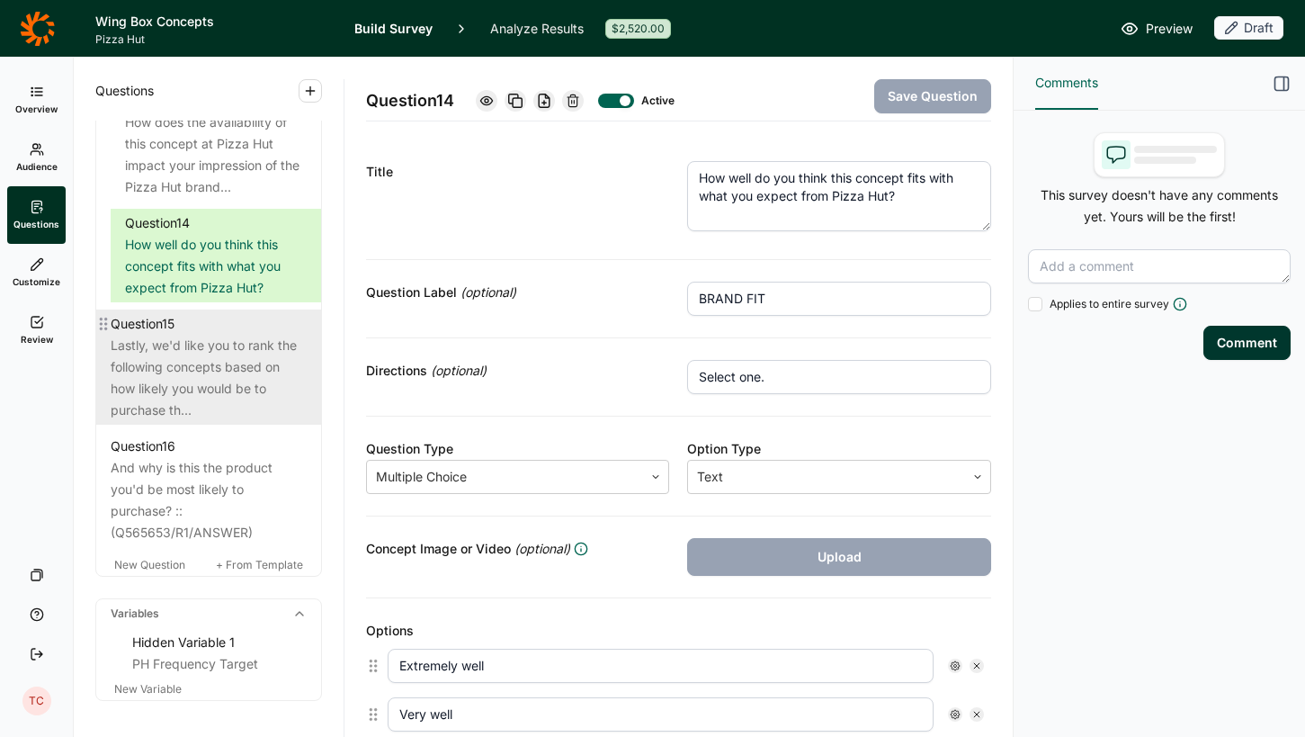
click at [196, 395] on div "Lastly, we'd like you to rank the following concepts based on how likely you wo…" at bounding box center [209, 378] width 196 height 86
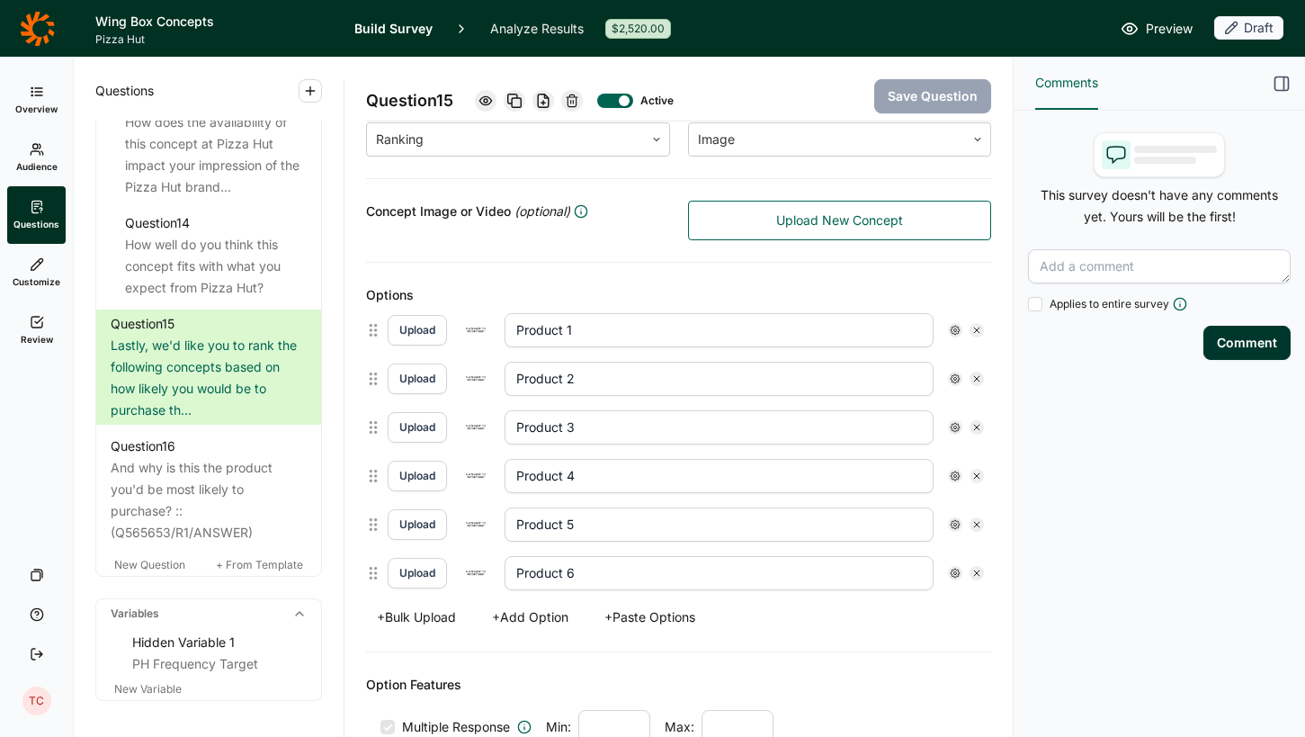
click at [418, 328] on button "Upload" at bounding box center [417, 330] width 59 height 31
drag, startPoint x: 591, startPoint y: 329, endPoint x: 481, endPoint y: 329, distance: 109.7
click at [481, 329] on div "Upload Product 1" at bounding box center [686, 330] width 596 height 34
type input "Wi"
click at [612, 343] on input "Wi" at bounding box center [719, 330] width 429 height 34
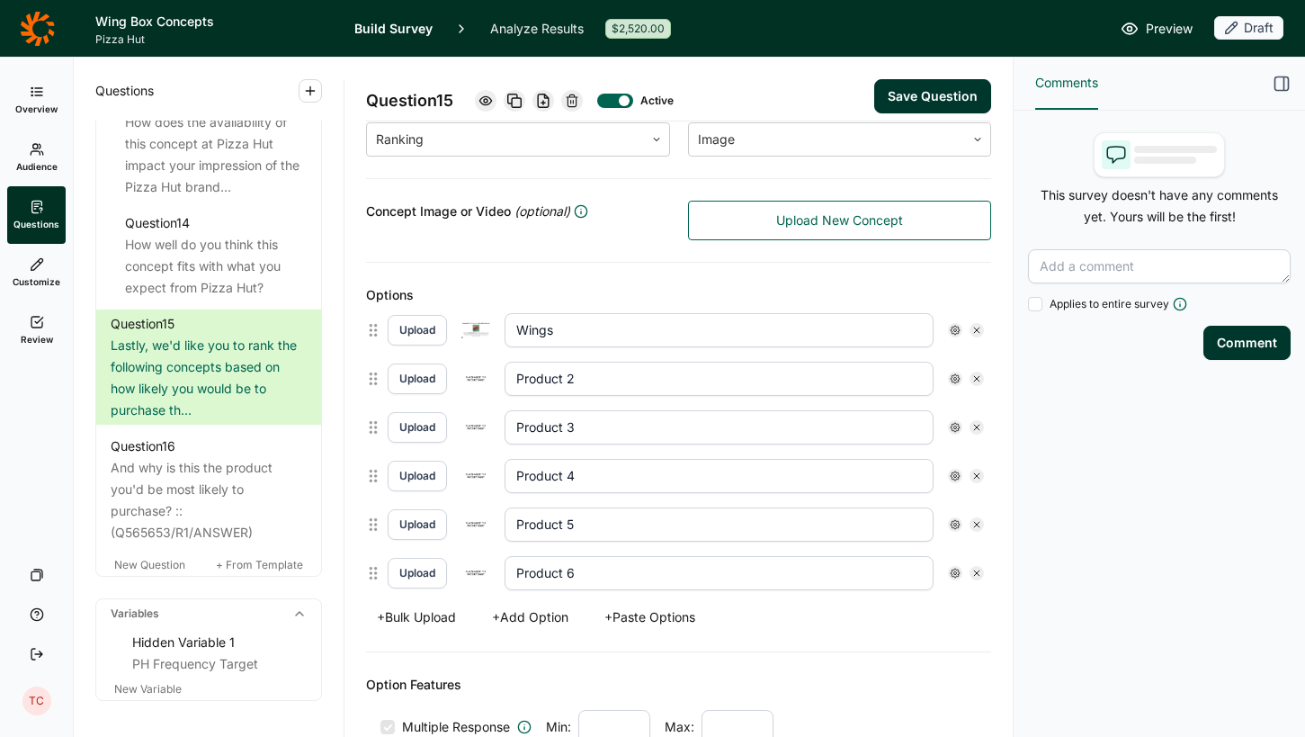
type input "Wings"
click at [411, 380] on button "Upload" at bounding box center [417, 378] width 59 height 31
drag, startPoint x: 596, startPoint y: 384, endPoint x: 505, endPoint y: 384, distance: 90.8
click at [505, 384] on input "Product 2" at bounding box center [719, 379] width 429 height 34
type input "Wings & Fries"
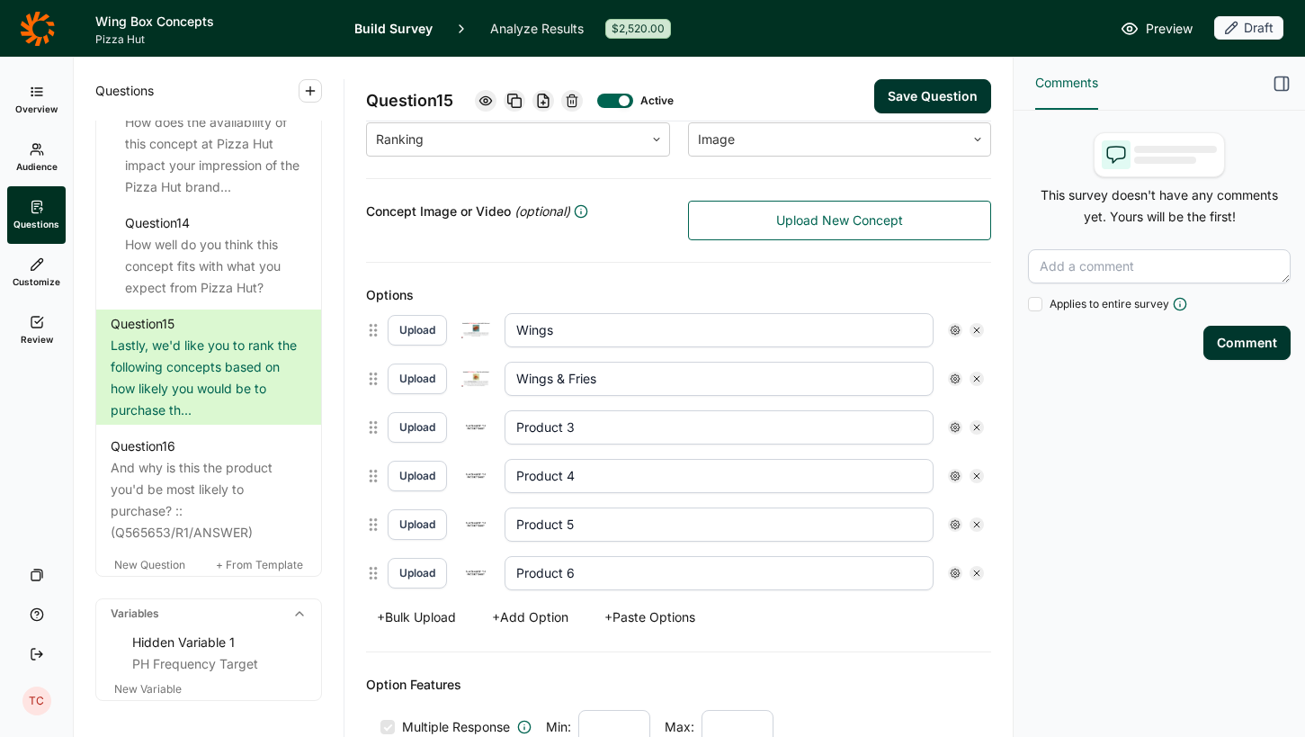
click at [432, 429] on button "Upload" at bounding box center [417, 427] width 59 height 31
drag, startPoint x: 603, startPoint y: 431, endPoint x: 506, endPoint y: 431, distance: 97.1
click at [506, 431] on input "Product 3" at bounding box center [719, 427] width 429 height 34
type input "Pizza & Wings"
click at [976, 476] on icon at bounding box center [976, 475] width 11 height 11
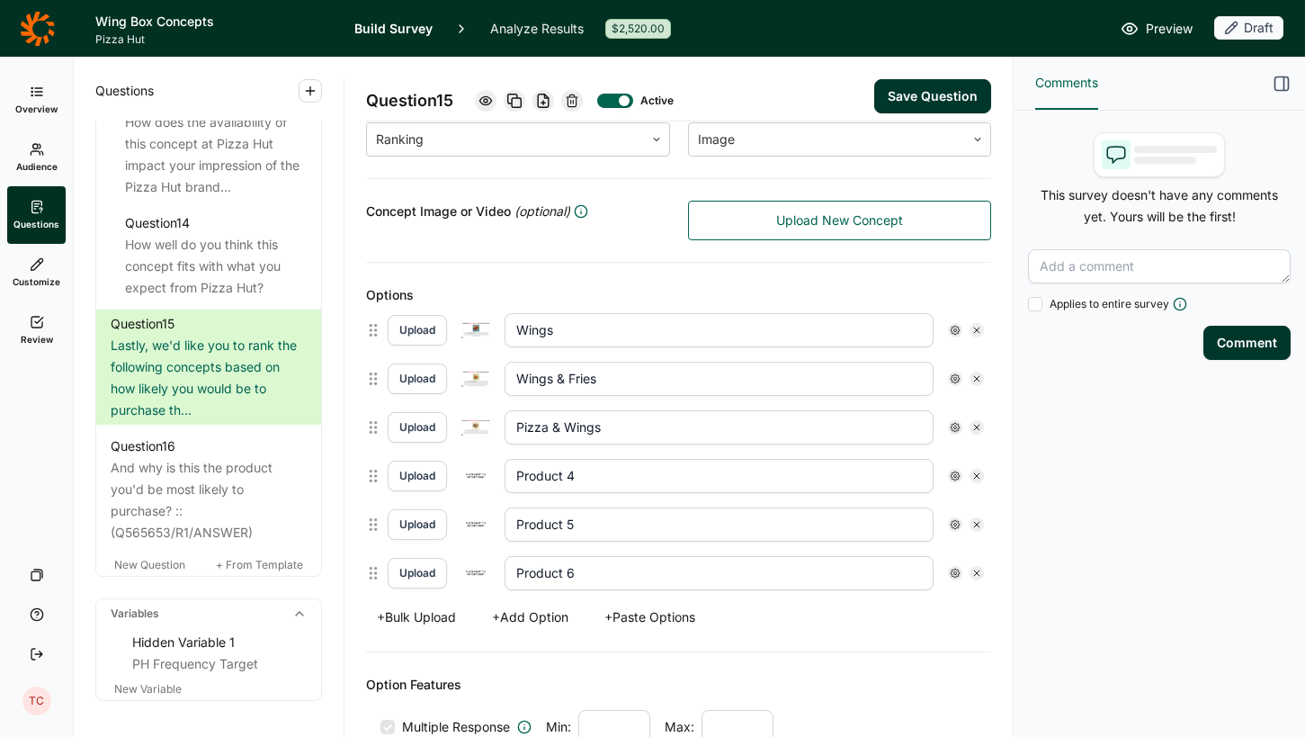
type input "Product 5"
type input "Product 6"
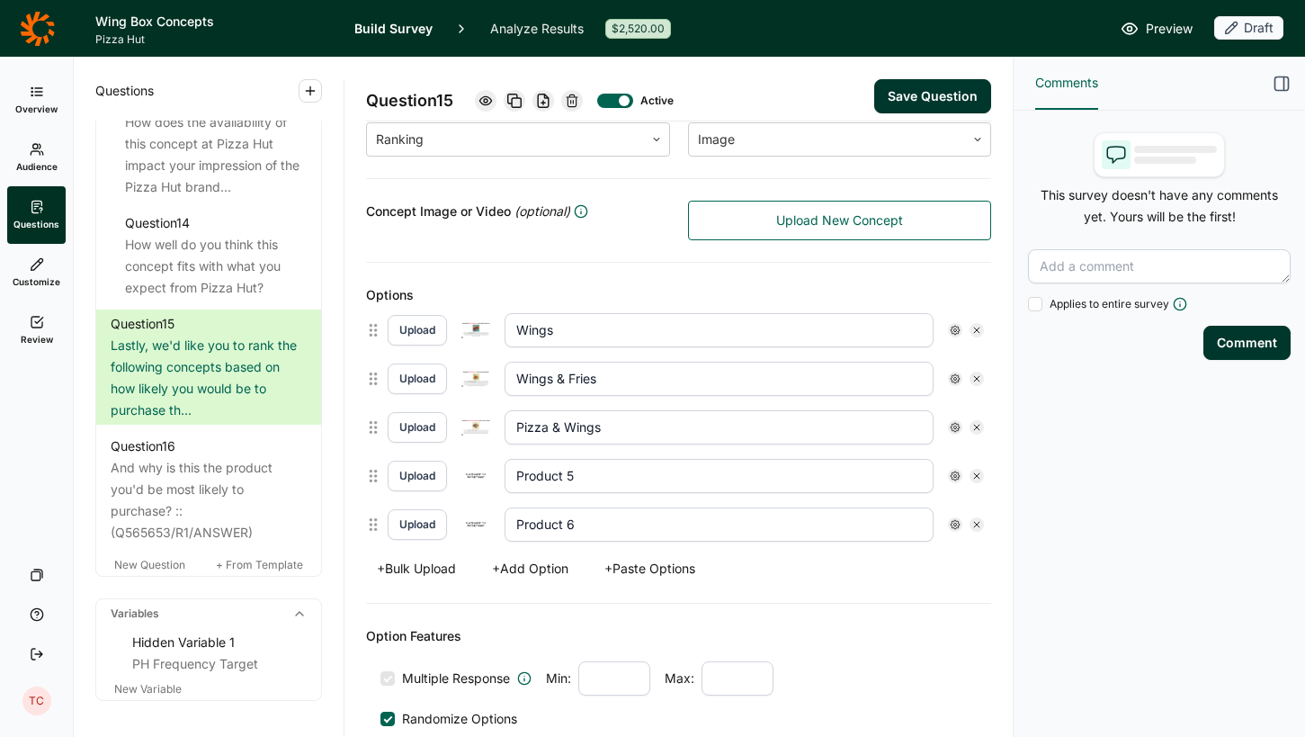
click at [976, 476] on icon at bounding box center [976, 475] width 11 height 11
type input "Product 6"
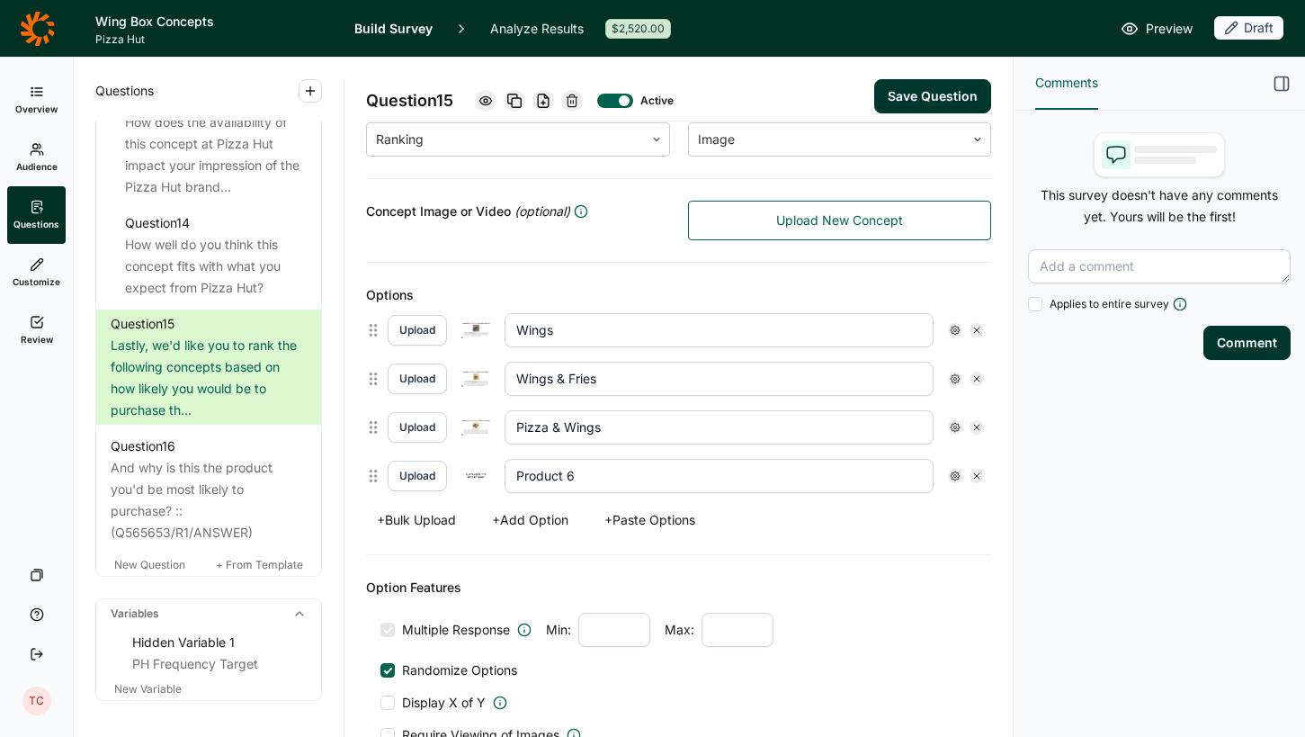
click at [976, 478] on icon at bounding box center [976, 475] width 11 height 11
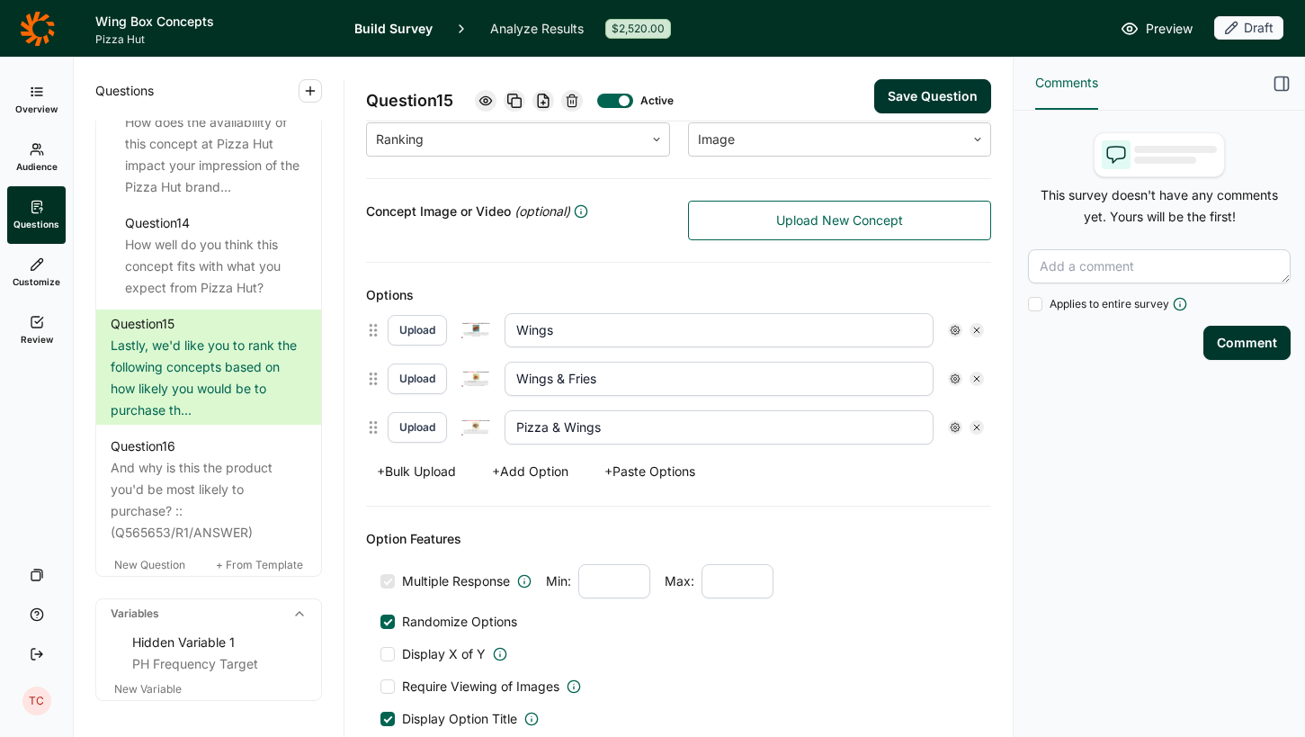
click at [934, 94] on button "Save Question" at bounding box center [932, 96] width 117 height 34
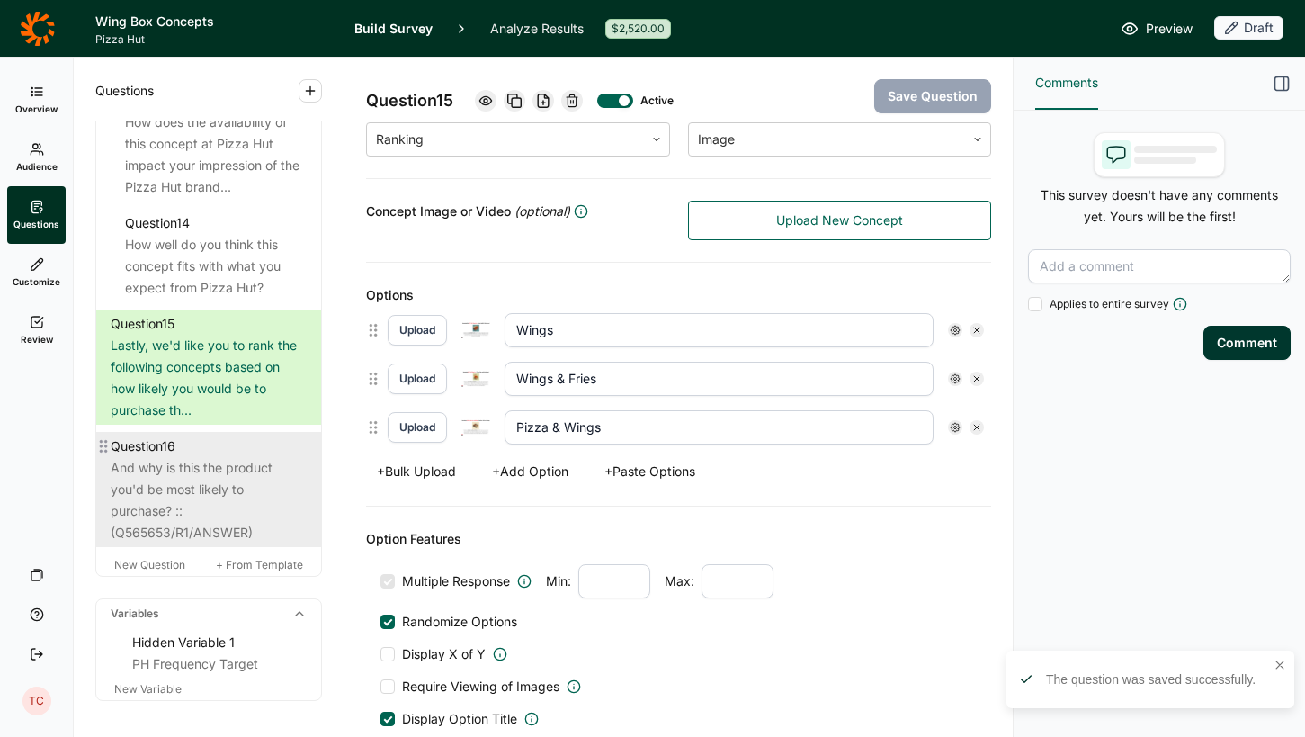
click at [212, 488] on div "And why is this the product you'd be most likely to purchase? ::(Q565653/R1/ANS…" at bounding box center [209, 500] width 196 height 86
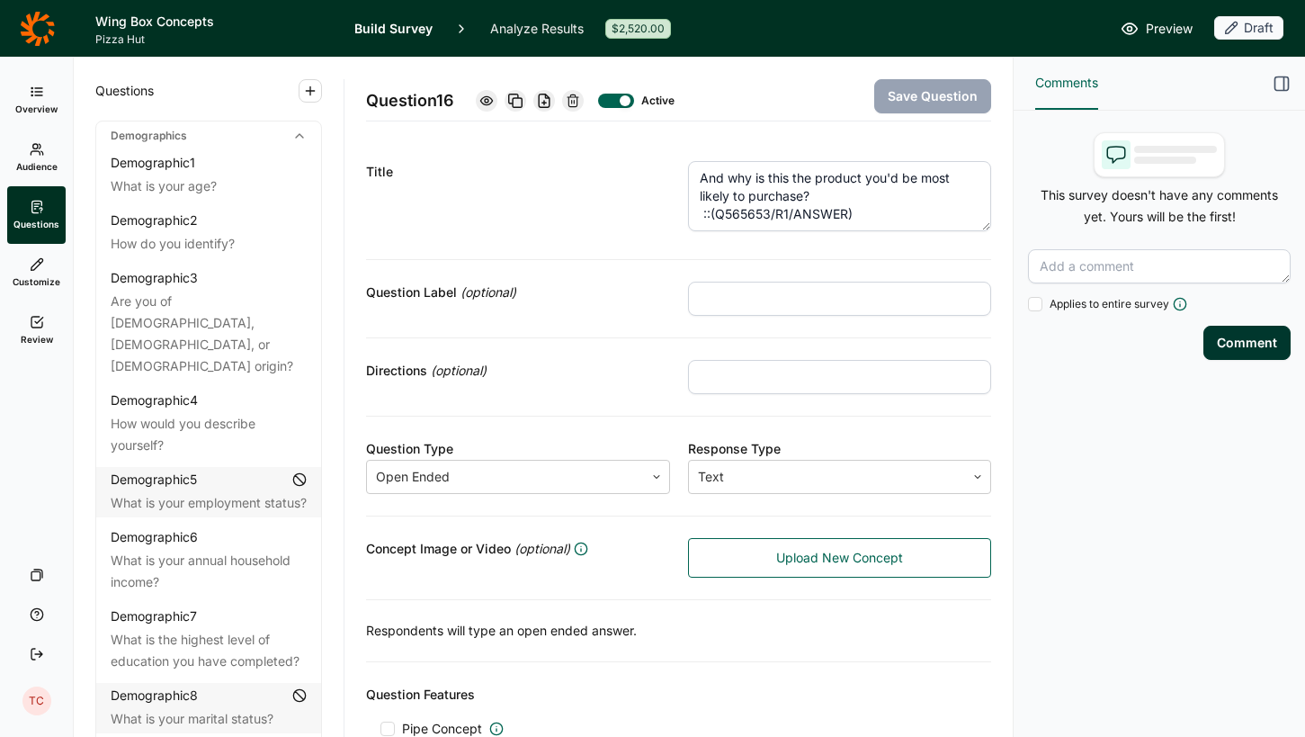
click at [42, 265] on icon at bounding box center [37, 264] width 14 height 14
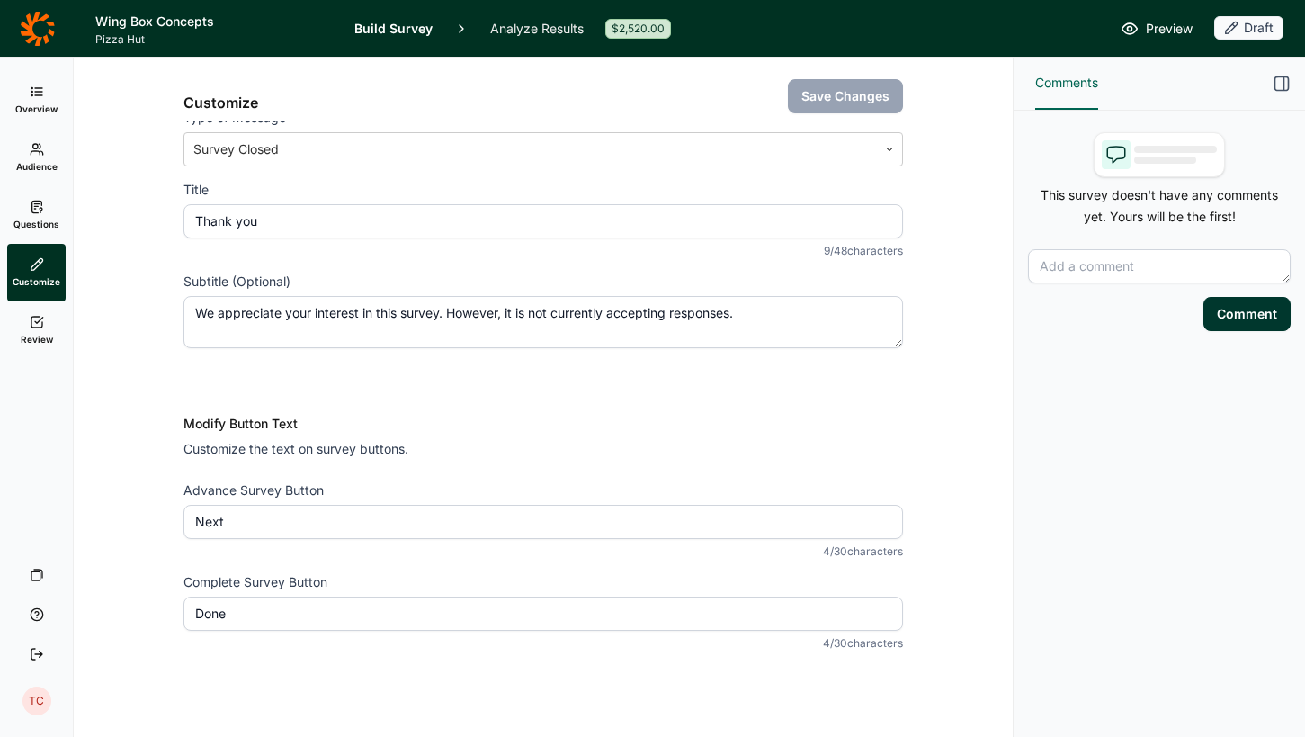
scroll to position [99, 0]
click at [24, 329] on link "Review" at bounding box center [36, 330] width 58 height 58
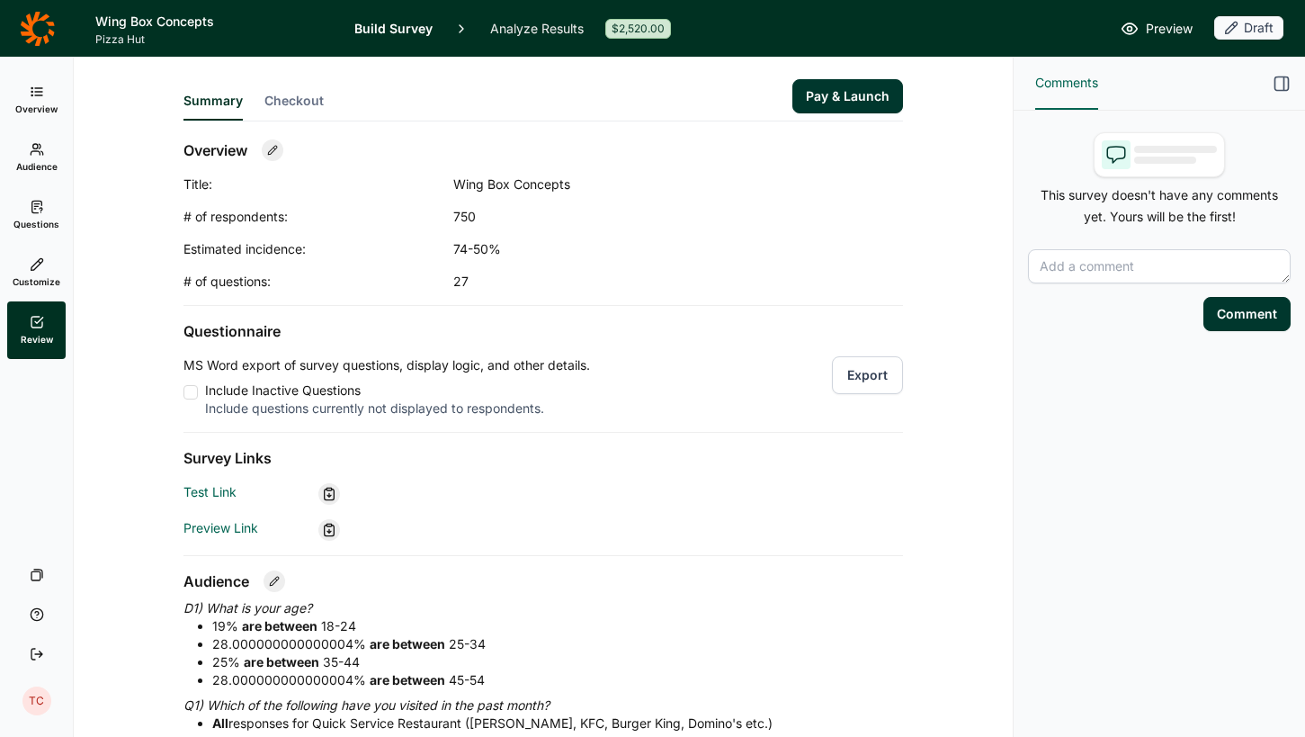
click at [1170, 25] on span "Preview" at bounding box center [1169, 29] width 47 height 22
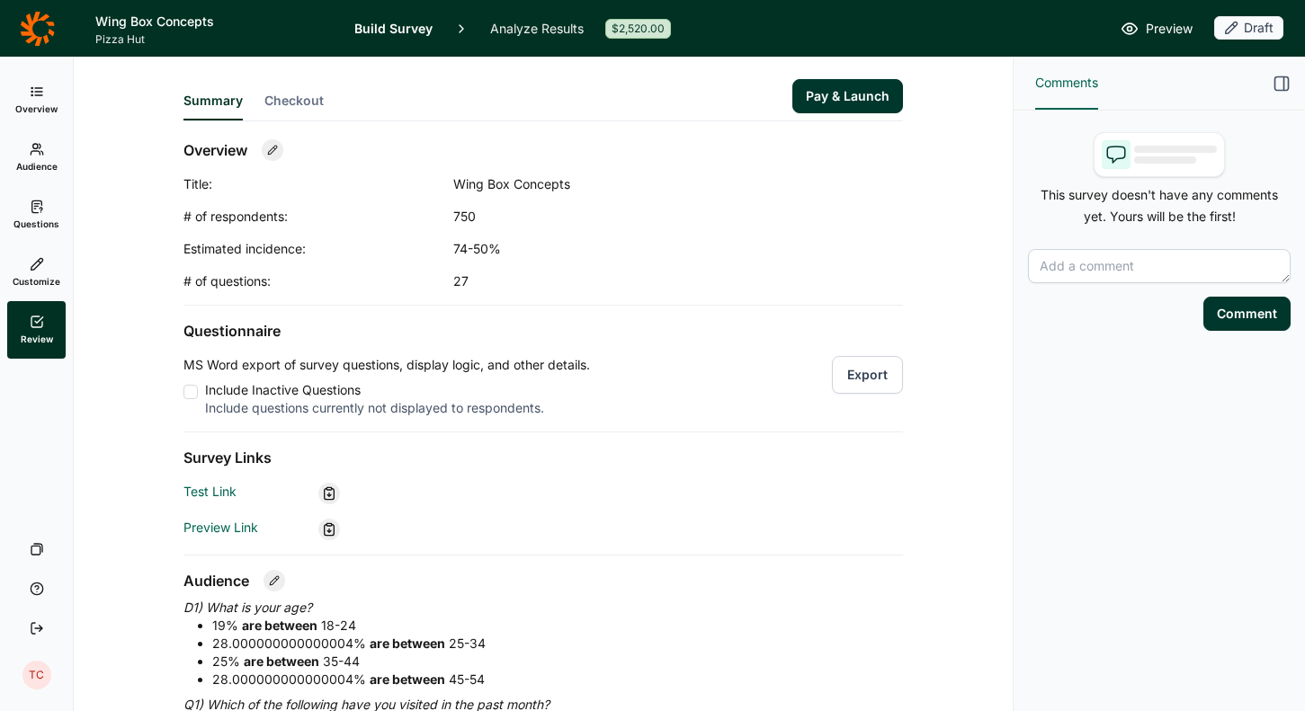
click at [45, 209] on link "Questions" at bounding box center [36, 215] width 58 height 58
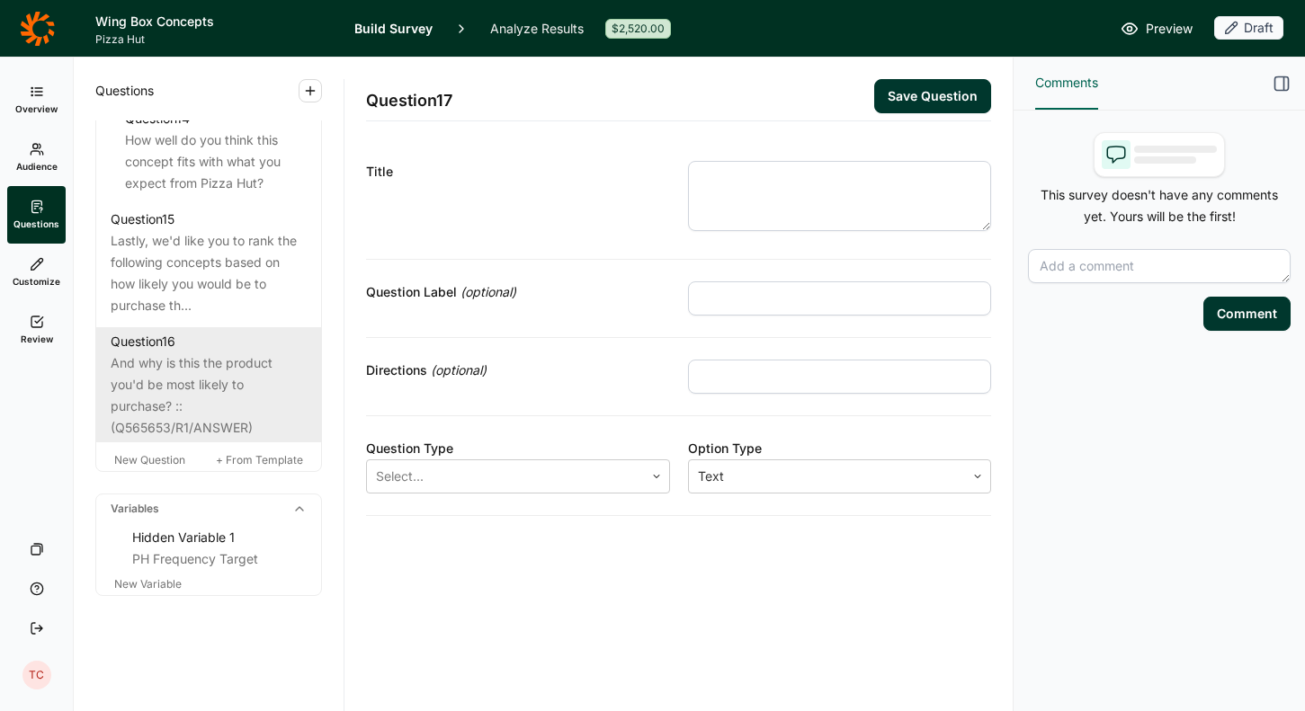
scroll to position [2364, 0]
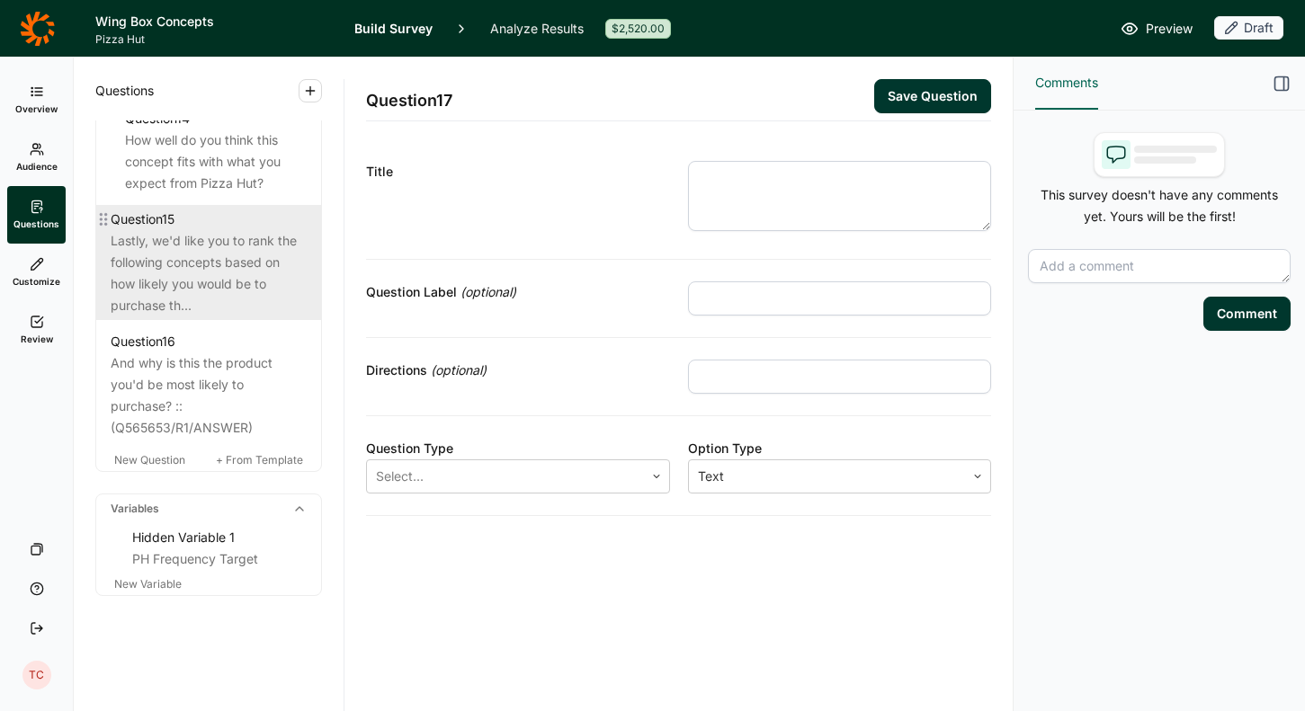
click at [241, 259] on div "Lastly, we'd like you to rank the following concepts based on how likely you wo…" at bounding box center [209, 273] width 196 height 86
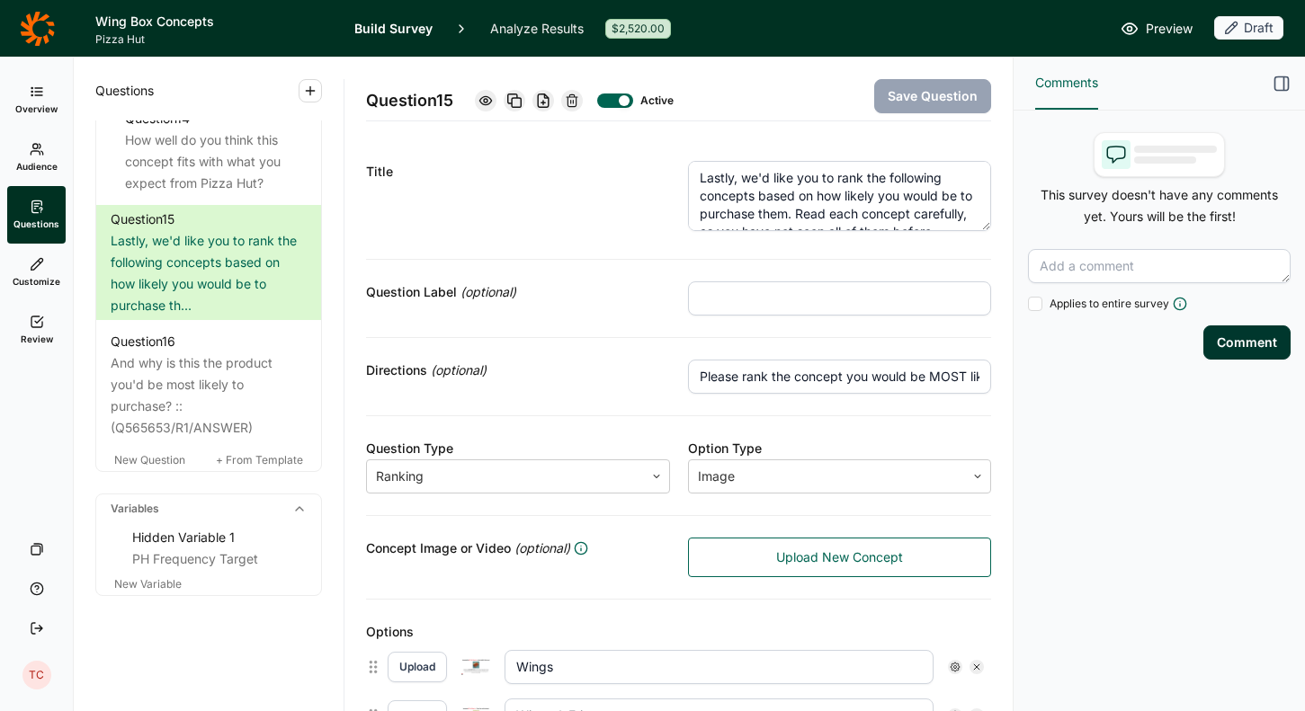
click at [837, 182] on textarea "Lastly, we'd like you to rank the following concepts based on how likely you wo…" at bounding box center [840, 196] width 304 height 70
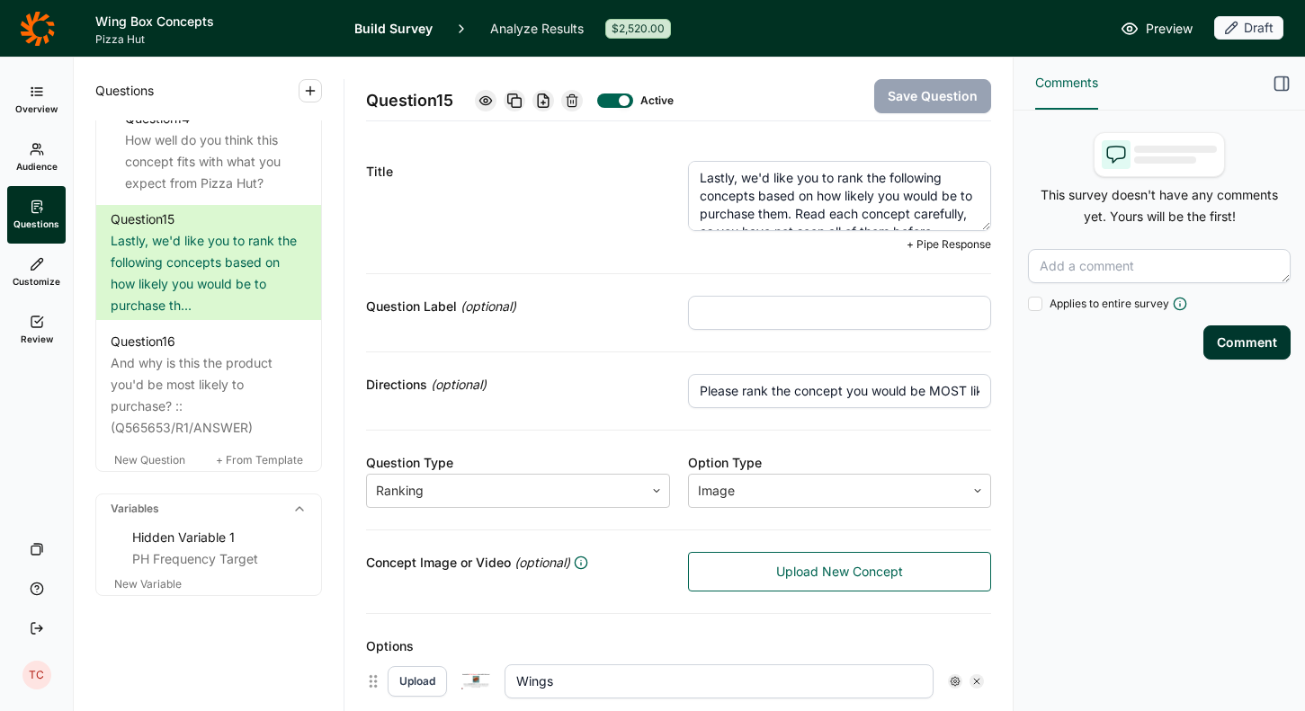
scroll to position [9, 0]
click at [913, 400] on input "Please rank the concept you would be MOST likely to purchase at 1, and the conc…" at bounding box center [840, 391] width 304 height 34
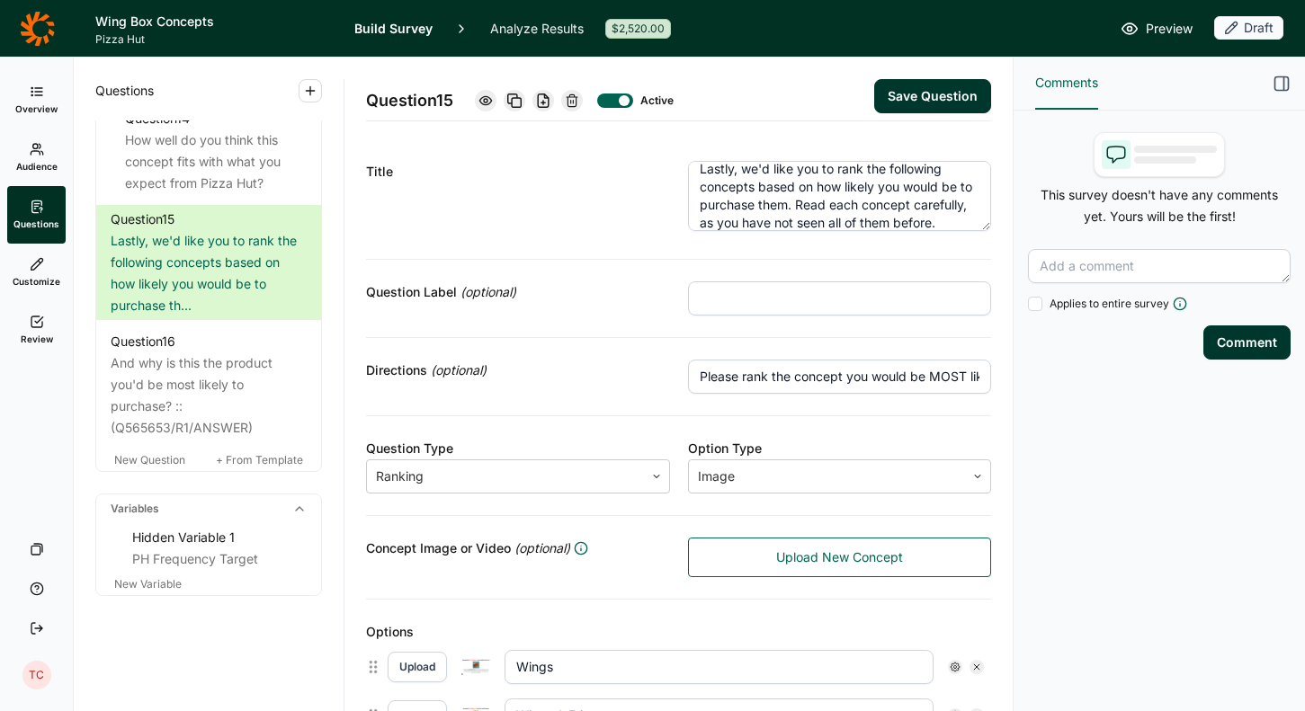
type input "Please rank the concept you would be MOST likely to purchase at 1, and the conc…"
click at [930, 94] on button "Save Question" at bounding box center [932, 96] width 117 height 34
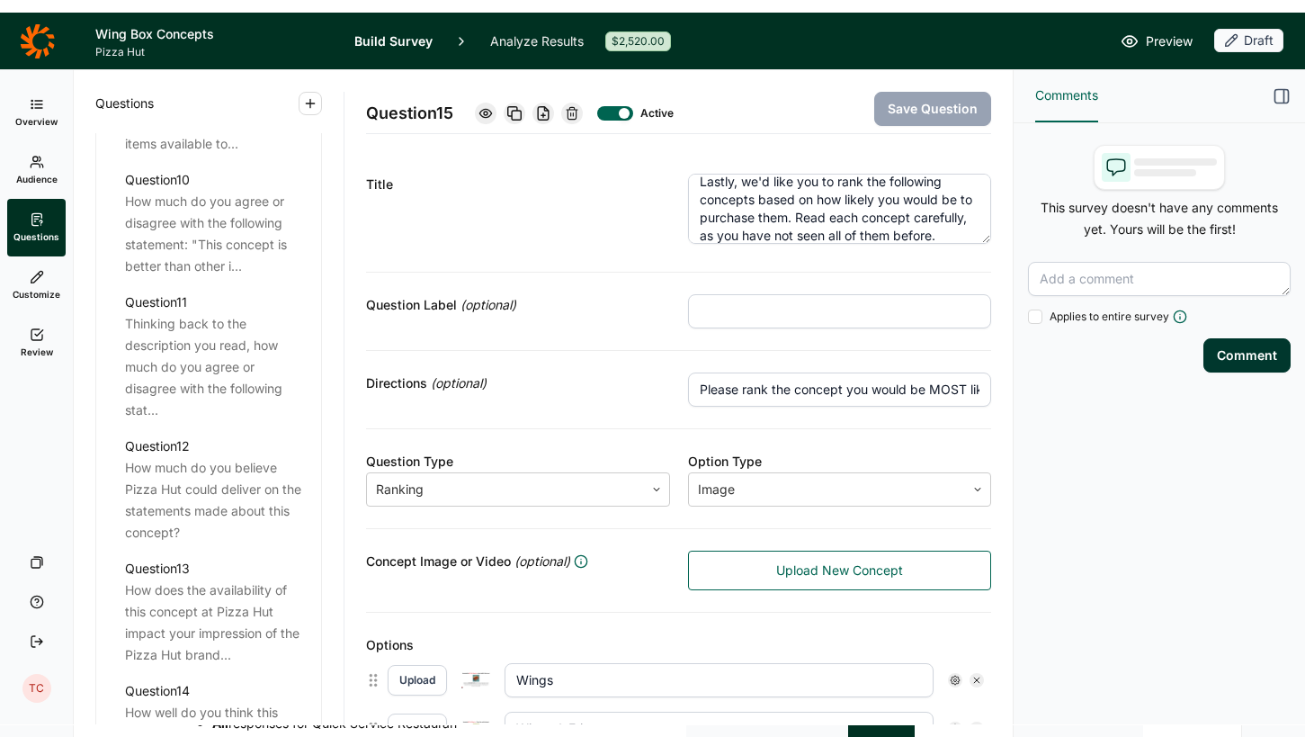
scroll to position [1791, 0]
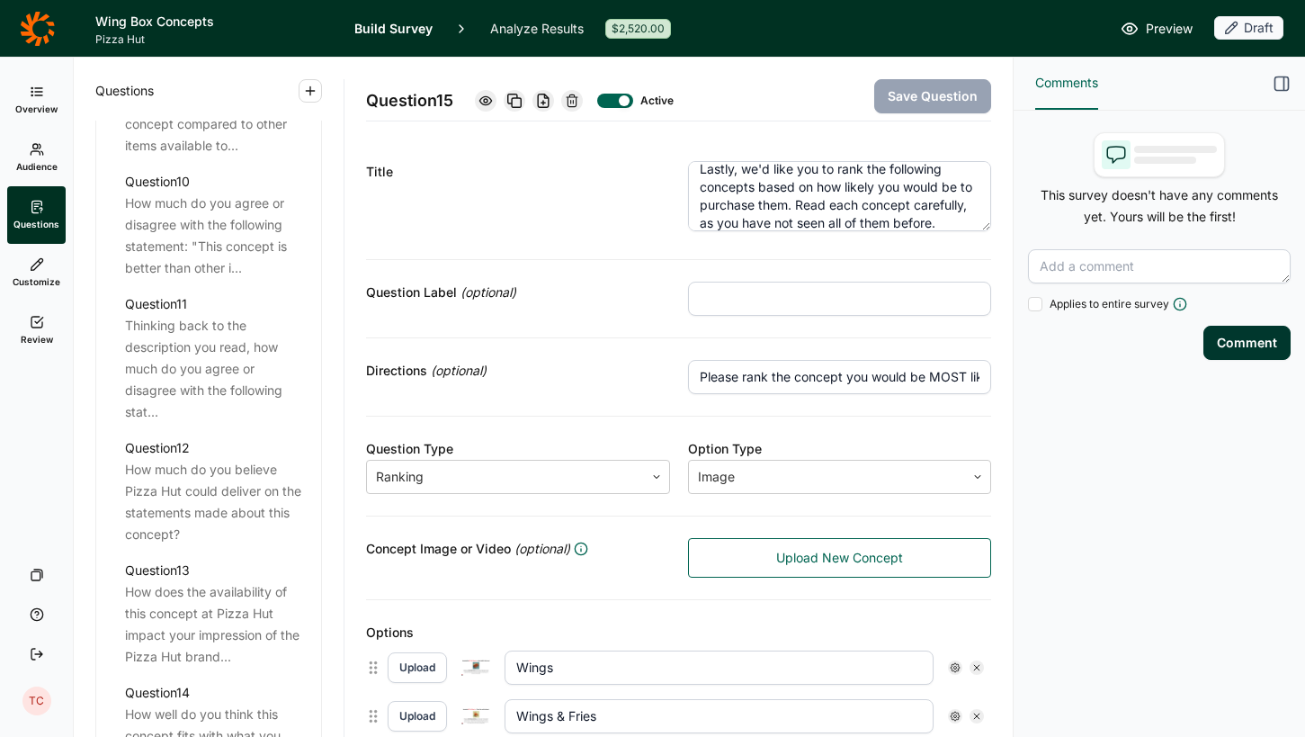
click at [1246, 31] on div "Draft" at bounding box center [1248, 27] width 69 height 23
click at [987, 36] on div "Preview Draft" at bounding box center [987, 28] width 591 height 25
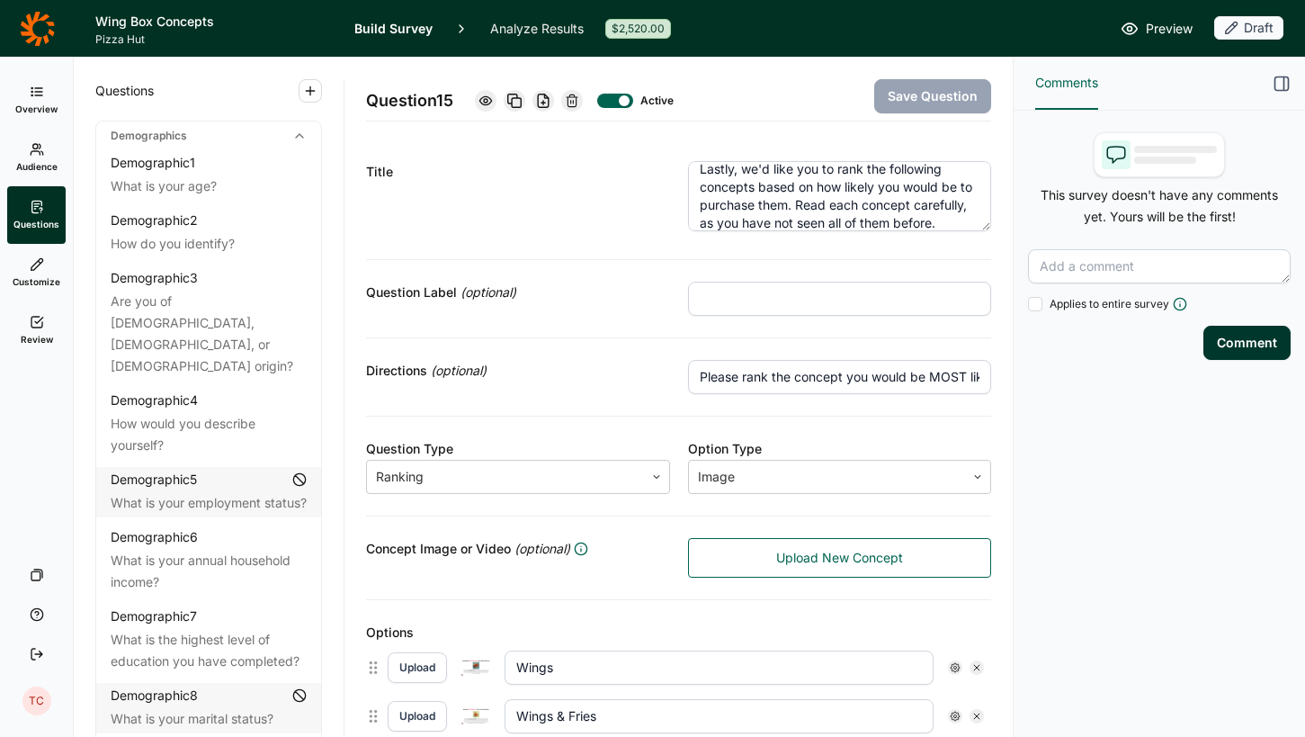
scroll to position [0, 0]
click at [40, 103] on span "Overview" at bounding box center [36, 109] width 42 height 13
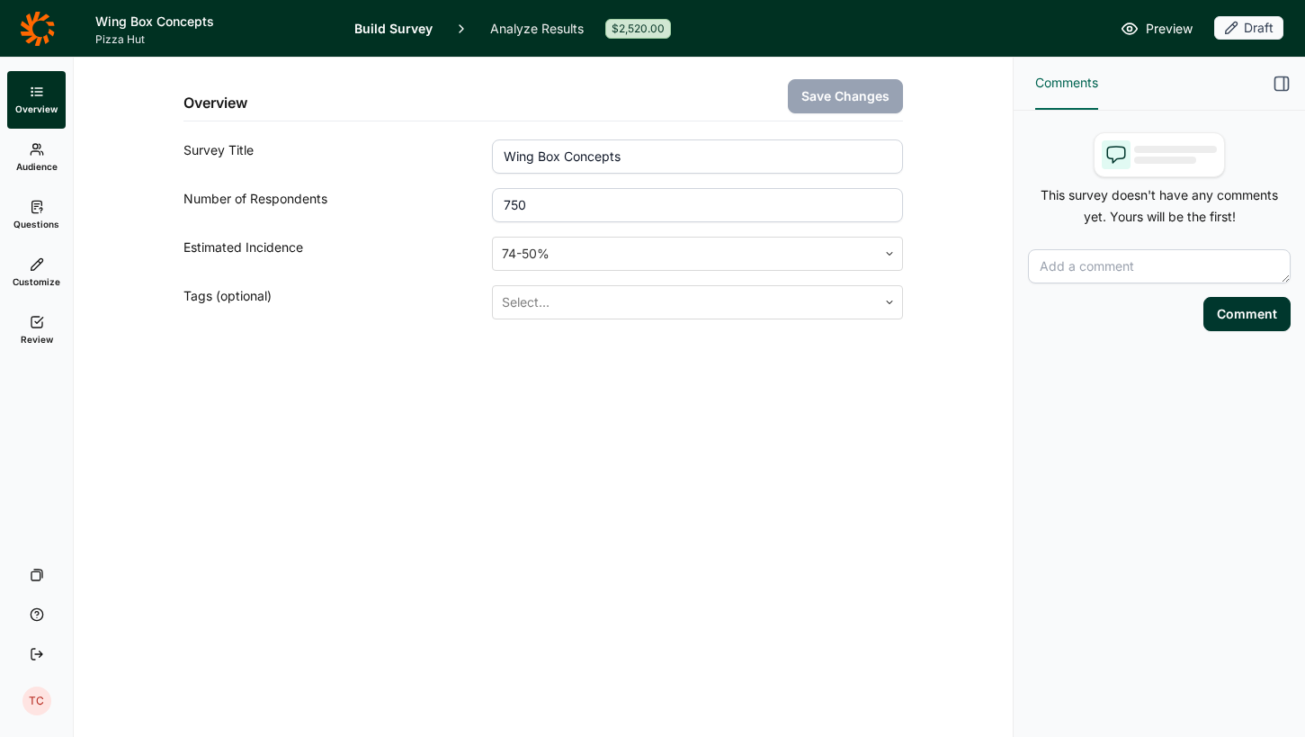
click at [40, 159] on link "Audience" at bounding box center [36, 158] width 58 height 58
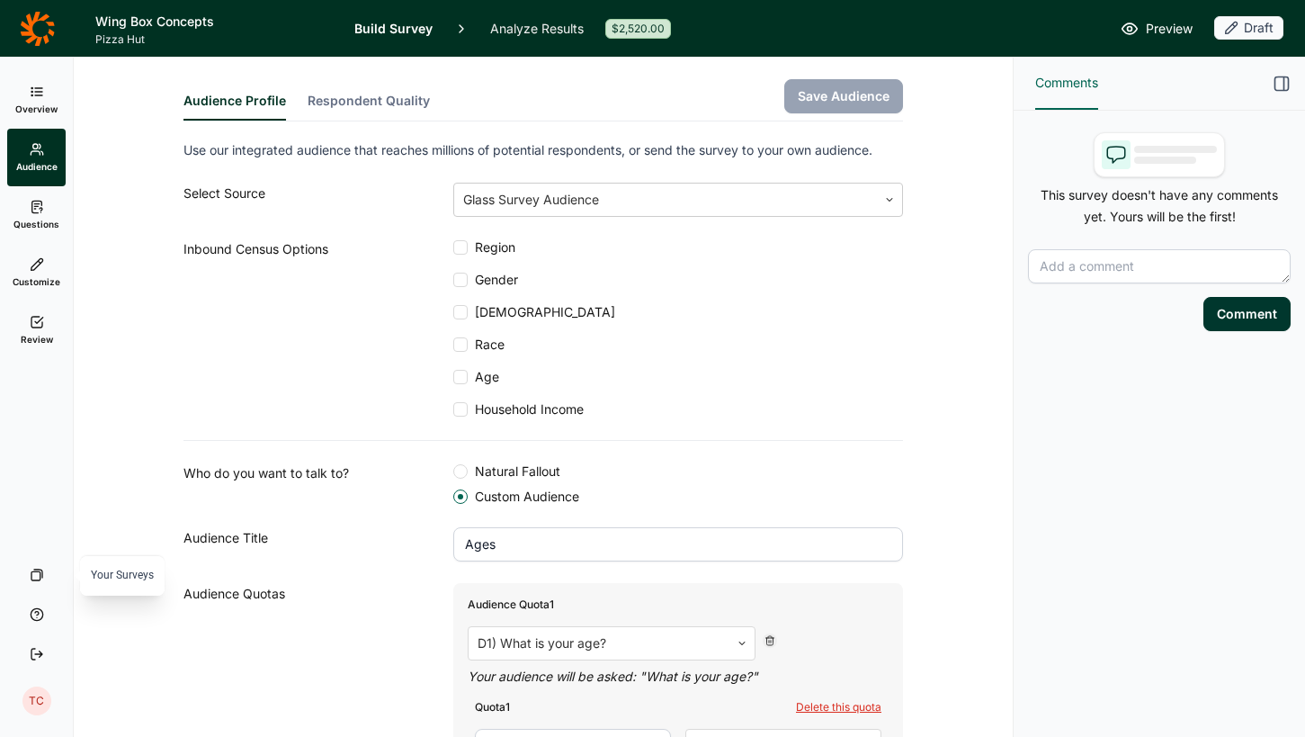
click at [39, 574] on icon at bounding box center [37, 574] width 14 height 14
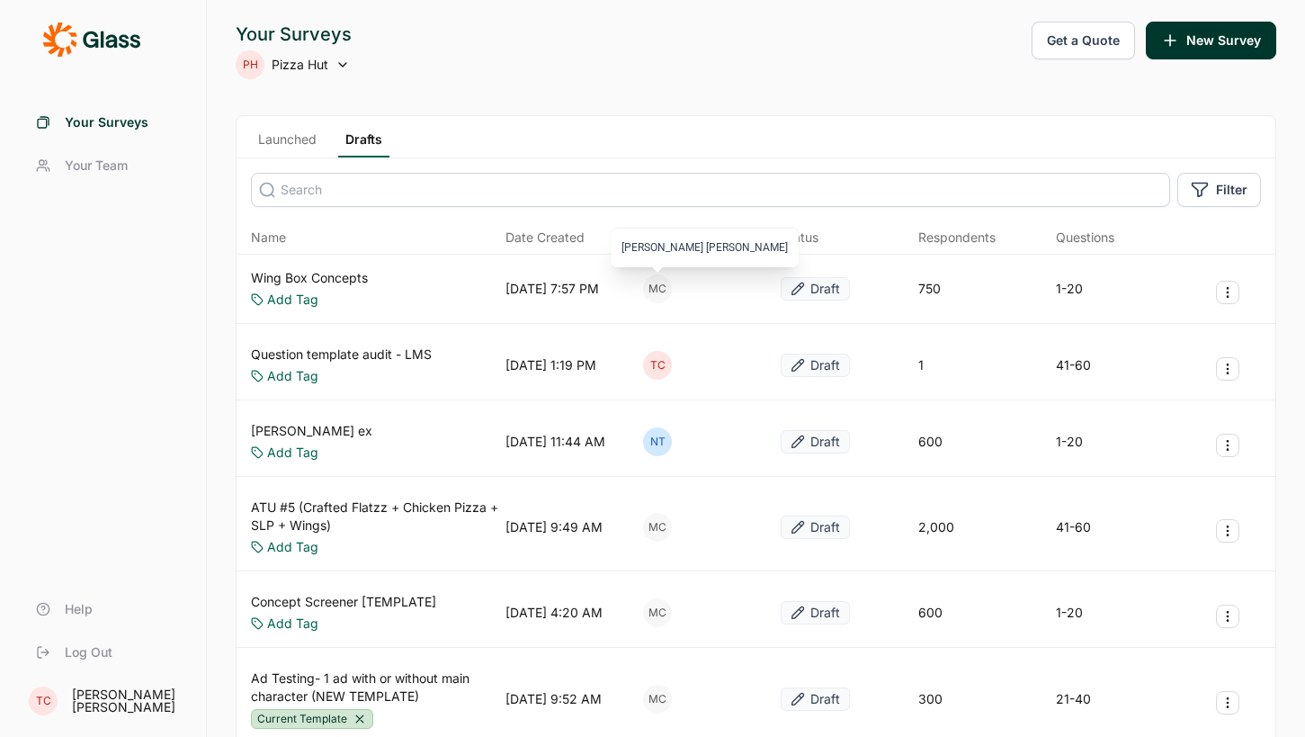
click at [657, 289] on div "MC" at bounding box center [657, 288] width 29 height 29
click at [1233, 291] on icon "Survey Actions" at bounding box center [1227, 292] width 14 height 14
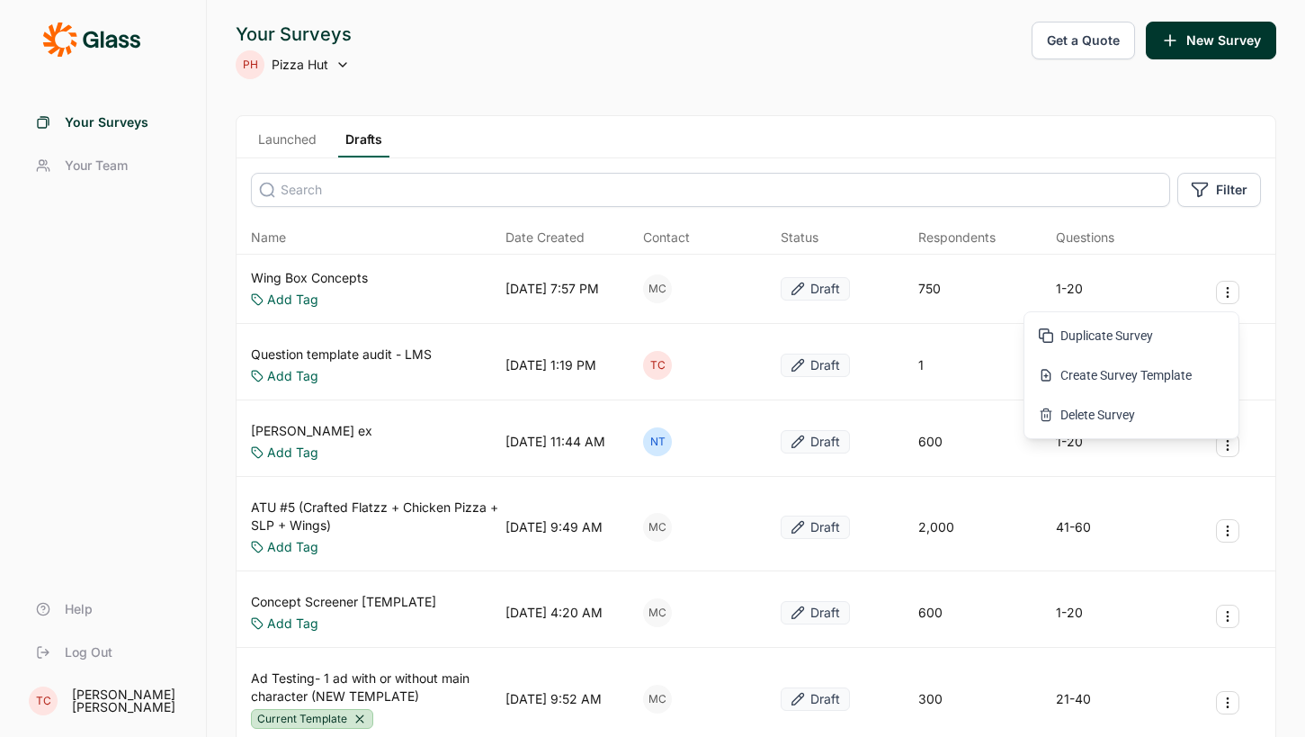
click at [899, 68] on div "Your Surveys PH Pizza Hut Get a Quote New Survey" at bounding box center [756, 51] width 1041 height 58
click at [90, 652] on span "Log Out" at bounding box center [89, 652] width 48 height 18
